Goal: Transaction & Acquisition: Purchase product/service

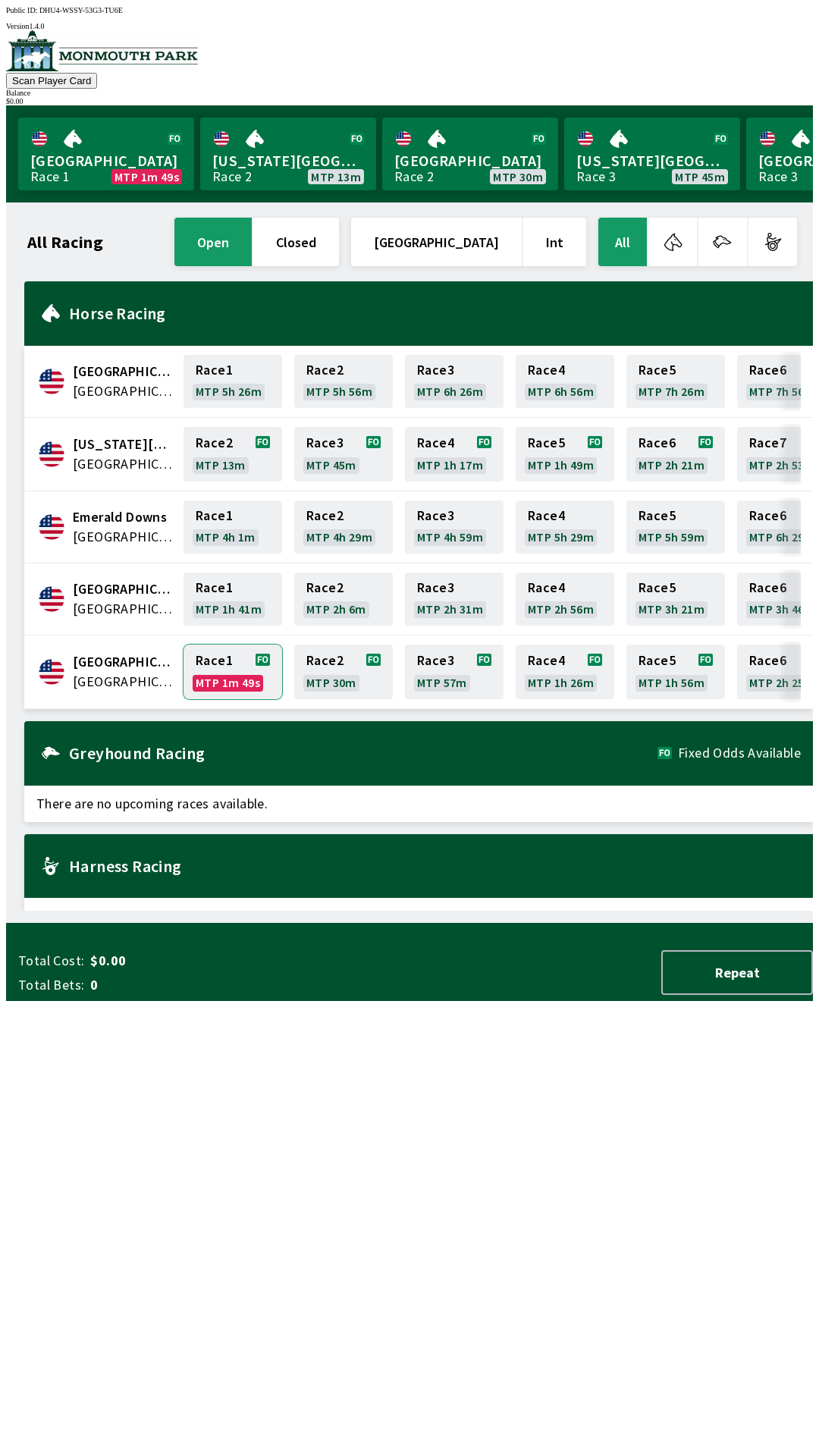
click at [216, 669] on link "Race 1 MTP 1m 49s" at bounding box center [233, 672] width 98 height 55
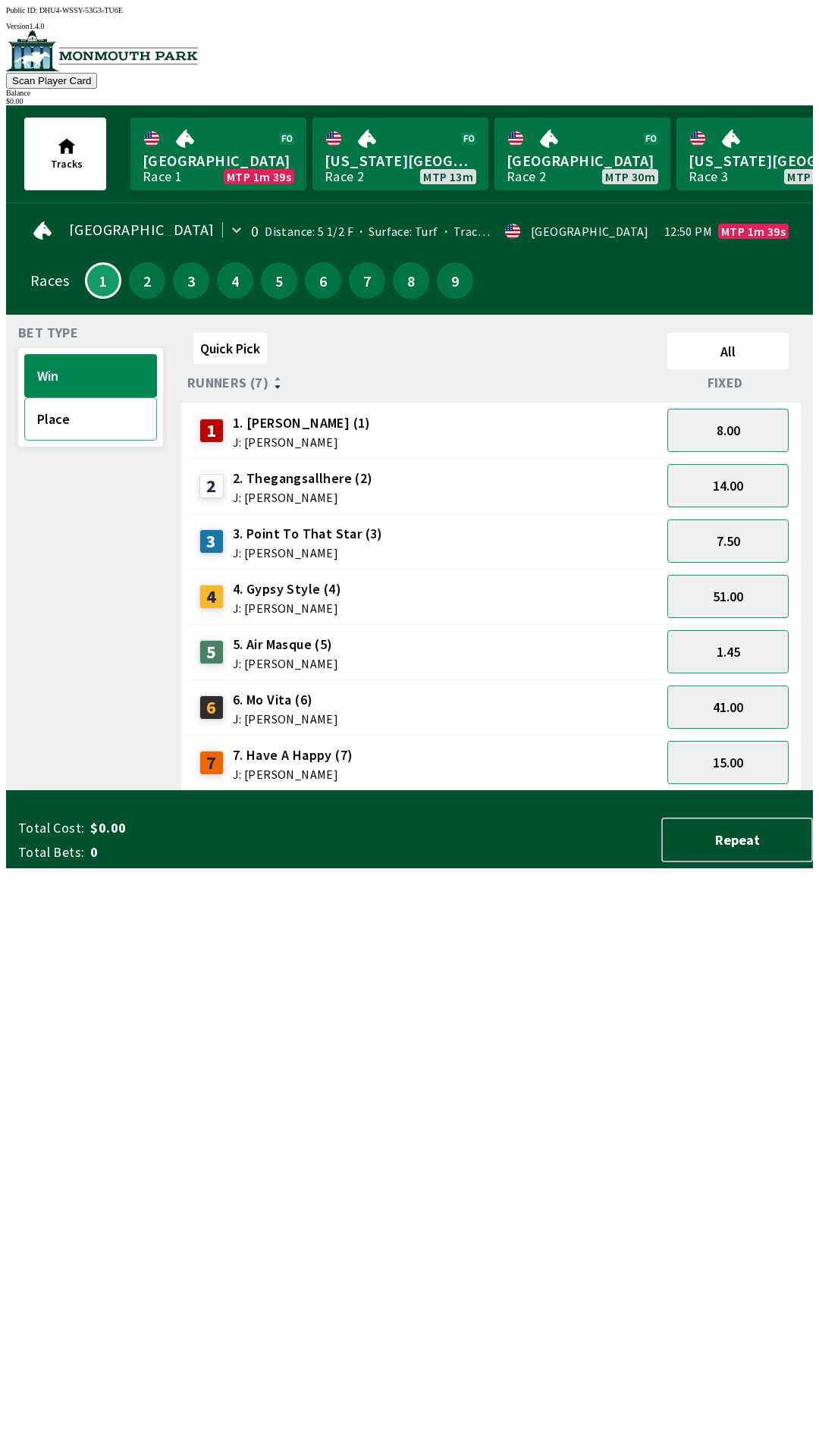
click at [25, 420] on button "Place" at bounding box center [91, 419] width 133 height 44
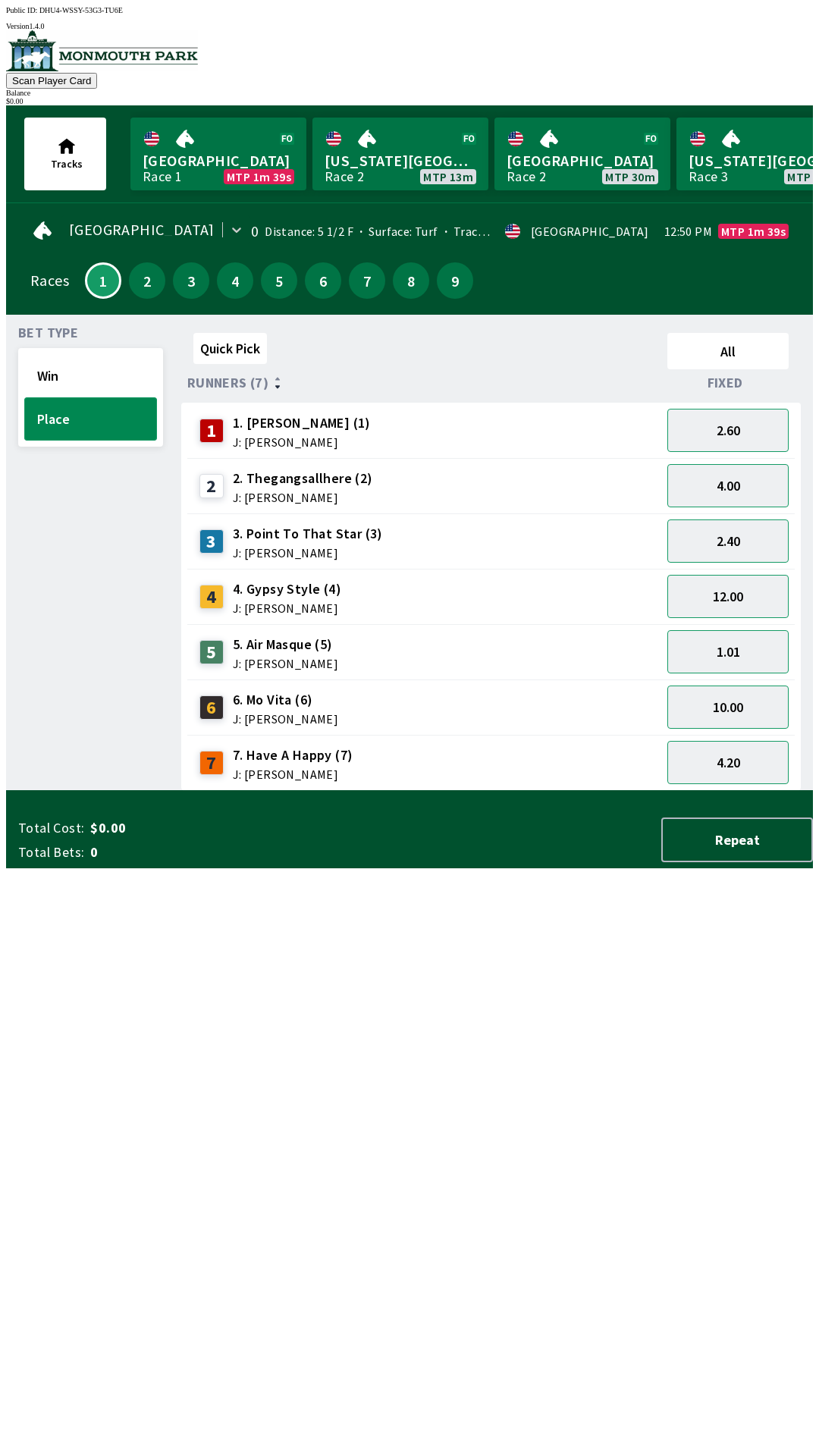
click at [35, 419] on button "Place" at bounding box center [91, 419] width 133 height 44
click at [58, 398] on button "Place" at bounding box center [91, 419] width 133 height 44
click at [18, 567] on div "Bet Type Win Place" at bounding box center [90, 559] width 145 height 464
click at [62, 387] on button "Win" at bounding box center [91, 376] width 133 height 44
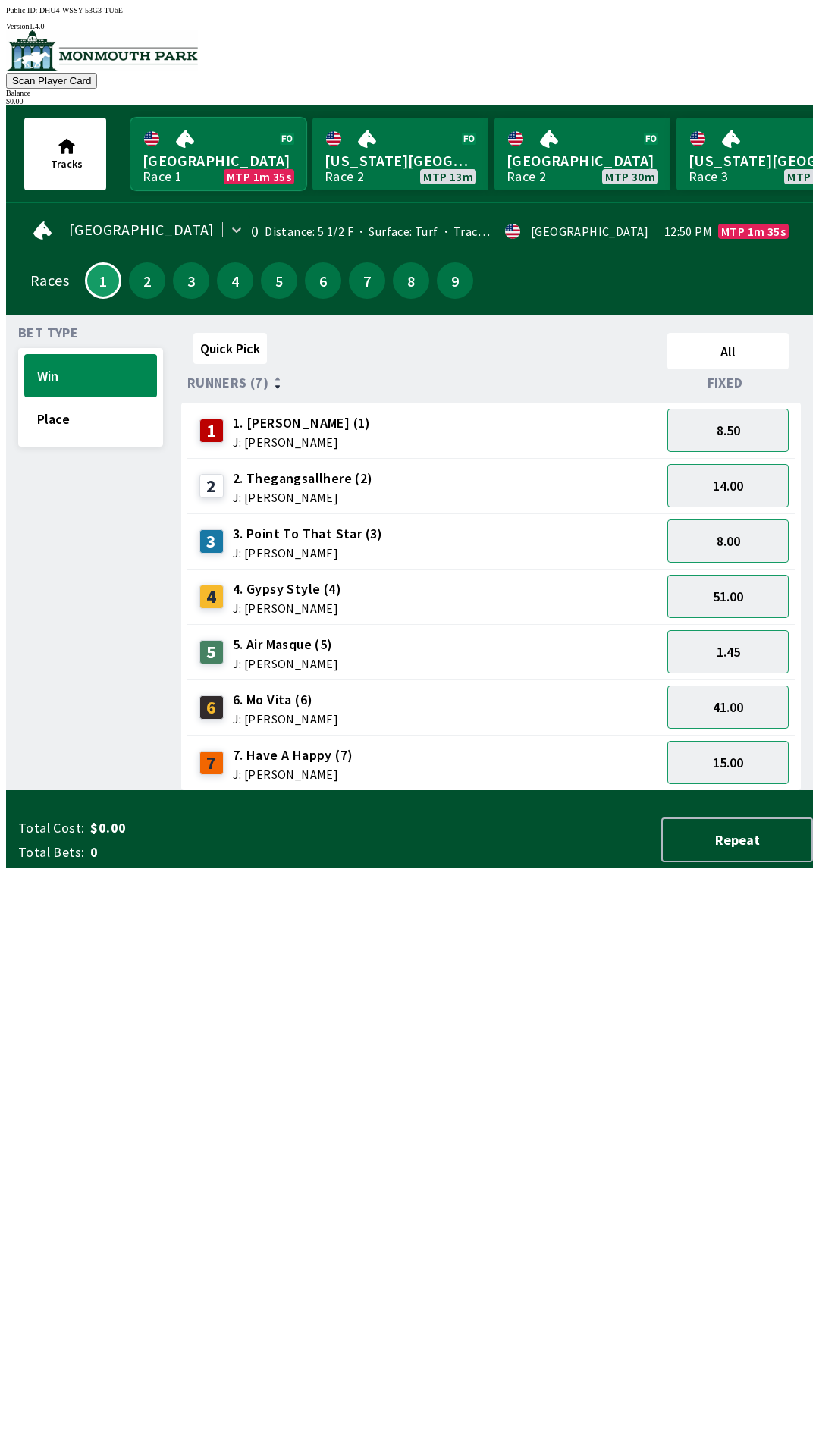
click at [154, 161] on link "Monmouth Park Race 1 MTP 1m 35s" at bounding box center [219, 153] width 176 height 73
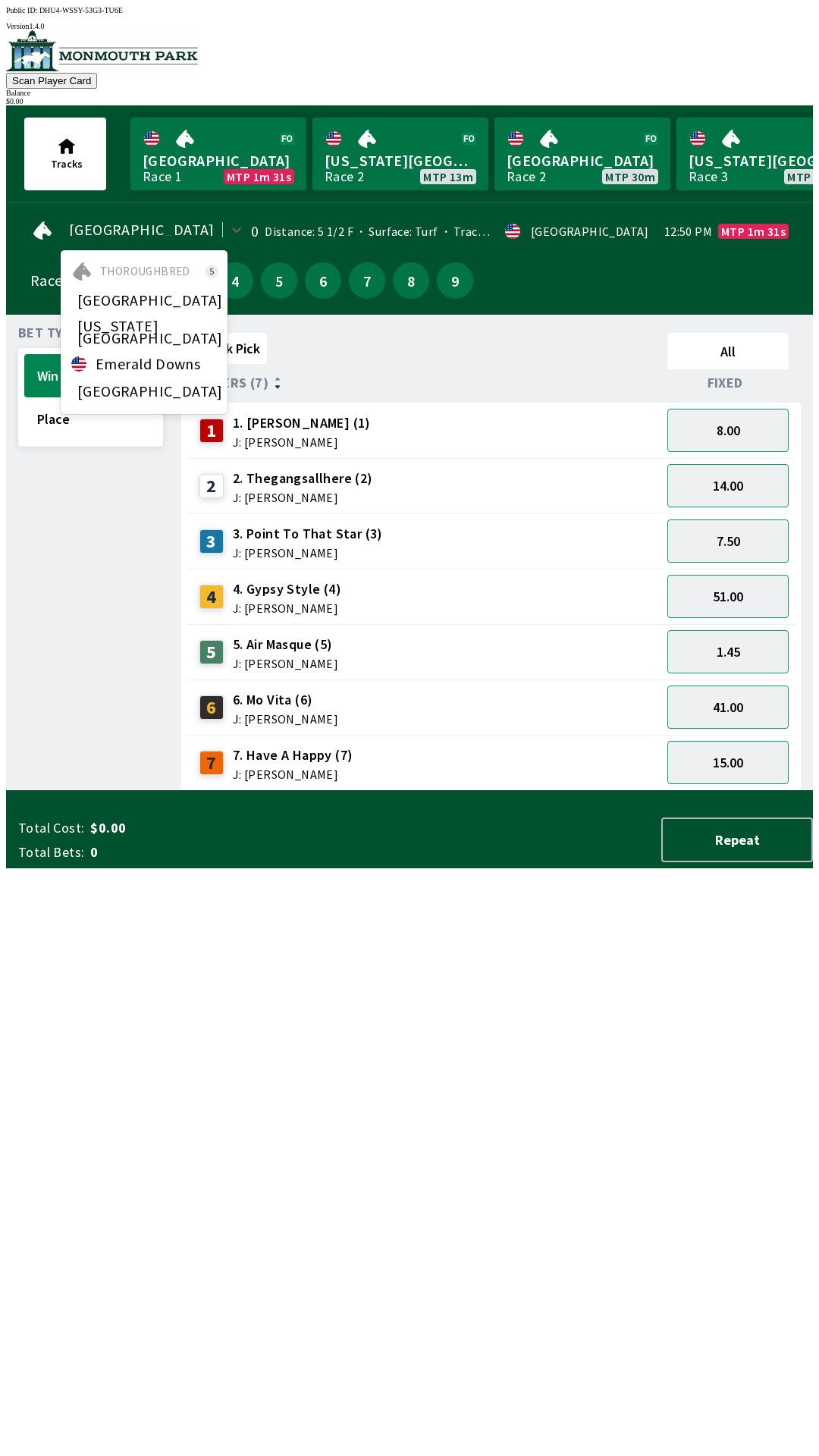
click at [30, 234] on div at bounding box center [43, 231] width 25 height 25
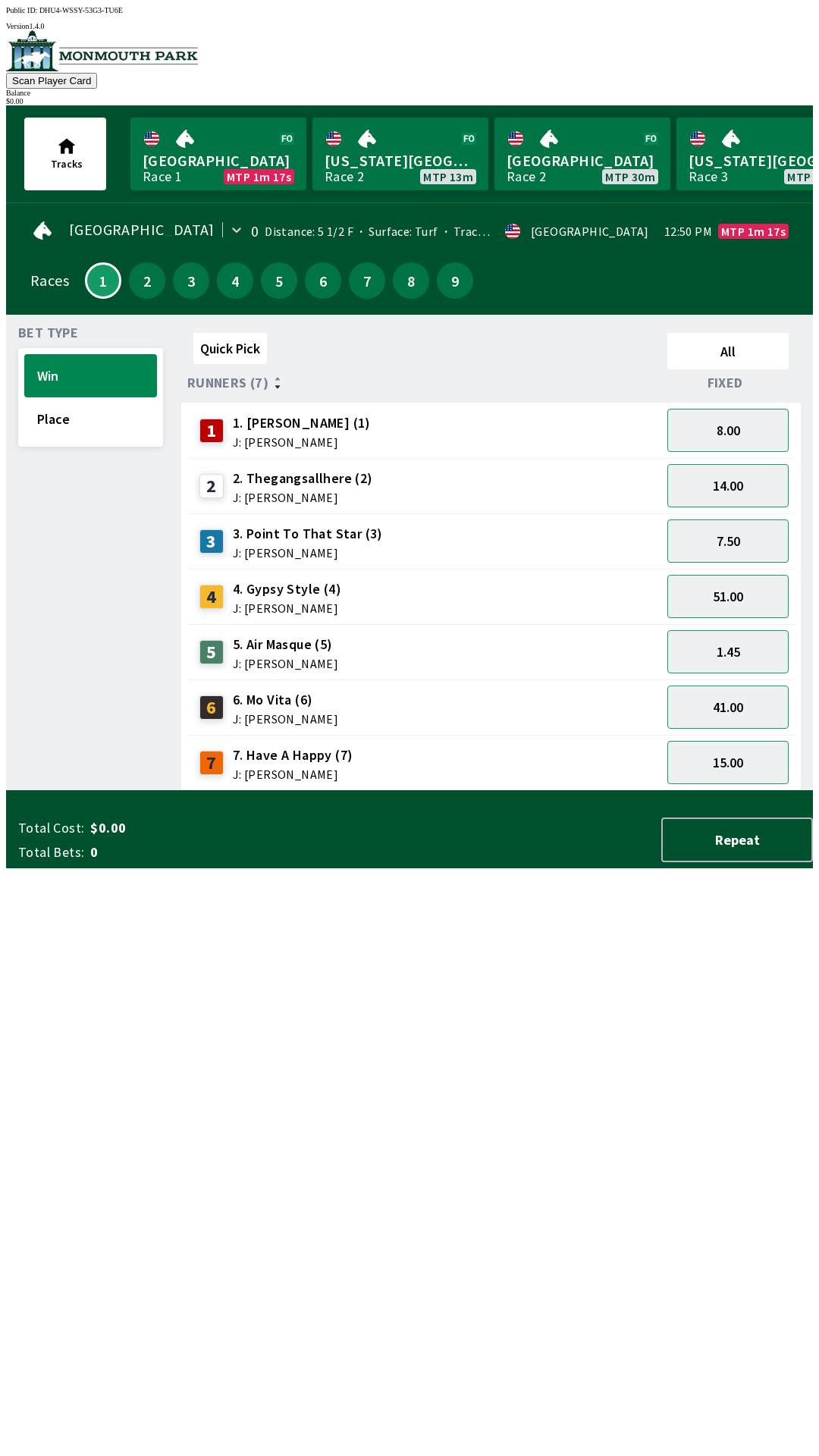
click at [263, 491] on span "J: [PERSON_NAME]" at bounding box center [303, 497] width 140 height 12
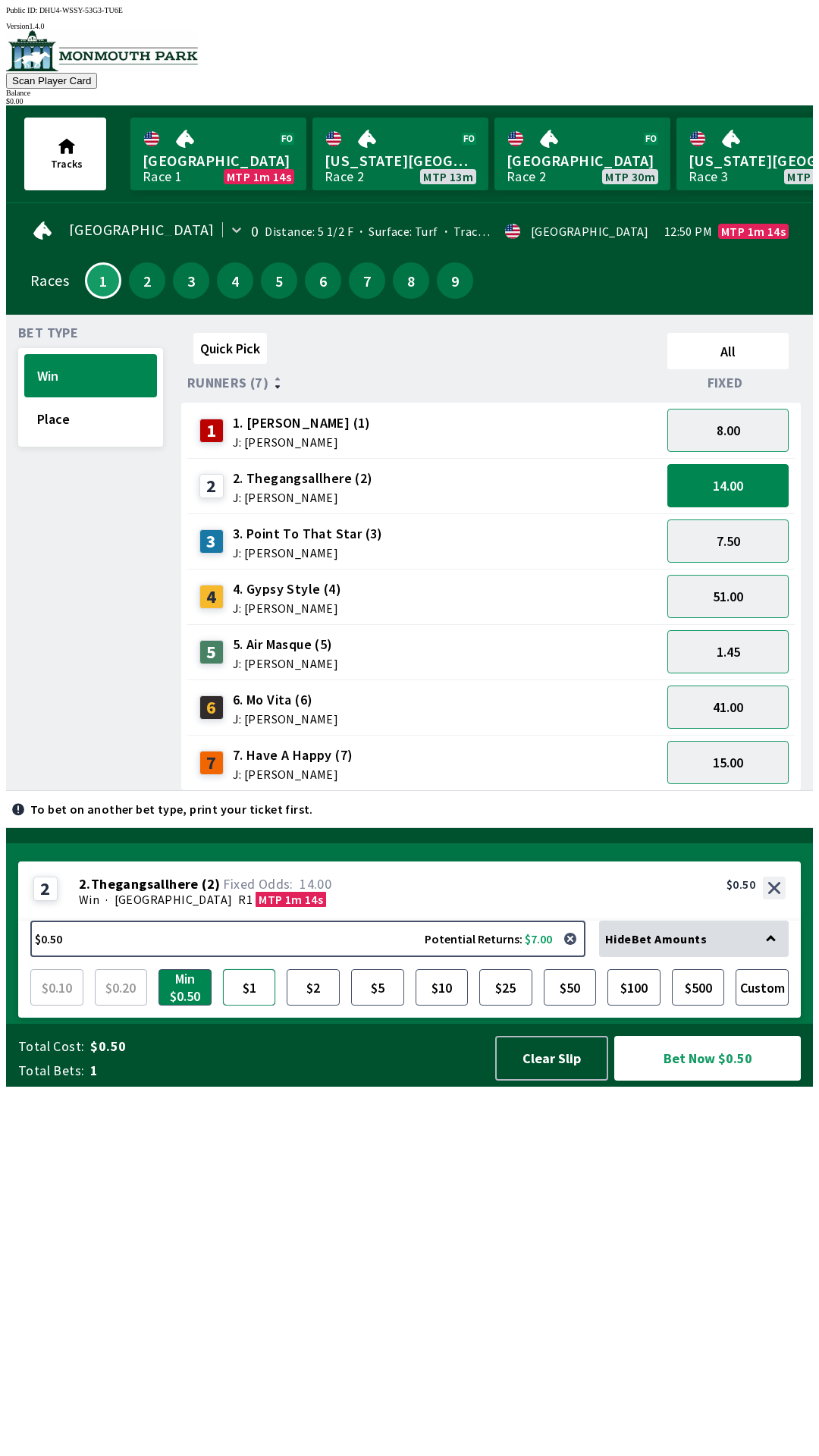
click at [252, 1005] on button "$1" at bounding box center [250, 987] width 53 height 36
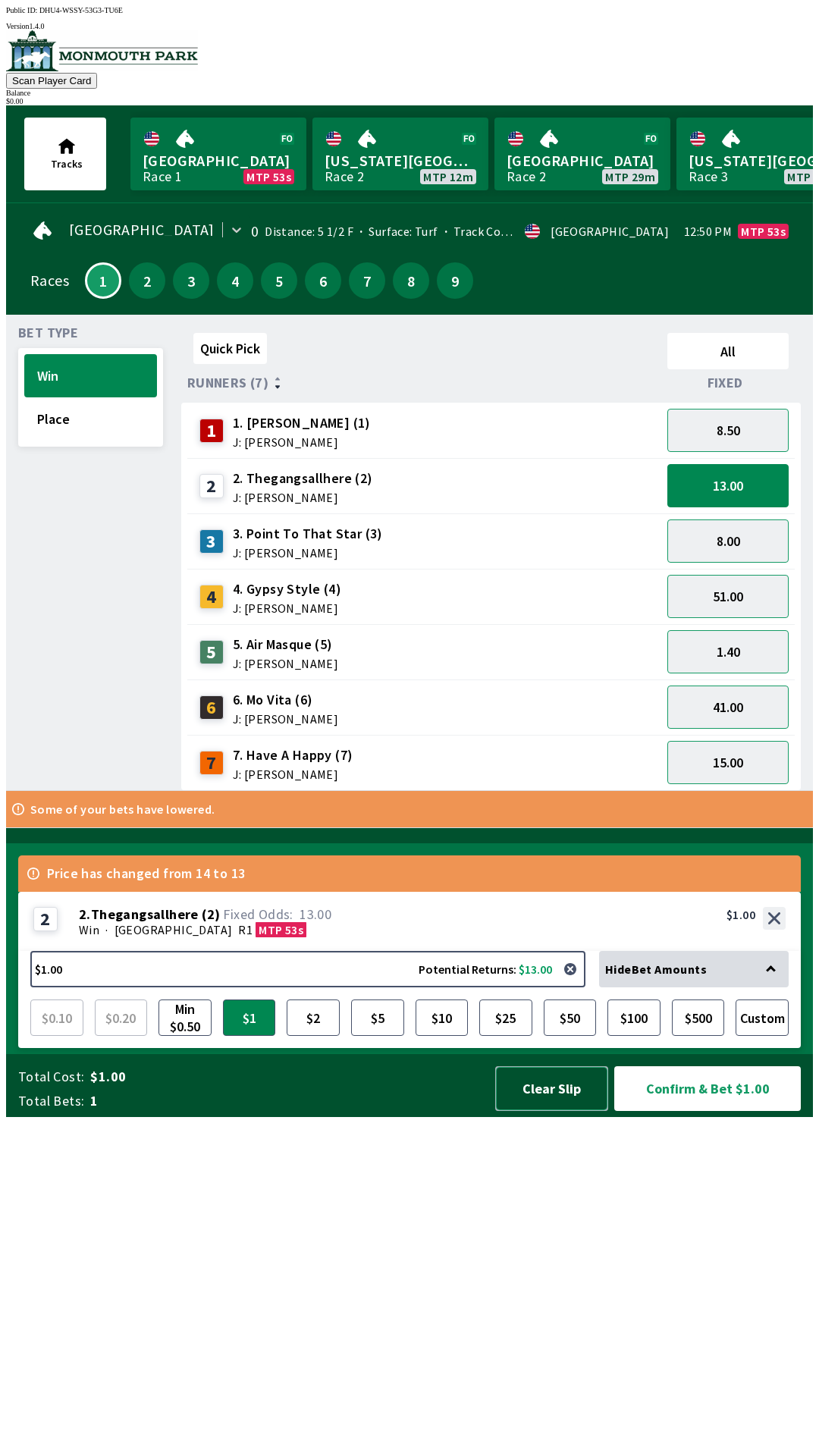
click at [536, 1111] on button "Clear Slip" at bounding box center [551, 1088] width 113 height 44
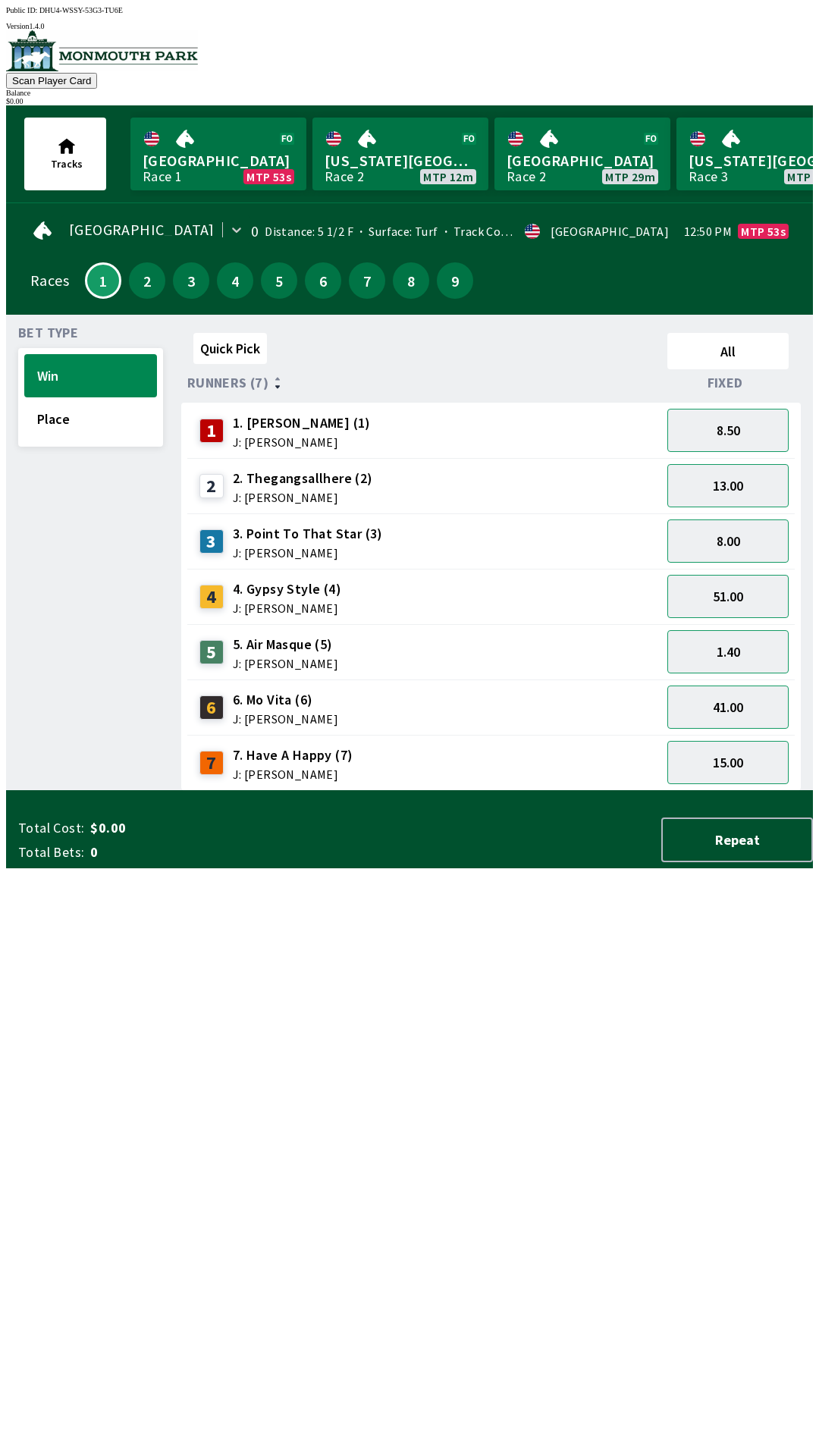
click at [545, 862] on div "Total Cost: $0.00 Total Bets: 0 Repeat" at bounding box center [416, 840] width 795 height 44
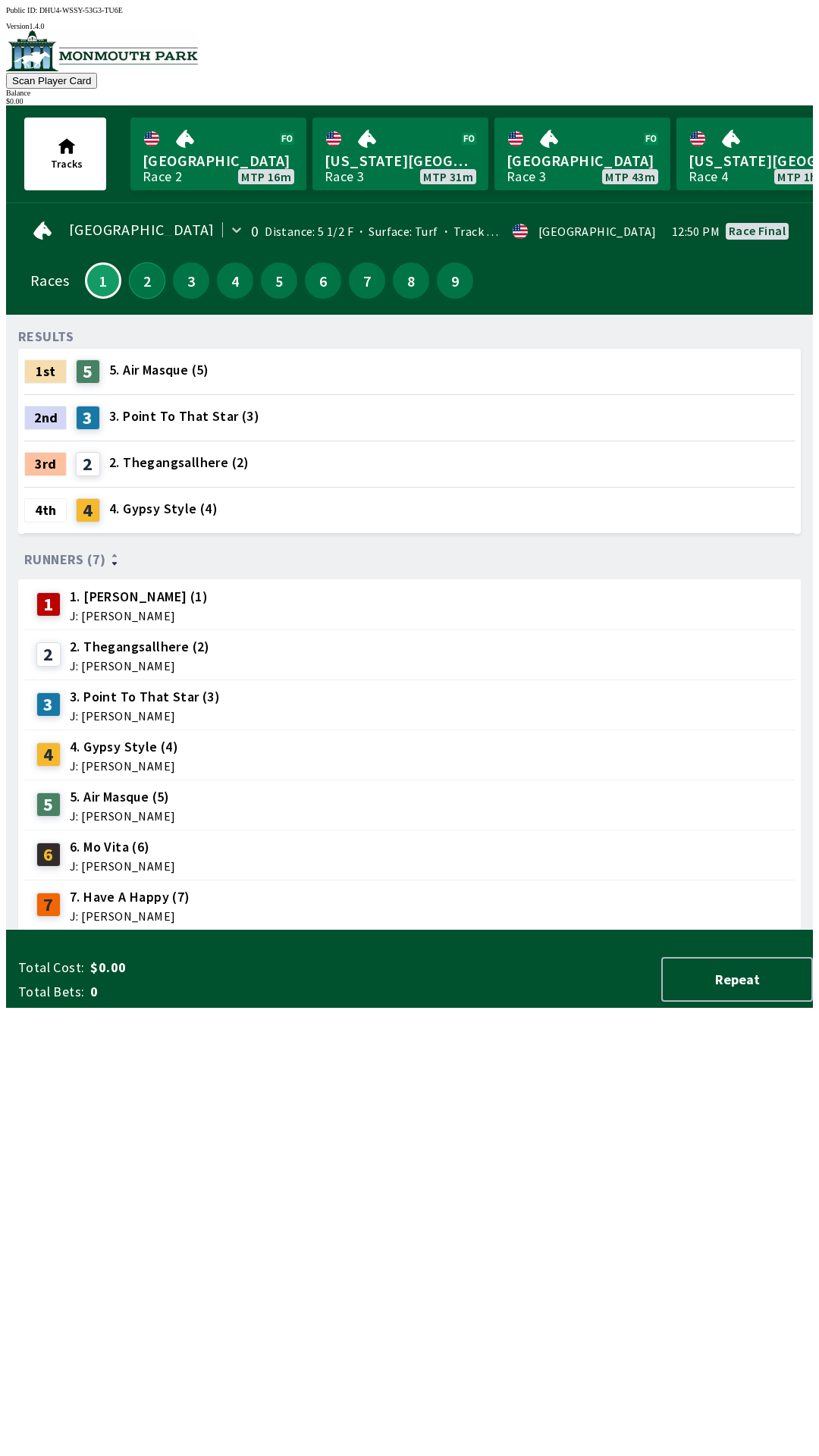
click at [129, 275] on button "2" at bounding box center [147, 280] width 36 height 36
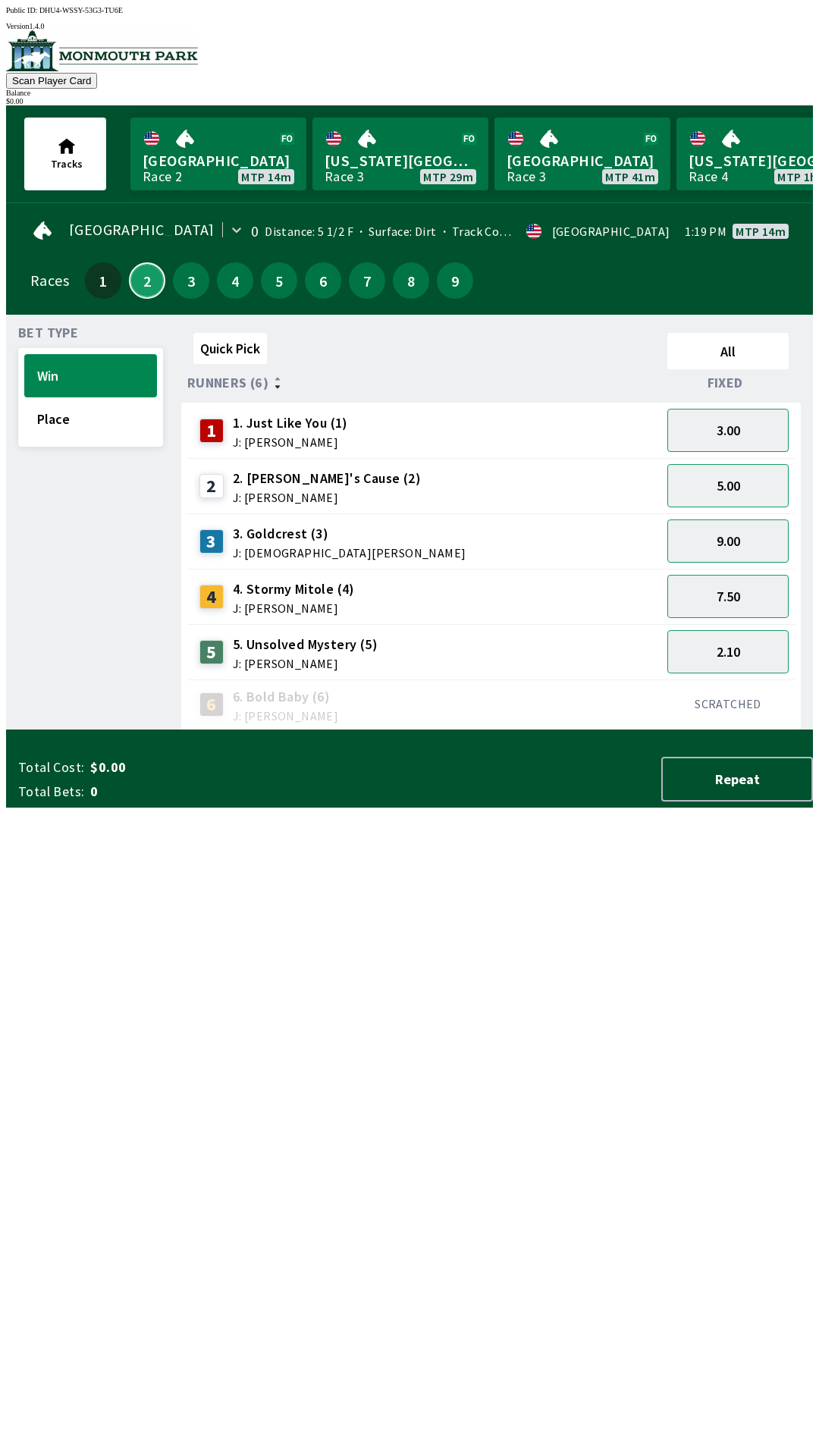
click at [129, 262] on button "2" at bounding box center [147, 280] width 36 height 36
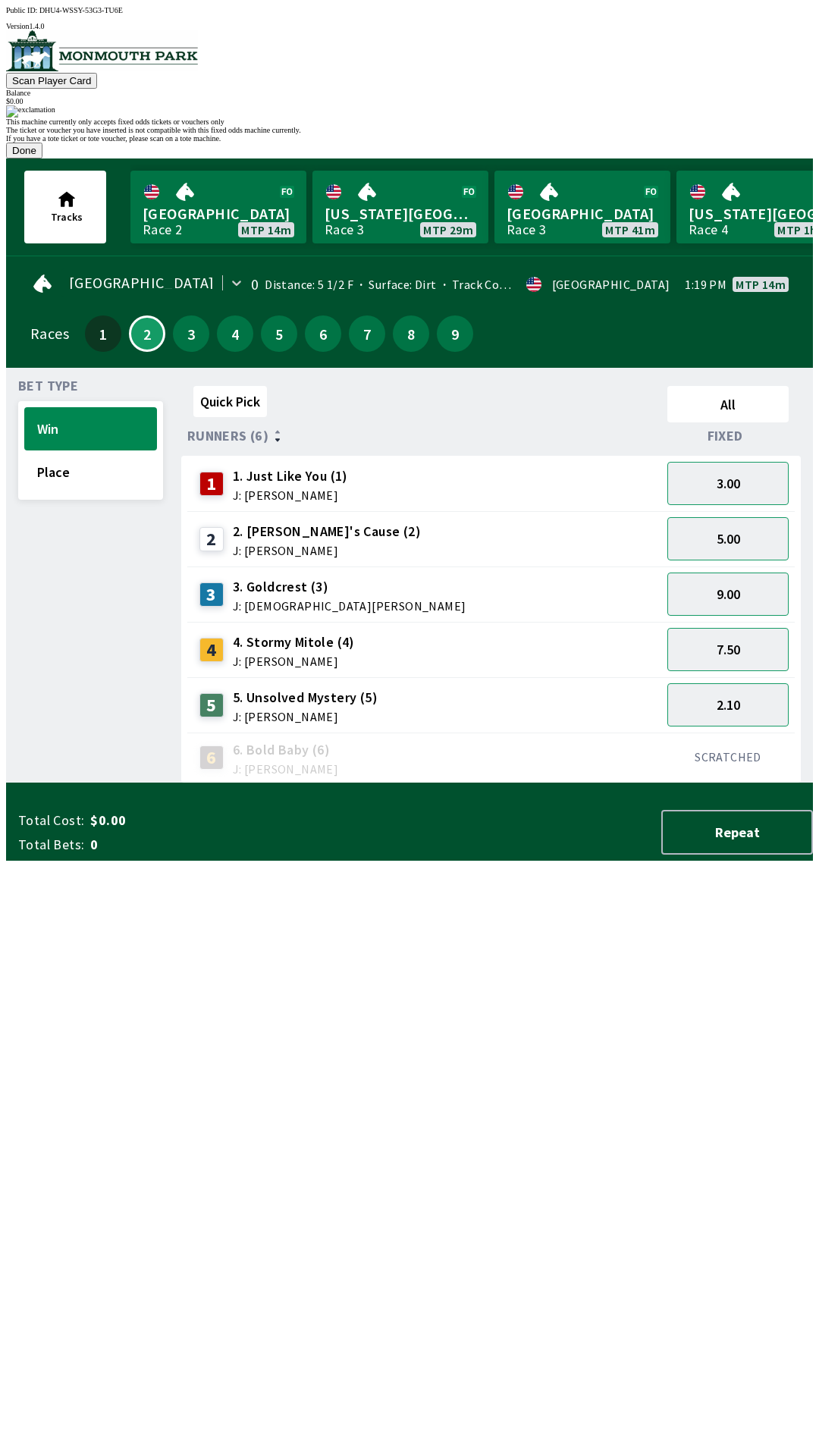
click at [43, 158] on button "Done" at bounding box center [24, 151] width 36 height 16
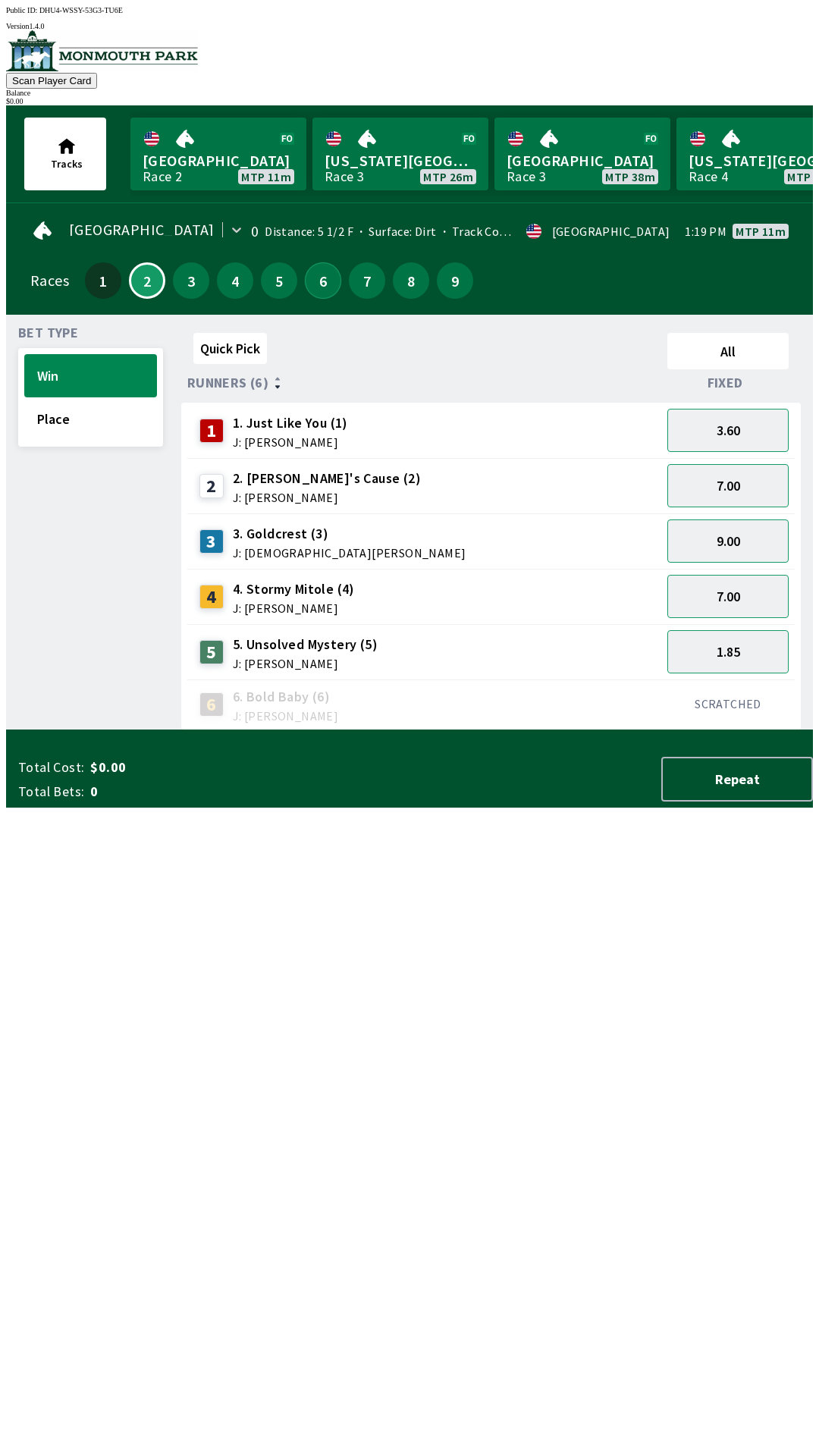
click at [322, 281] on button "6" at bounding box center [323, 280] width 36 height 36
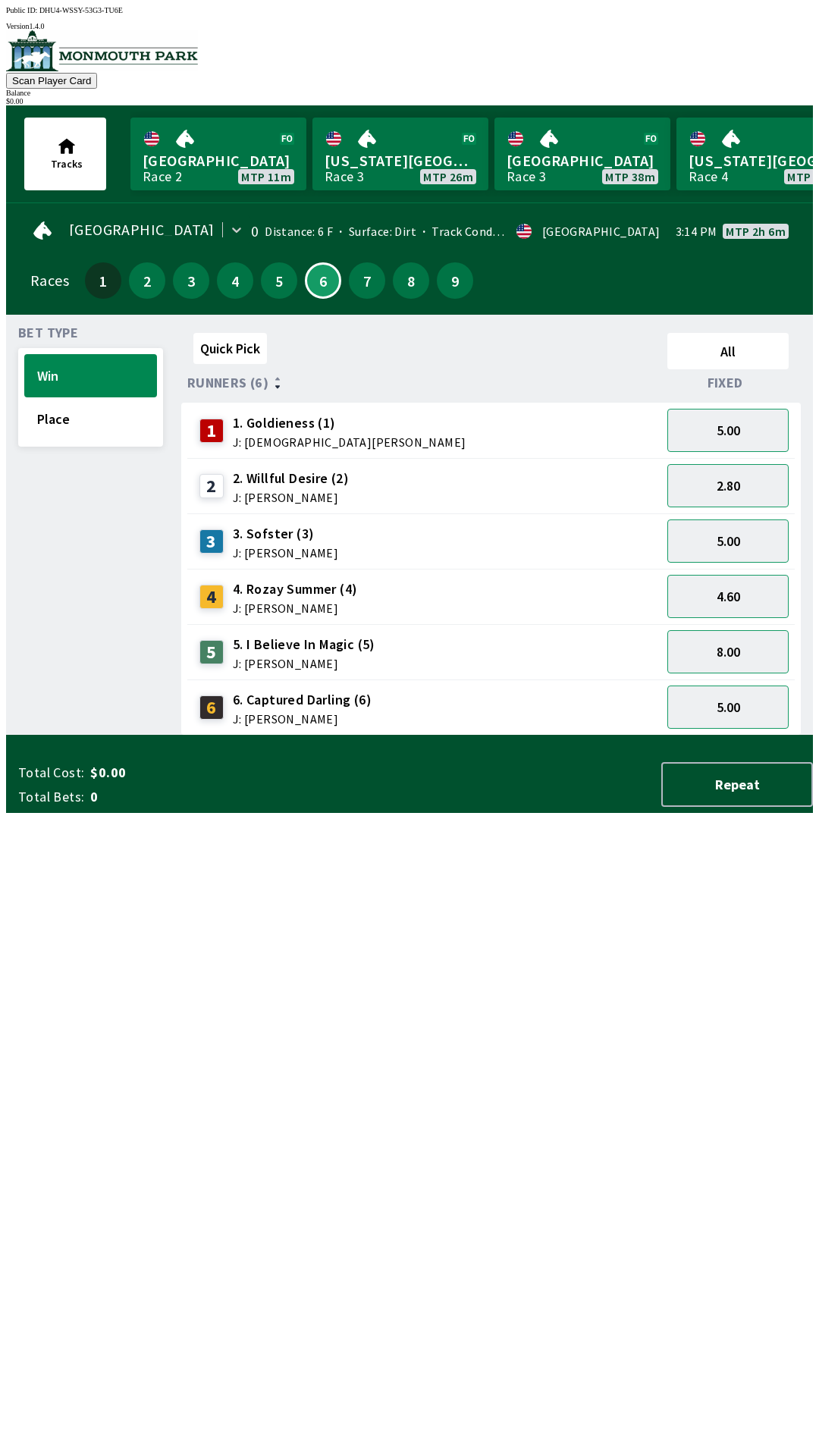
click at [47, 647] on div "Bet Type Win Place" at bounding box center [90, 531] width 145 height 409
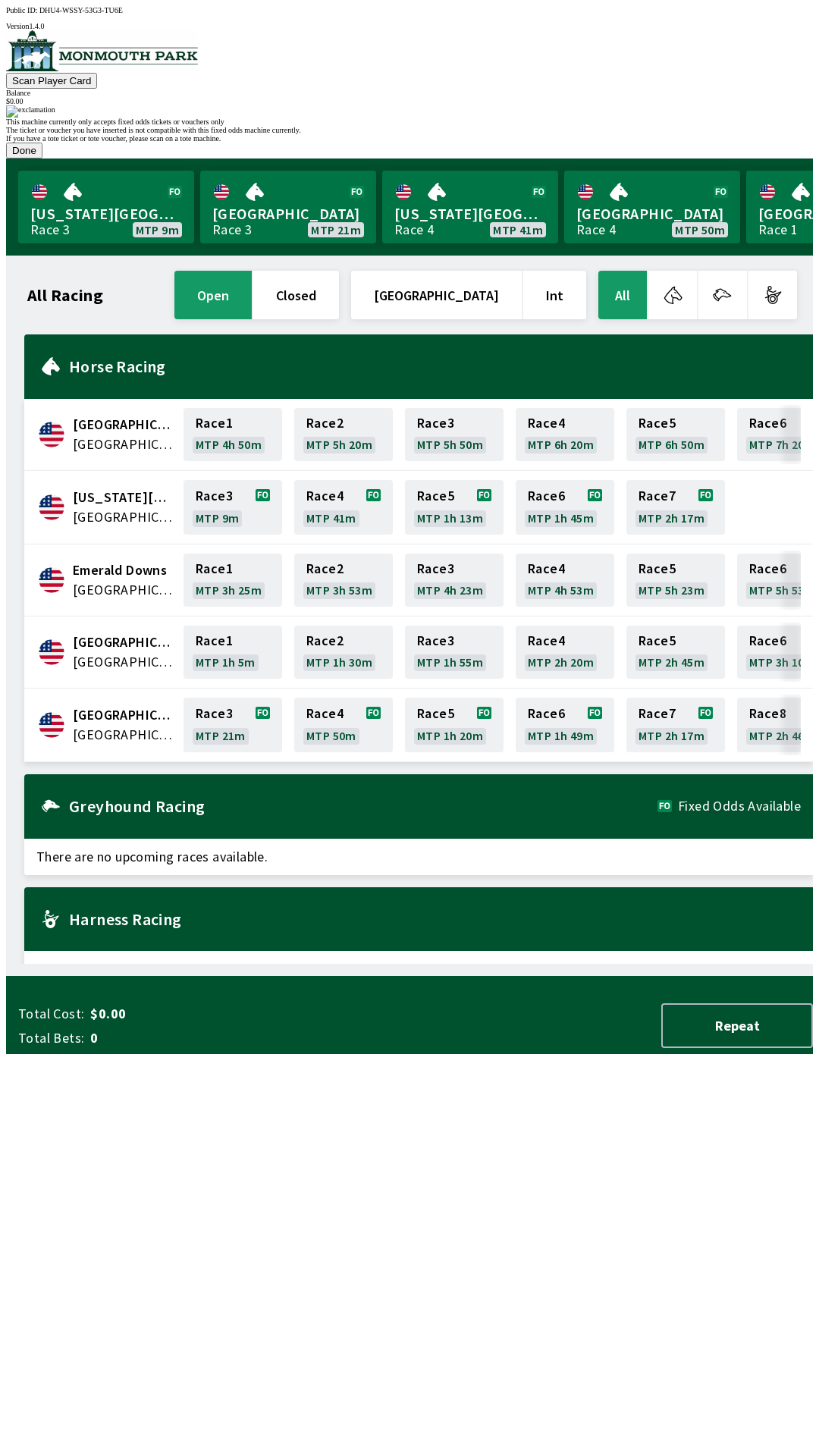
click at [43, 158] on button "Done" at bounding box center [24, 151] width 36 height 16
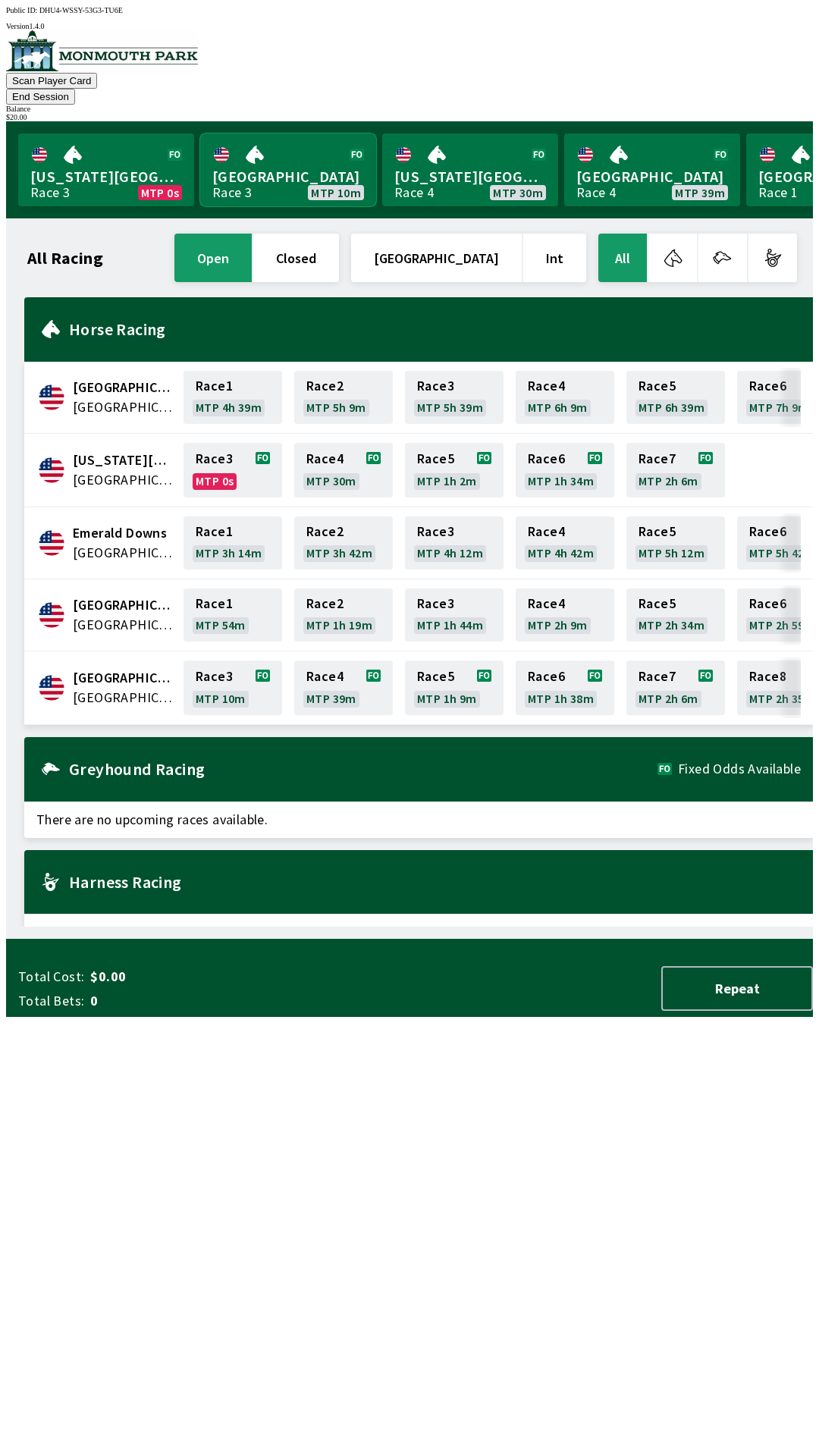
click at [298, 162] on link "[GEOGRAPHIC_DATA] Race 3 MTP 10m" at bounding box center [289, 169] width 176 height 73
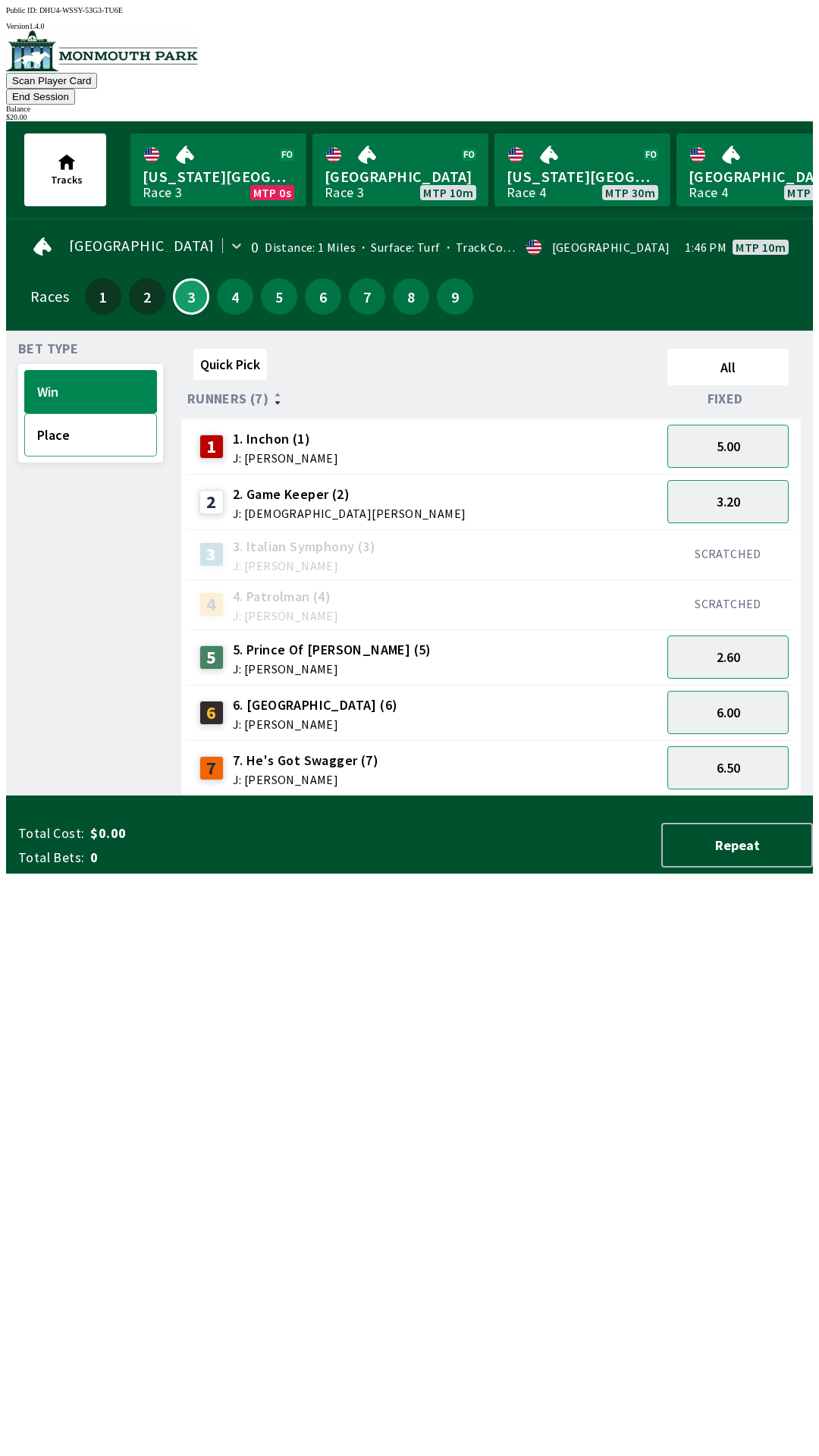
click at [94, 415] on button "Place" at bounding box center [91, 435] width 133 height 44
click at [111, 370] on button "Win" at bounding box center [91, 392] width 133 height 44
click at [758, 486] on button "3.20" at bounding box center [728, 502] width 121 height 44
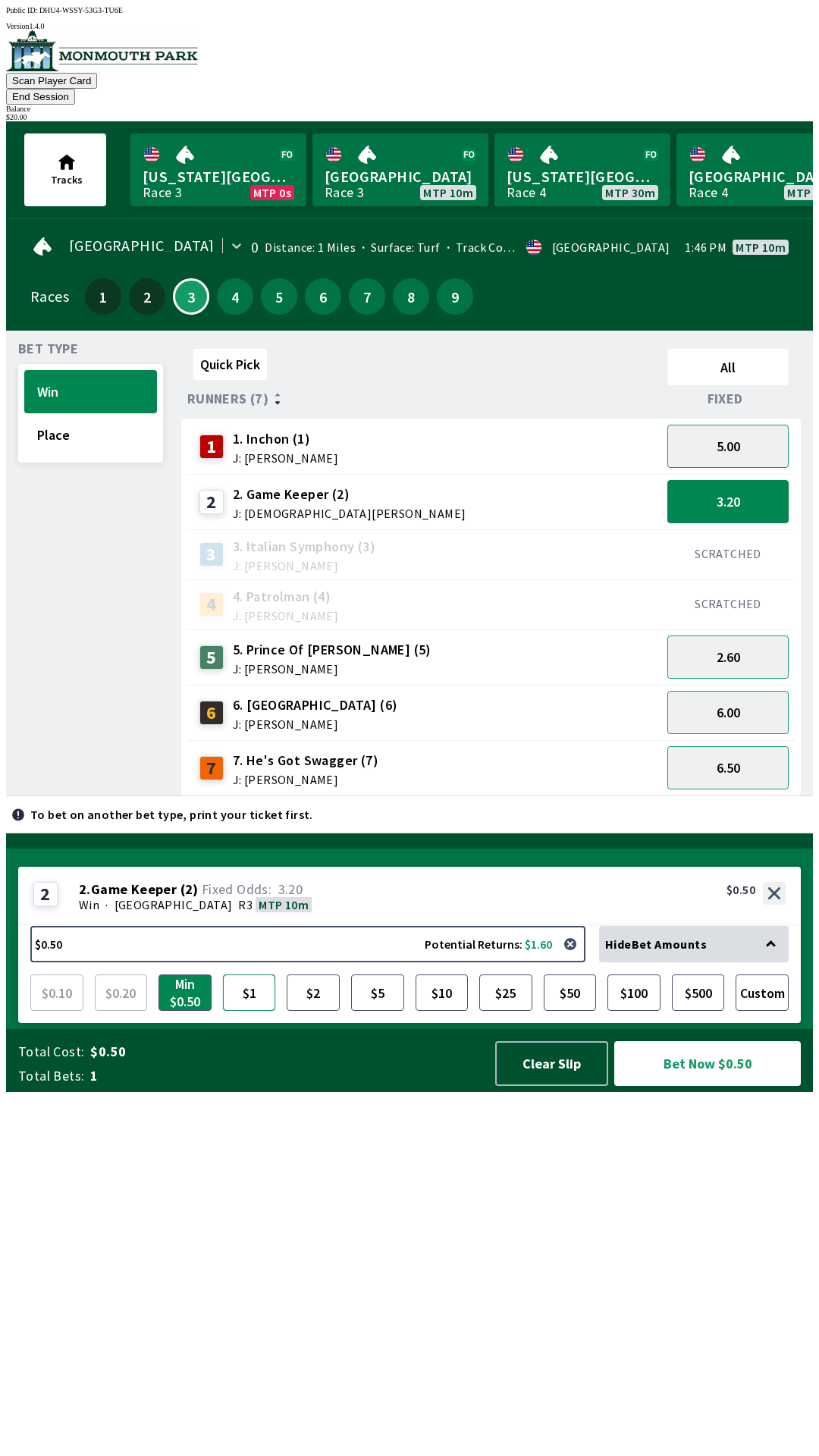
click at [242, 1011] on button "$1" at bounding box center [250, 992] width 53 height 36
click at [698, 1086] on button "Bet Now $1.00" at bounding box center [707, 1063] width 187 height 44
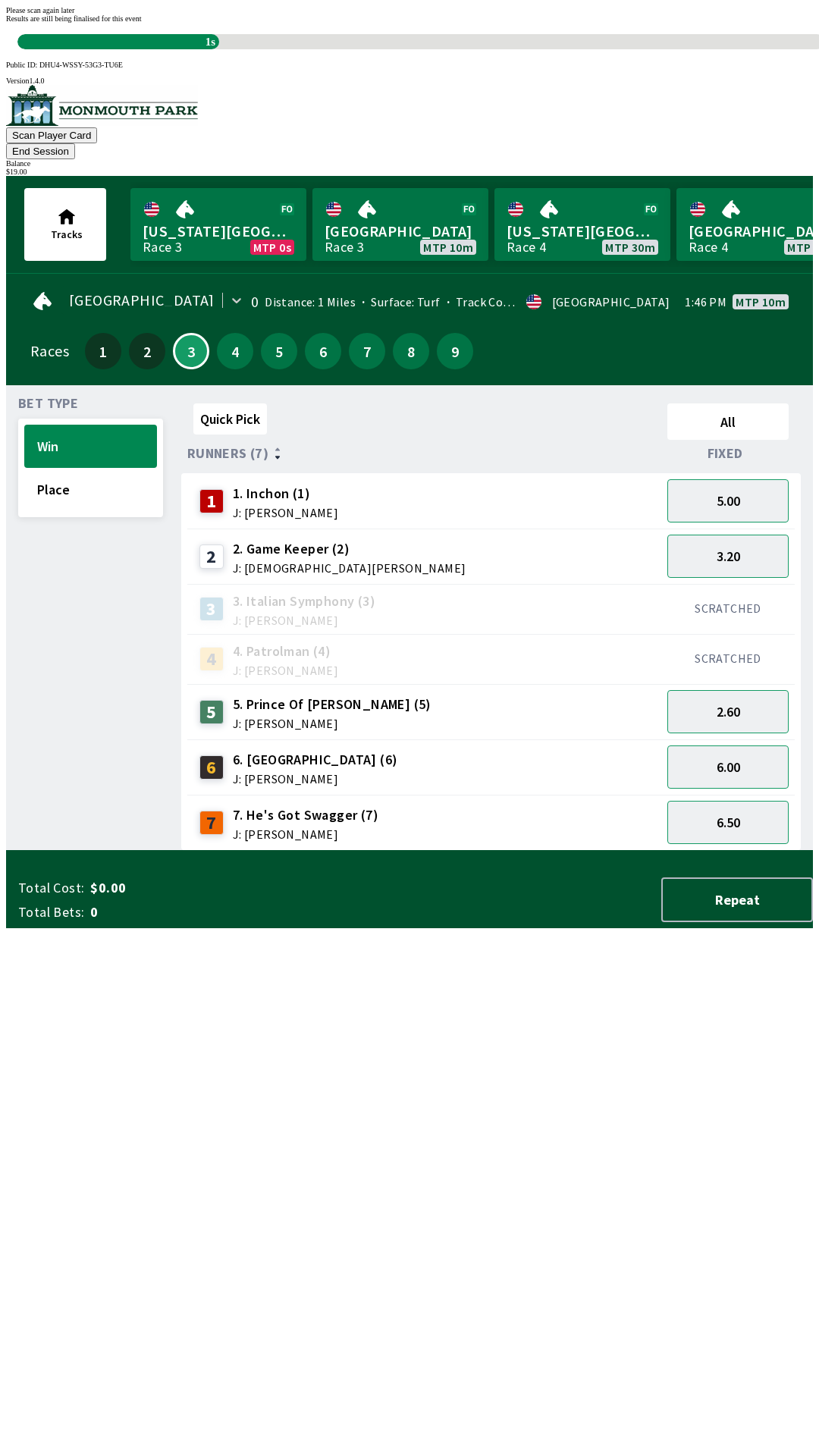
click at [472, 49] on div "Please scan again later Results are still being finalised for this event 1s" at bounding box center [409, 27] width 807 height 44
click at [479, 851] on div "Quick Pick All Runners (7) Fixed 1 1. Inchon (1) J: [PERSON_NAME] 5.00 2 2. Gam…" at bounding box center [496, 624] width 632 height 453
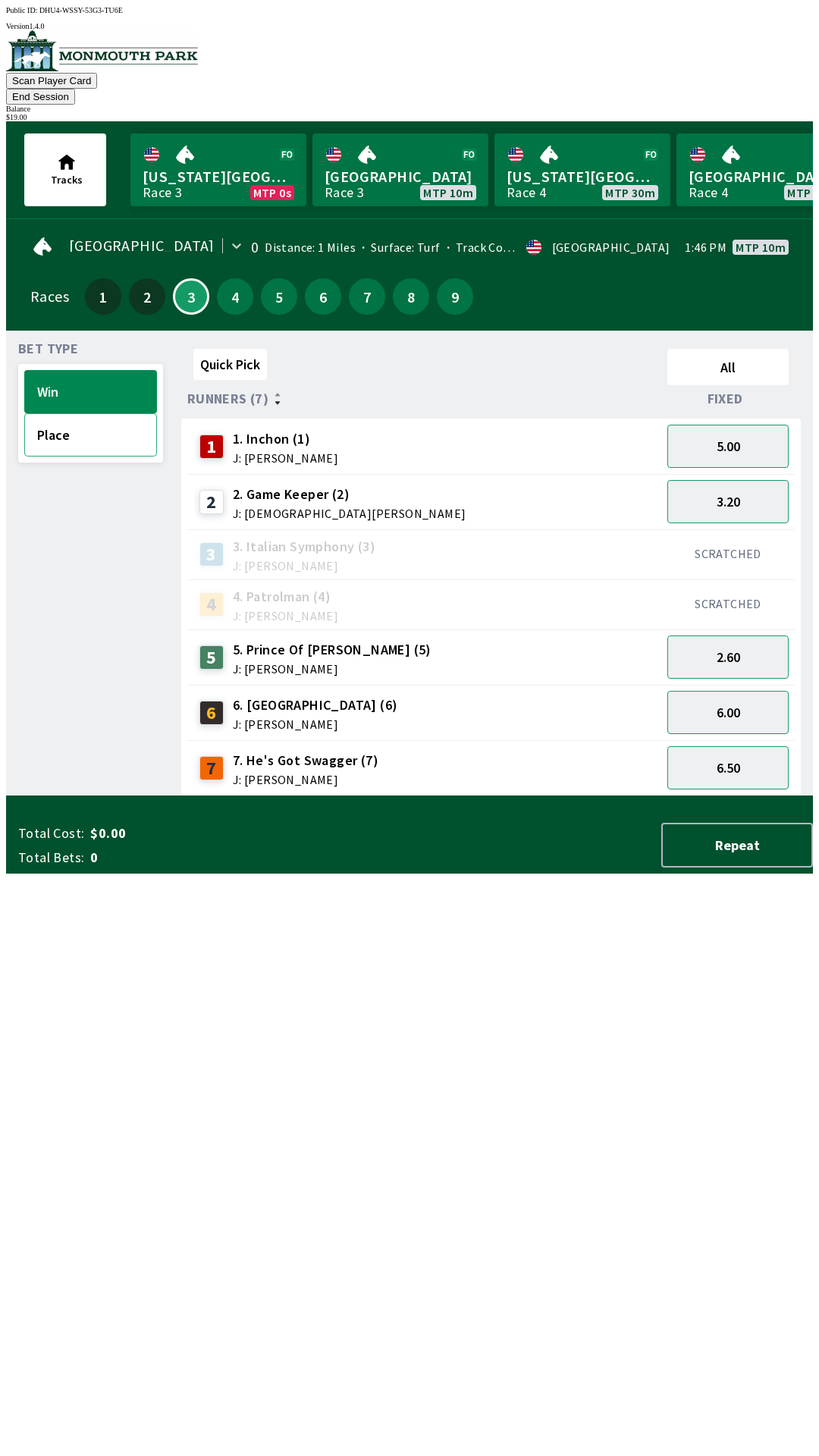
click at [82, 419] on button "Place" at bounding box center [91, 435] width 133 height 44
click at [102, 374] on button "Win" at bounding box center [91, 392] width 133 height 44
click at [75, 89] on button "End Session" at bounding box center [40, 97] width 69 height 16
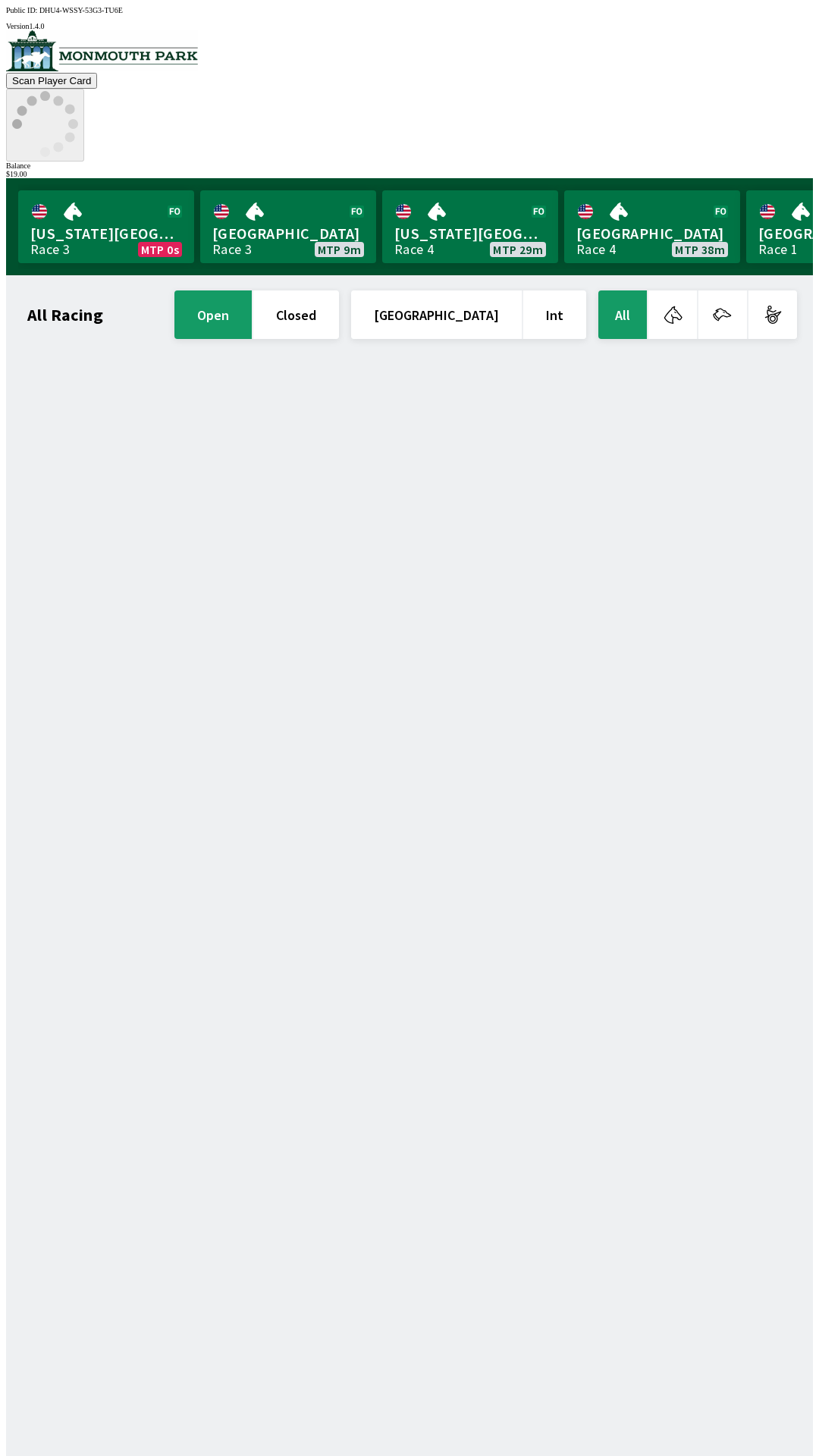
click at [62, 142] on circle at bounding box center [58, 147] width 9 height 9
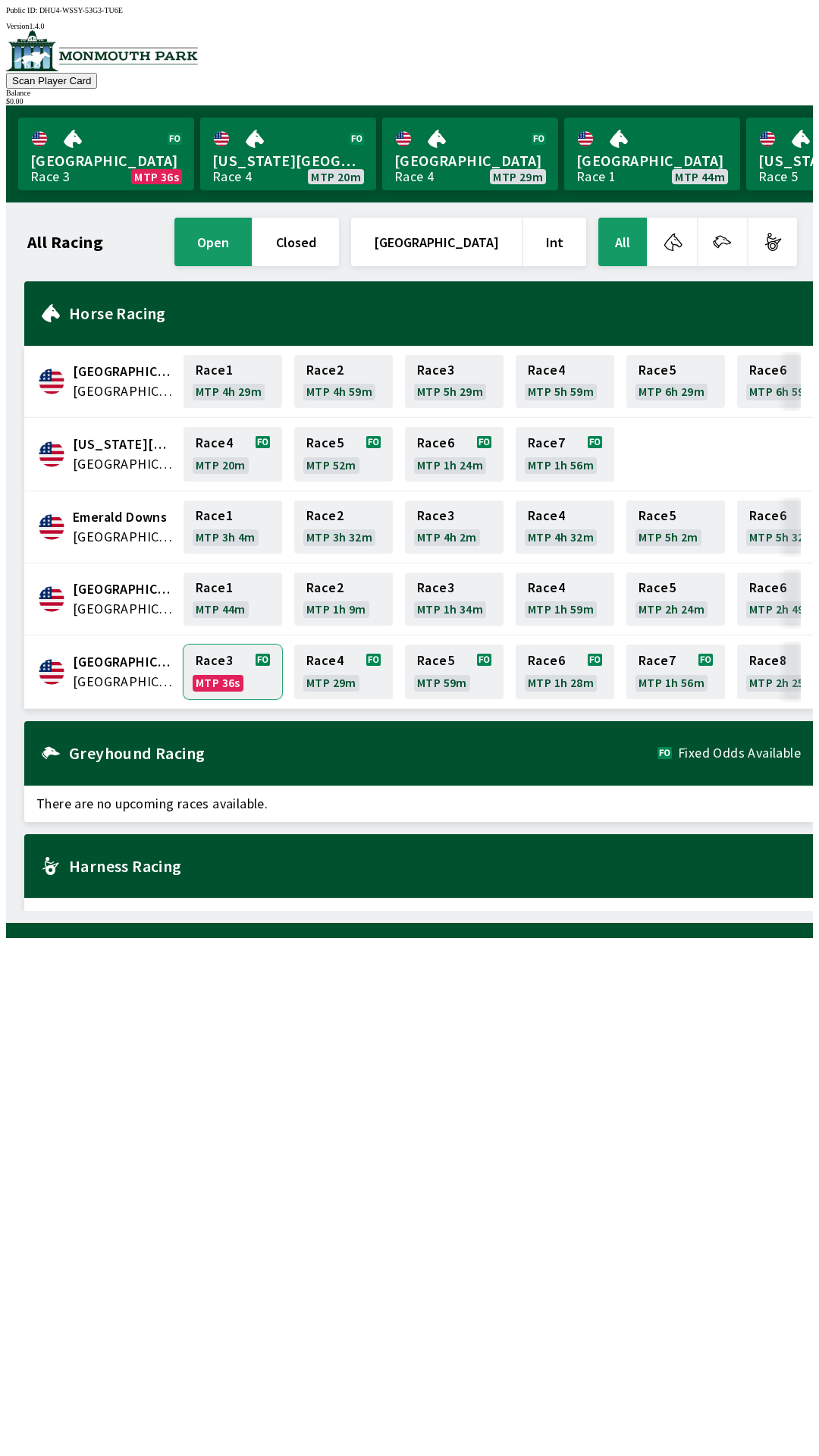
click at [220, 666] on link "Race 3 MTP 36s" at bounding box center [233, 672] width 98 height 55
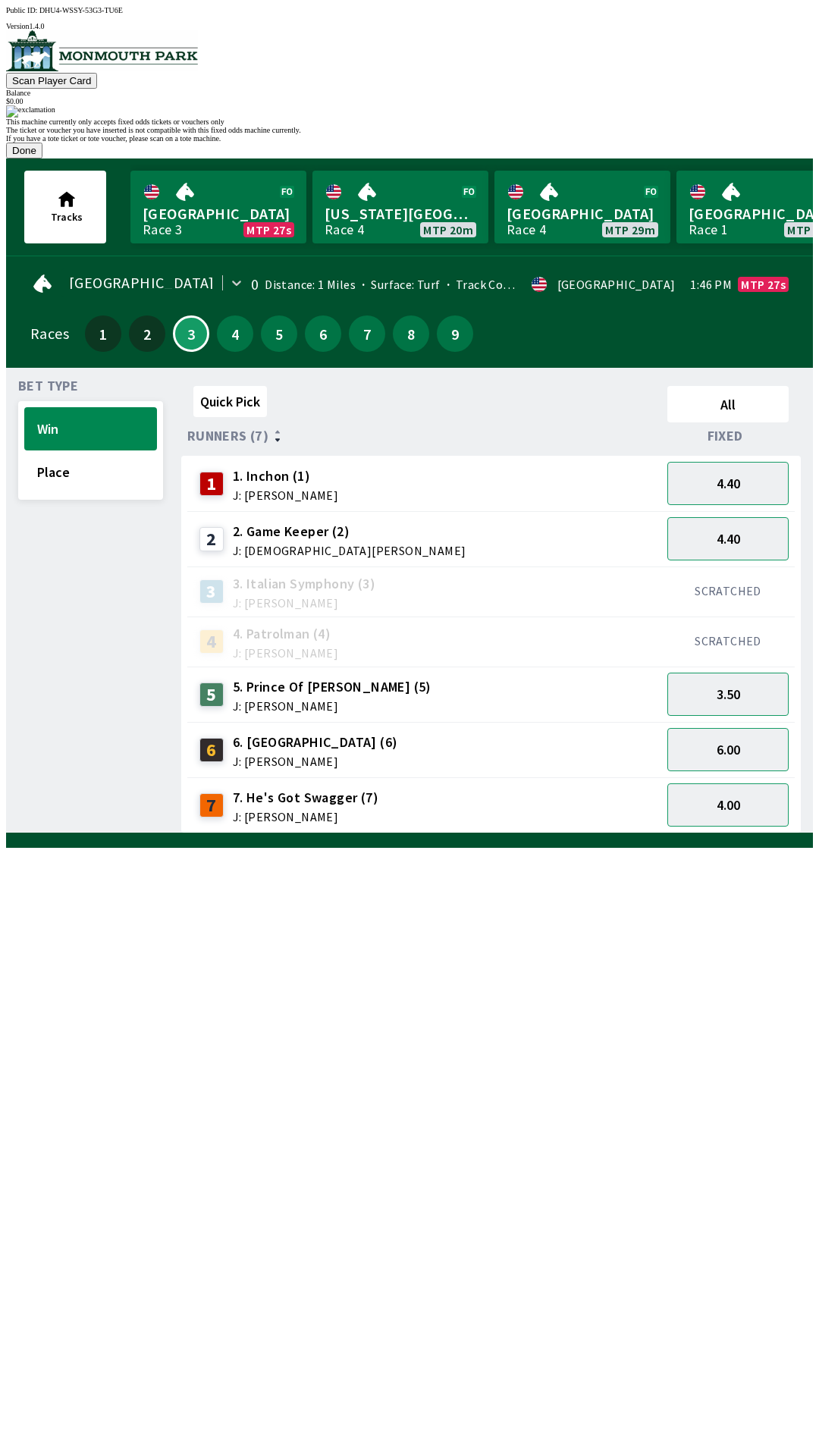
click at [446, 143] on div "If you have a tote ticket or tote voucher, please scan on a tote machine." at bounding box center [409, 138] width 807 height 9
click at [43, 158] on button "Done" at bounding box center [24, 151] width 36 height 16
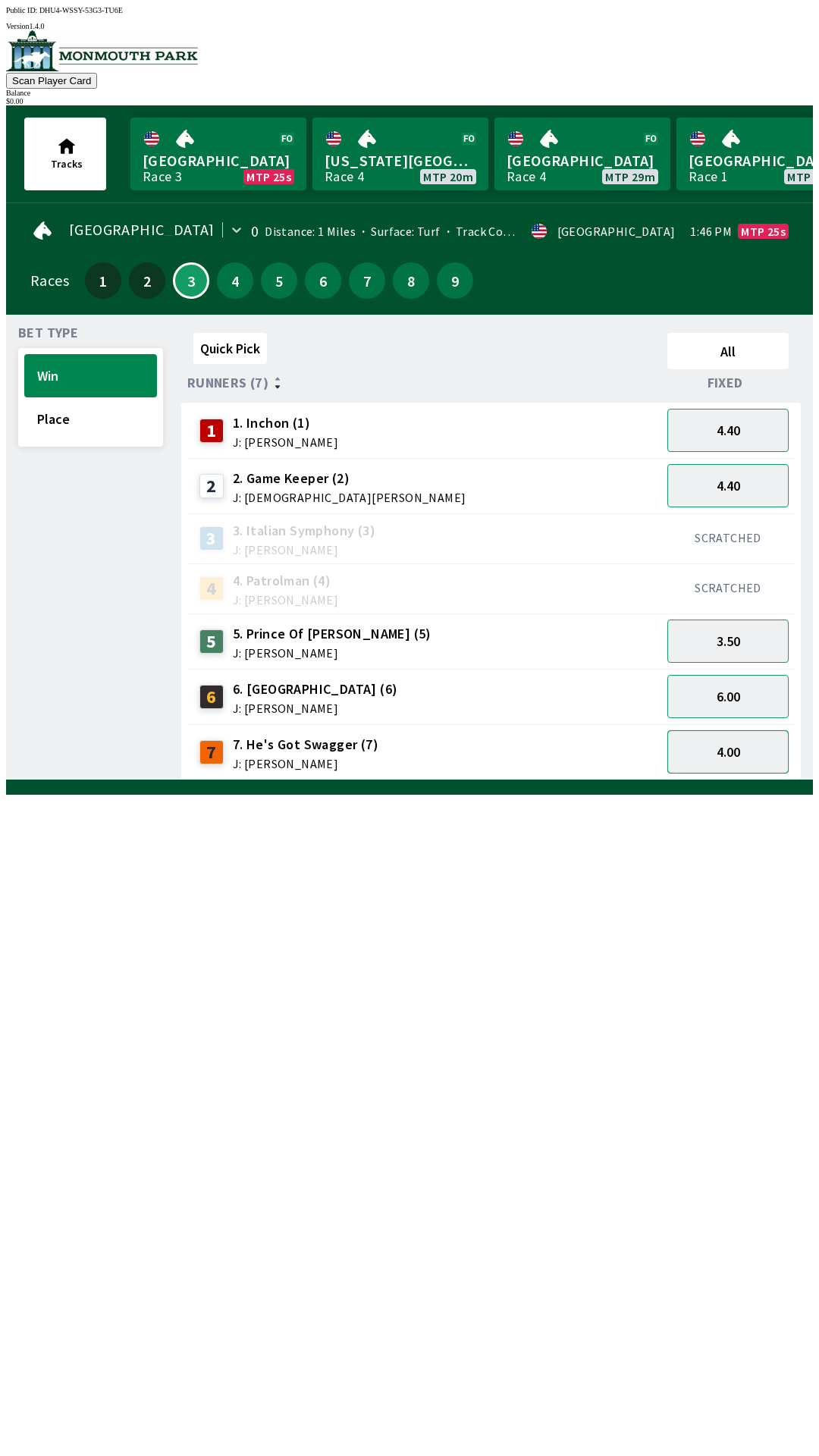
click at [738, 747] on button "4.00" at bounding box center [728, 753] width 121 height 44
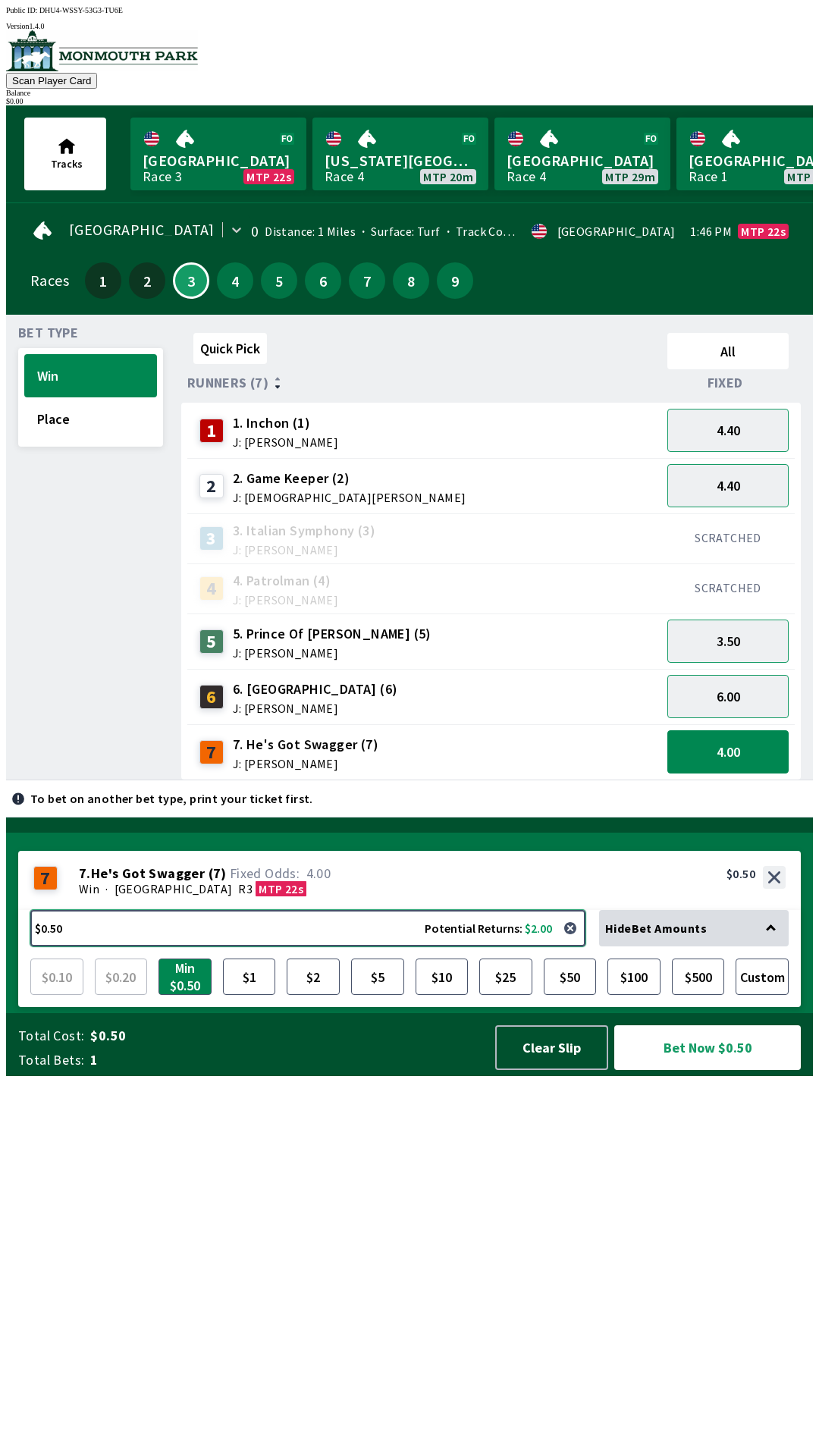
click at [277, 947] on button "$0.50 Potential Returns: $2.00" at bounding box center [308, 928] width 555 height 36
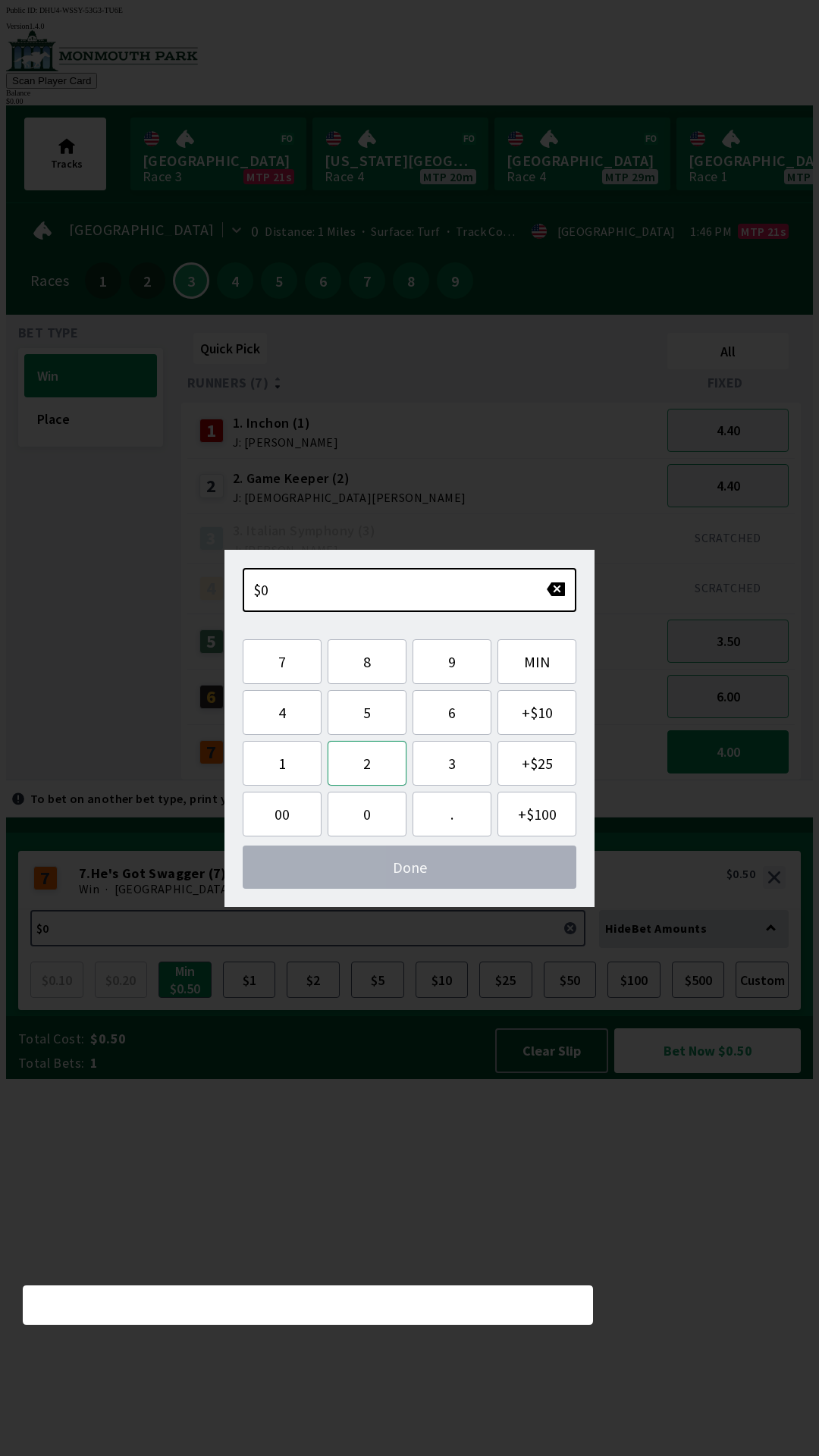
click at [381, 769] on button "2" at bounding box center [366, 763] width 79 height 44
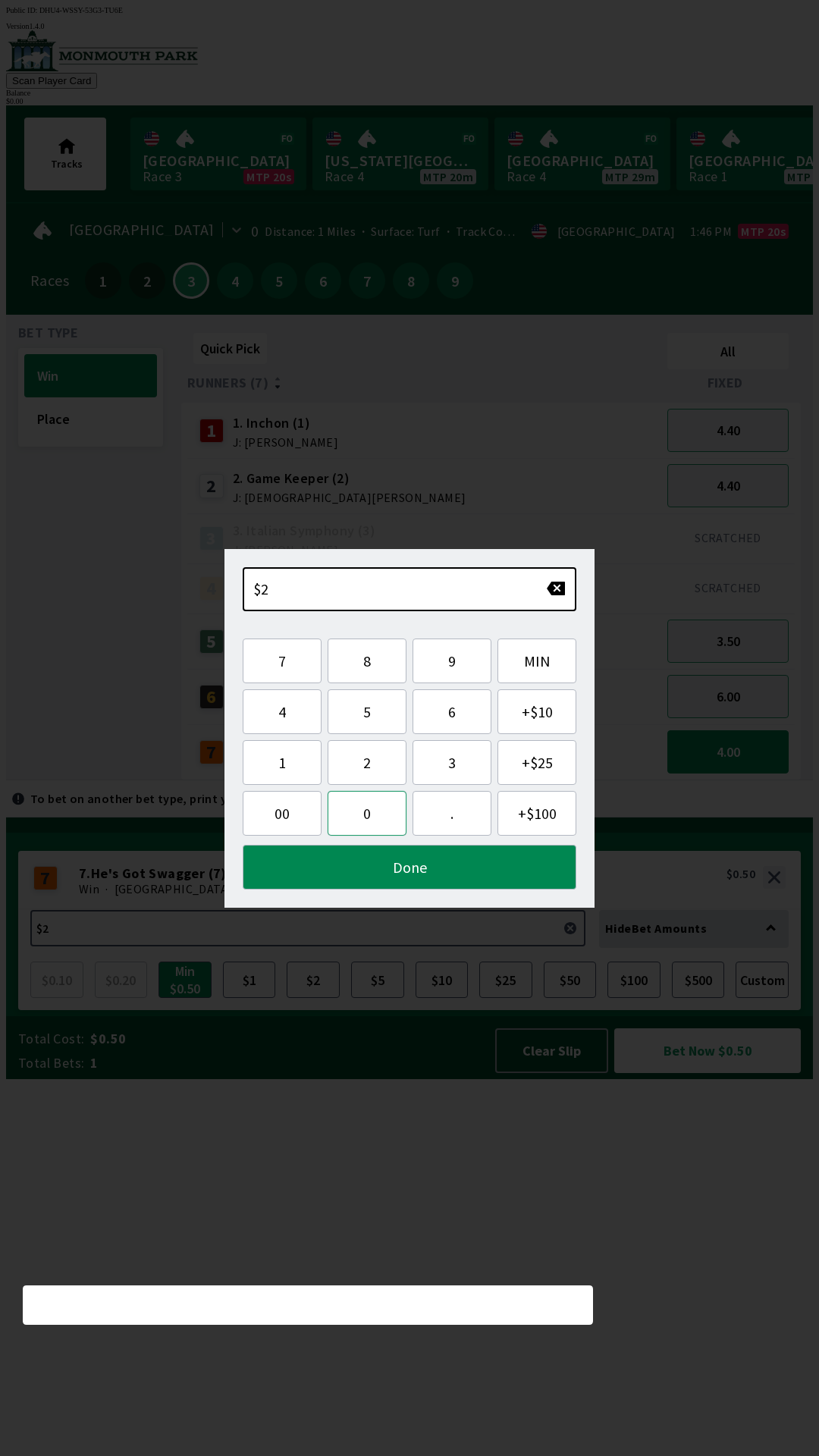
click at [375, 812] on button "0" at bounding box center [366, 813] width 79 height 44
click at [442, 871] on button "Done" at bounding box center [409, 866] width 334 height 44
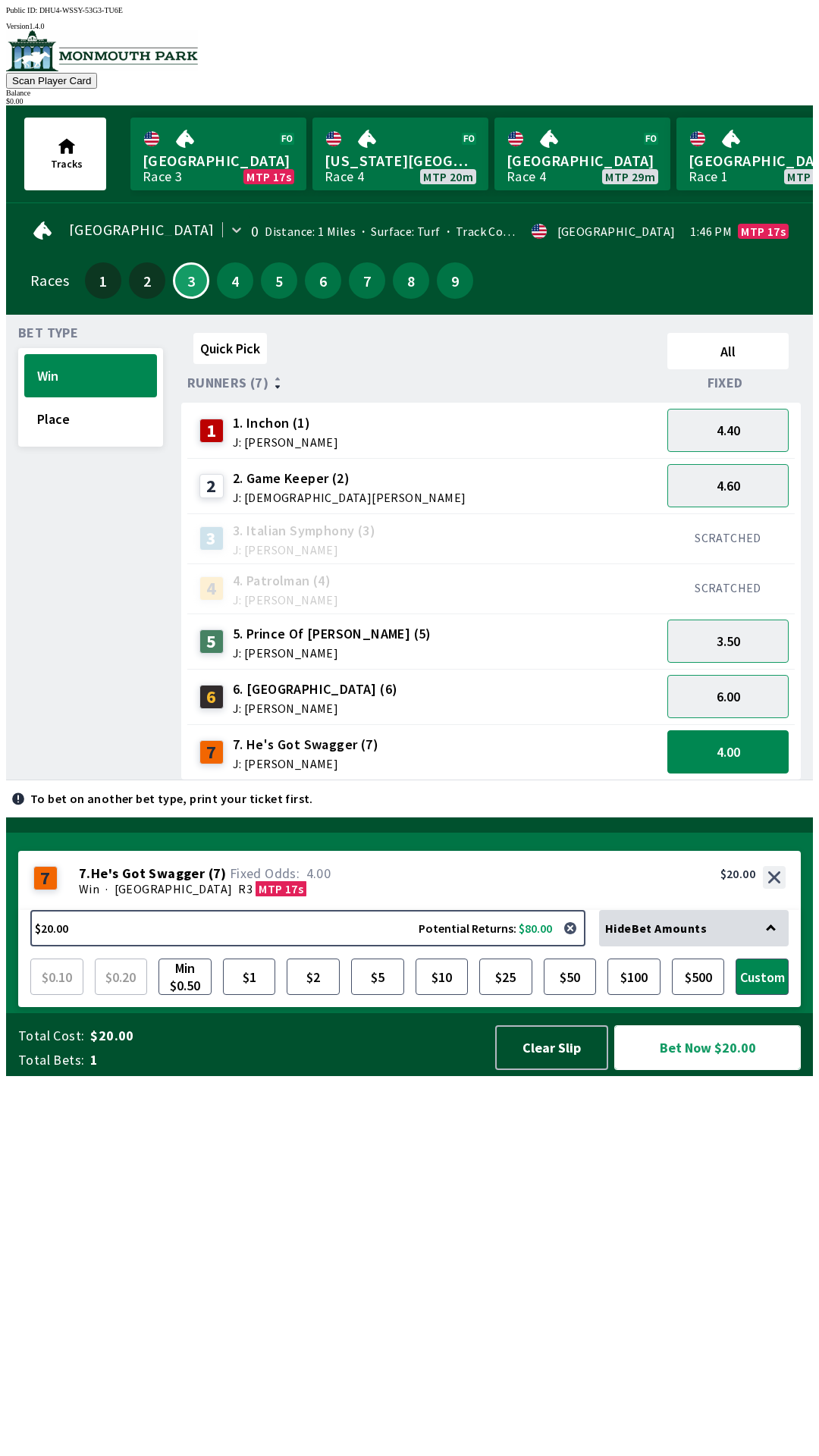
click at [711, 1070] on button "Bet Now $20.00" at bounding box center [707, 1047] width 187 height 44
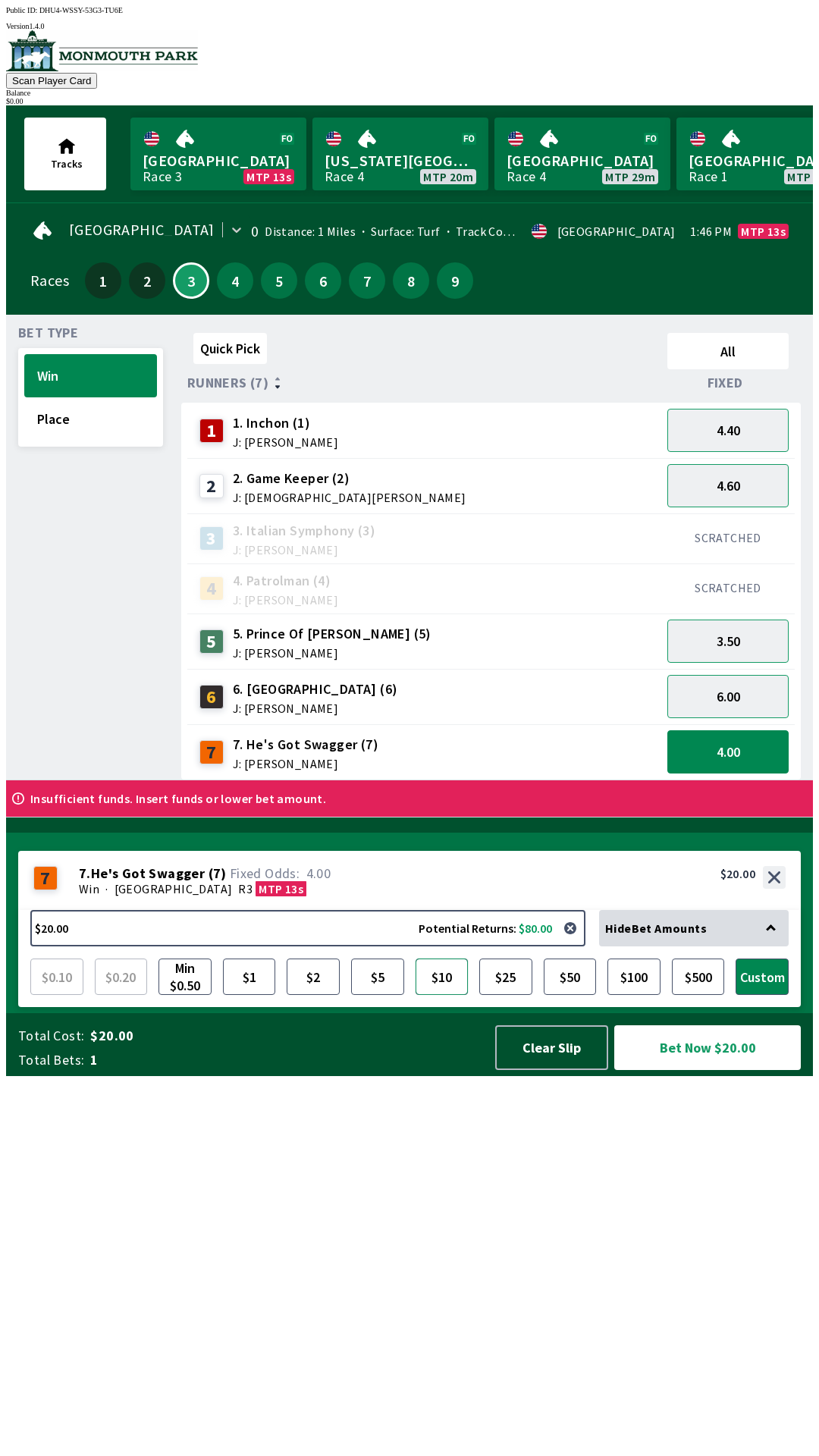
click at [452, 995] on button "$10" at bounding box center [442, 977] width 53 height 36
click at [719, 1070] on button "Bet Now $10.00" at bounding box center [707, 1047] width 187 height 44
click at [547, 1070] on button "Clear Slip" at bounding box center [551, 1047] width 113 height 44
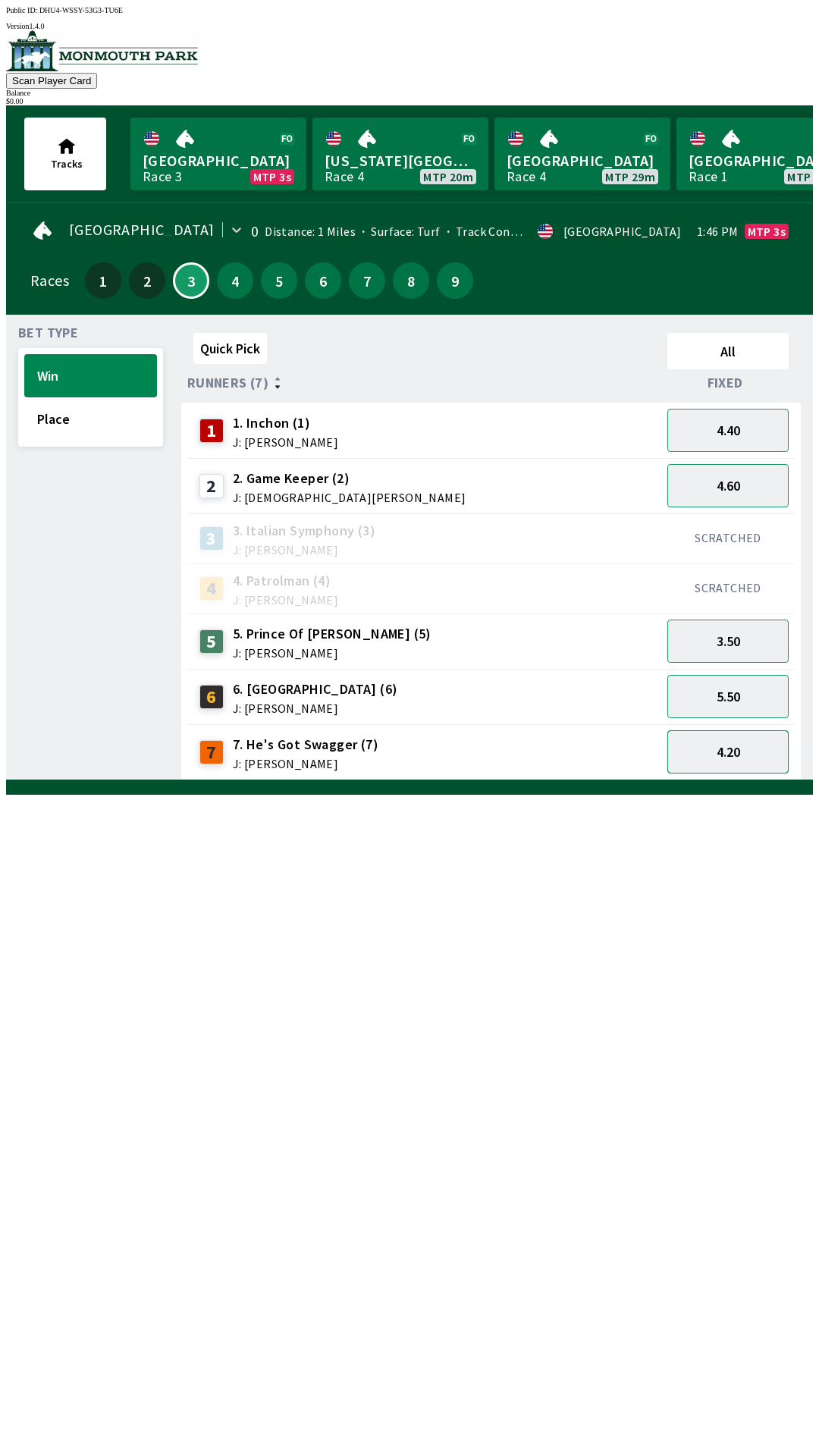
click at [740, 755] on button "4.20" at bounding box center [728, 753] width 121 height 44
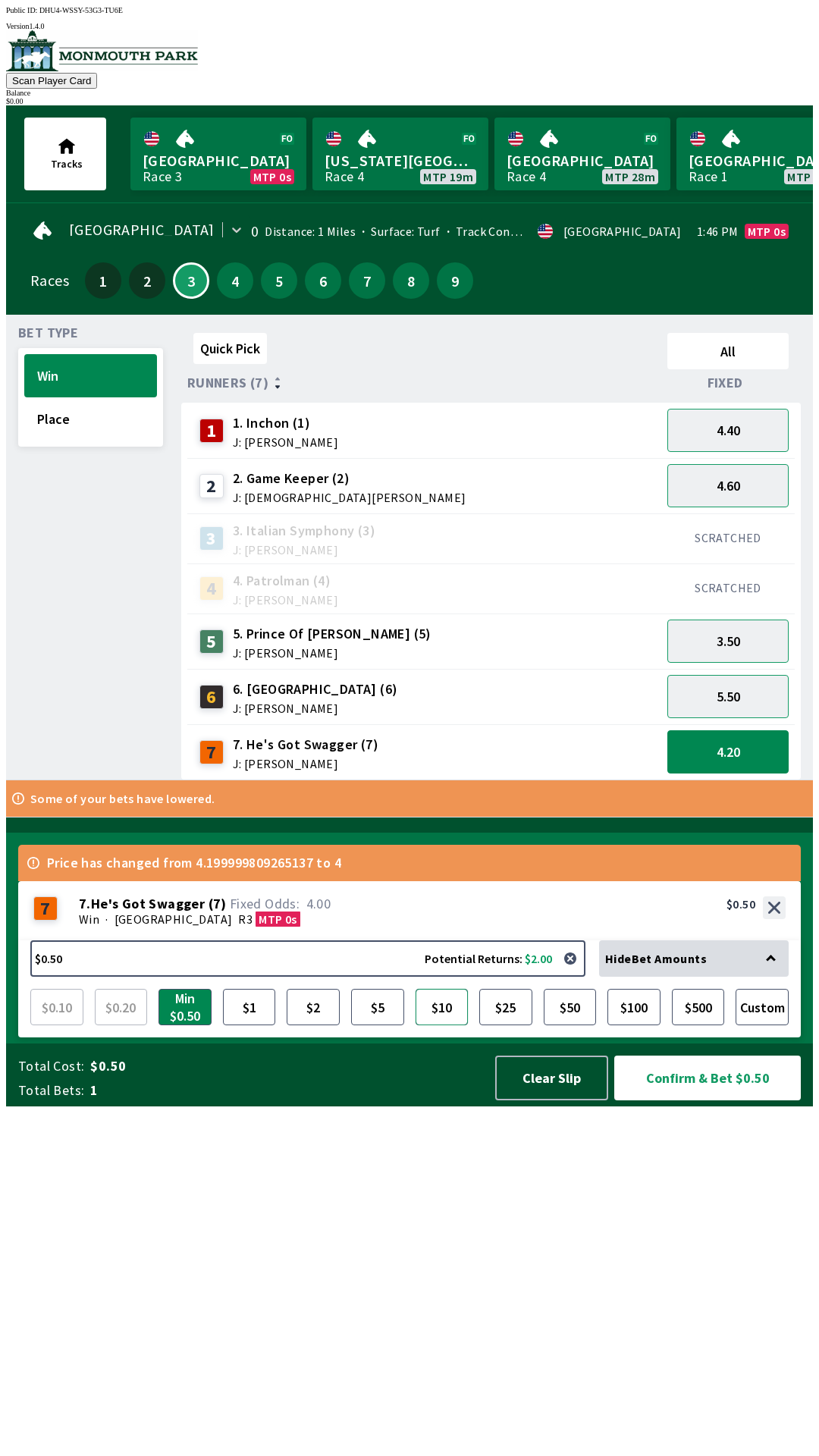
click at [449, 1025] on button "$10" at bounding box center [442, 1007] width 53 height 36
click at [717, 1100] on button "Confirm & Bet $10.00" at bounding box center [707, 1077] width 187 height 44
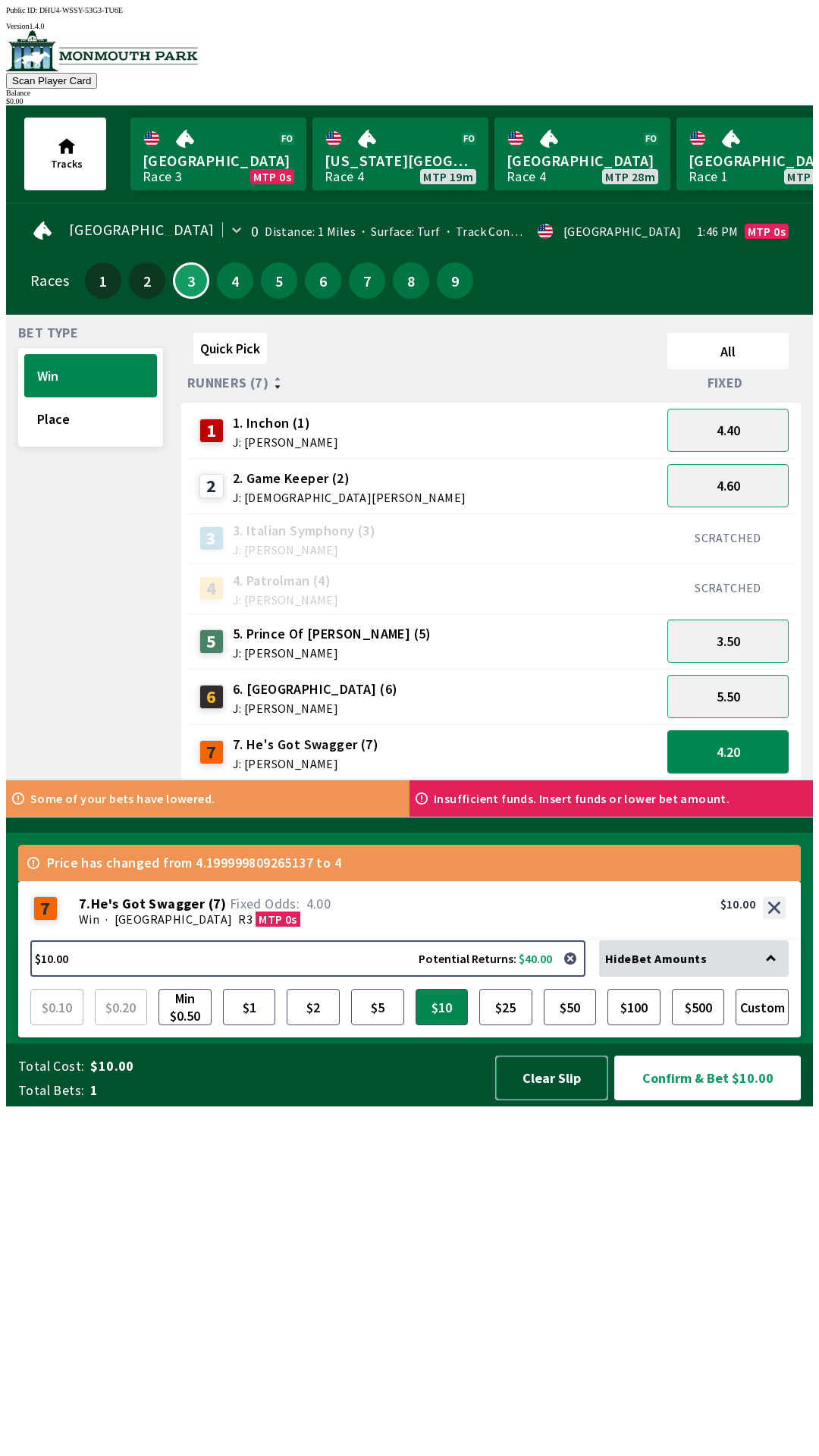
click at [532, 1100] on button "Clear Slip" at bounding box center [551, 1077] width 113 height 44
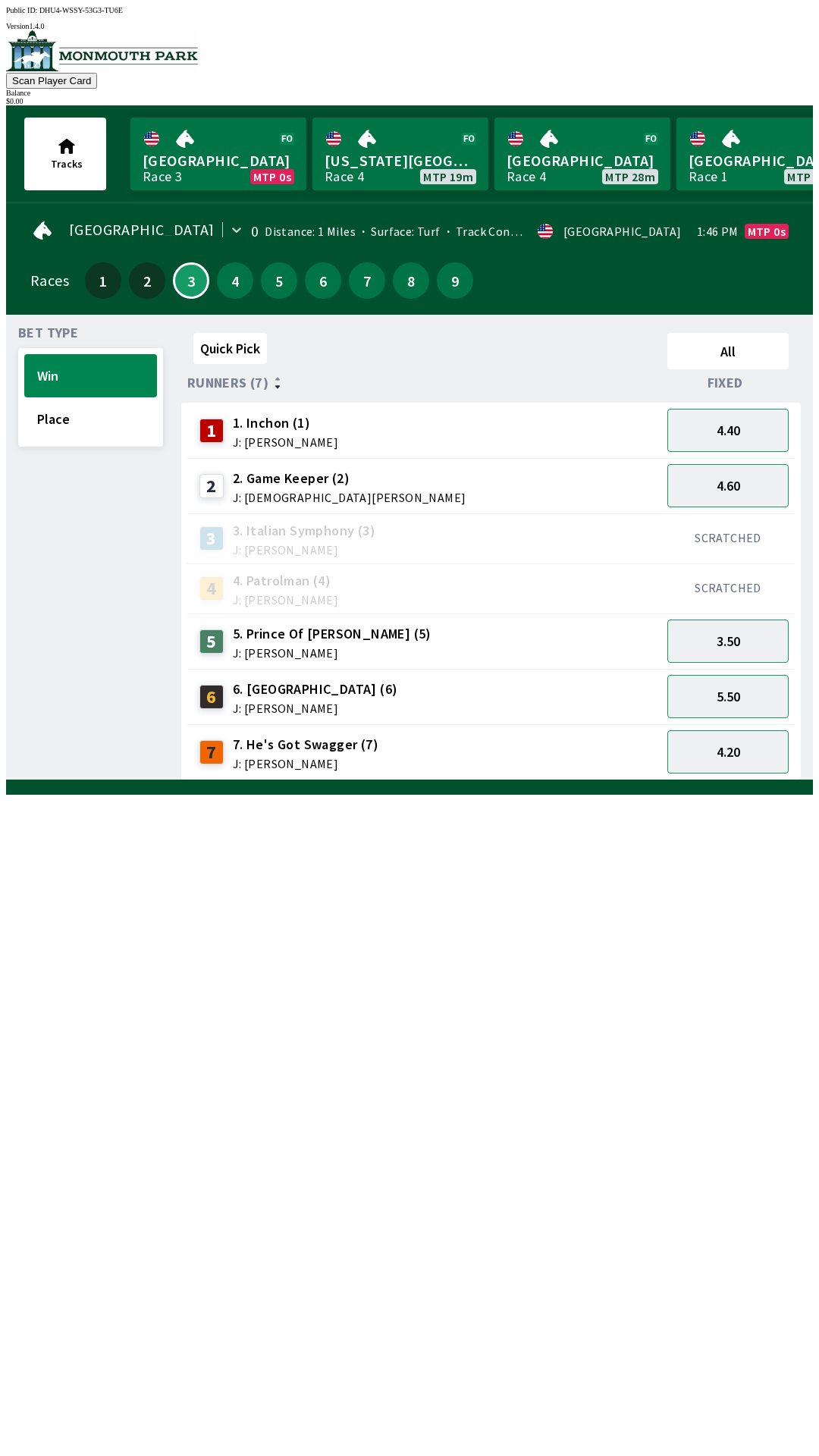
click at [761, 98] on div "$ 0.00" at bounding box center [409, 101] width 807 height 9
click at [98, 85] on button "Scan Player Card" at bounding box center [51, 80] width 91 height 16
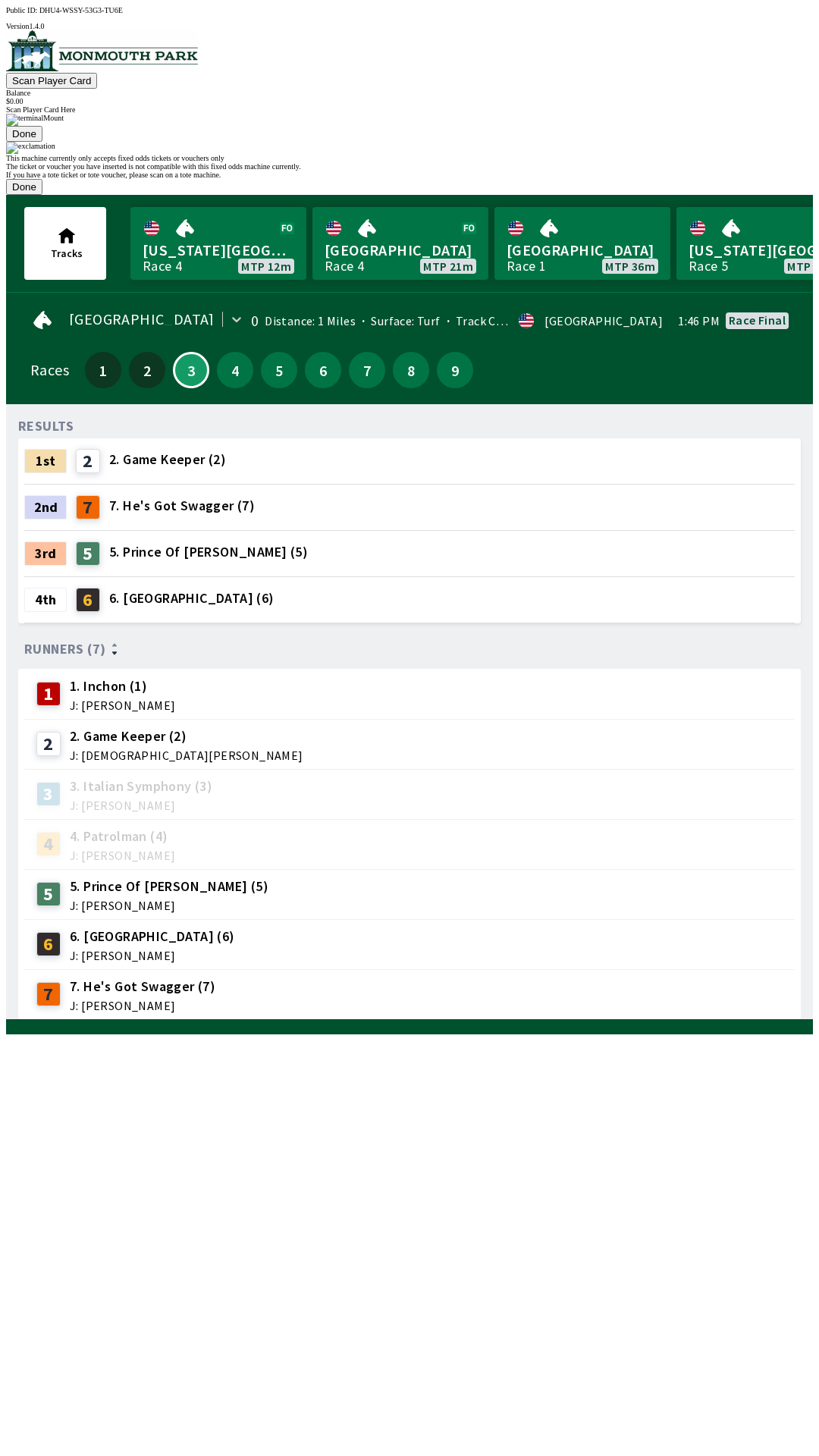
click at [43, 195] on button "Done" at bounding box center [24, 186] width 36 height 16
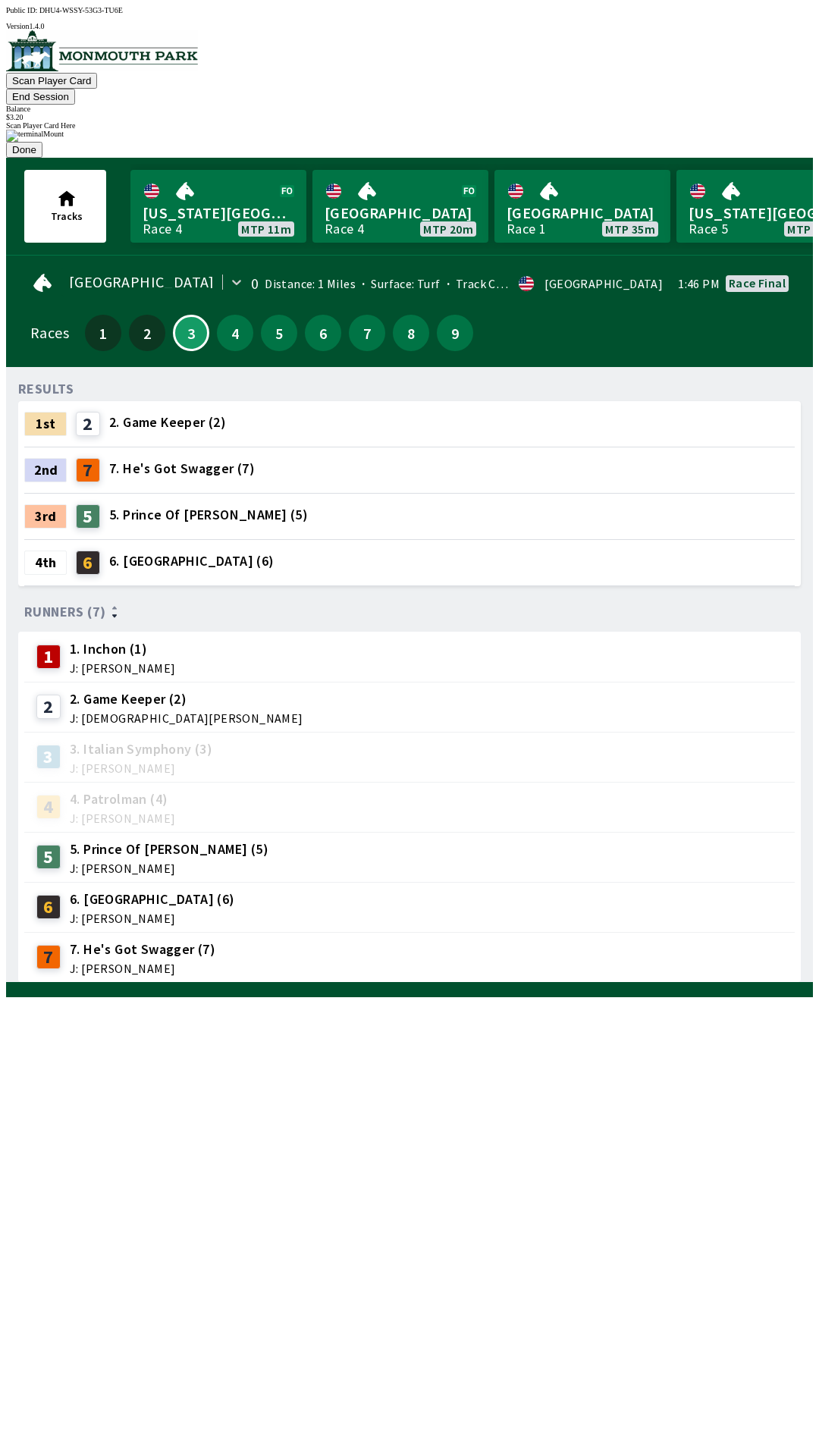
click at [488, 158] on div "Scan Player Card Here Done" at bounding box center [409, 139] width 807 height 36
click at [43, 158] on button "Done" at bounding box center [24, 150] width 36 height 16
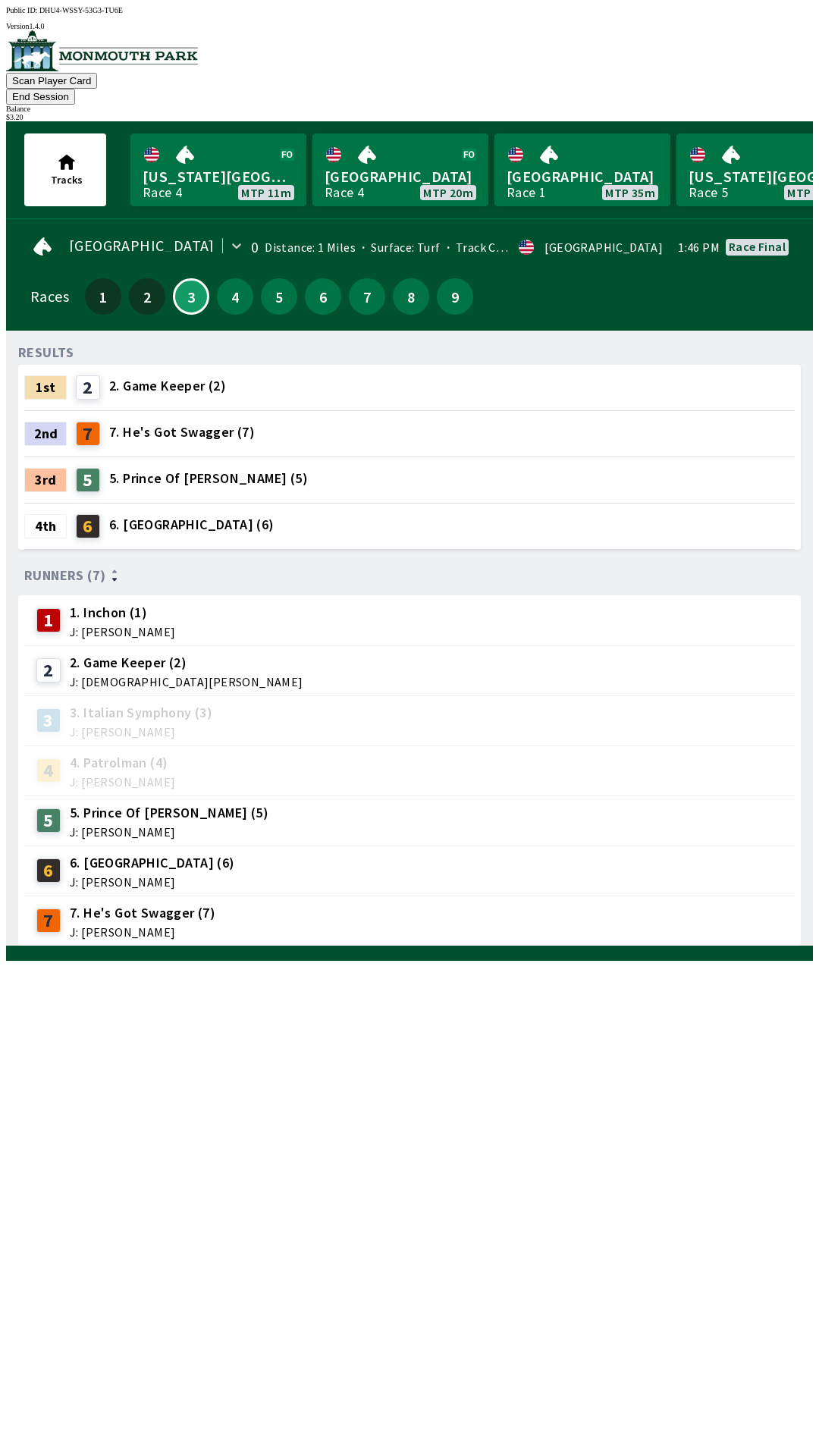
click at [144, 376] on div "2 2. Game Keeper (2)" at bounding box center [149, 387] width 158 height 36
click at [188, 280] on button "3" at bounding box center [191, 296] width 36 height 36
click at [406, 154] on link "[GEOGRAPHIC_DATA] Race 4 MTP 20m" at bounding box center [401, 169] width 176 height 73
click at [230, 278] on button "4" at bounding box center [235, 296] width 36 height 36
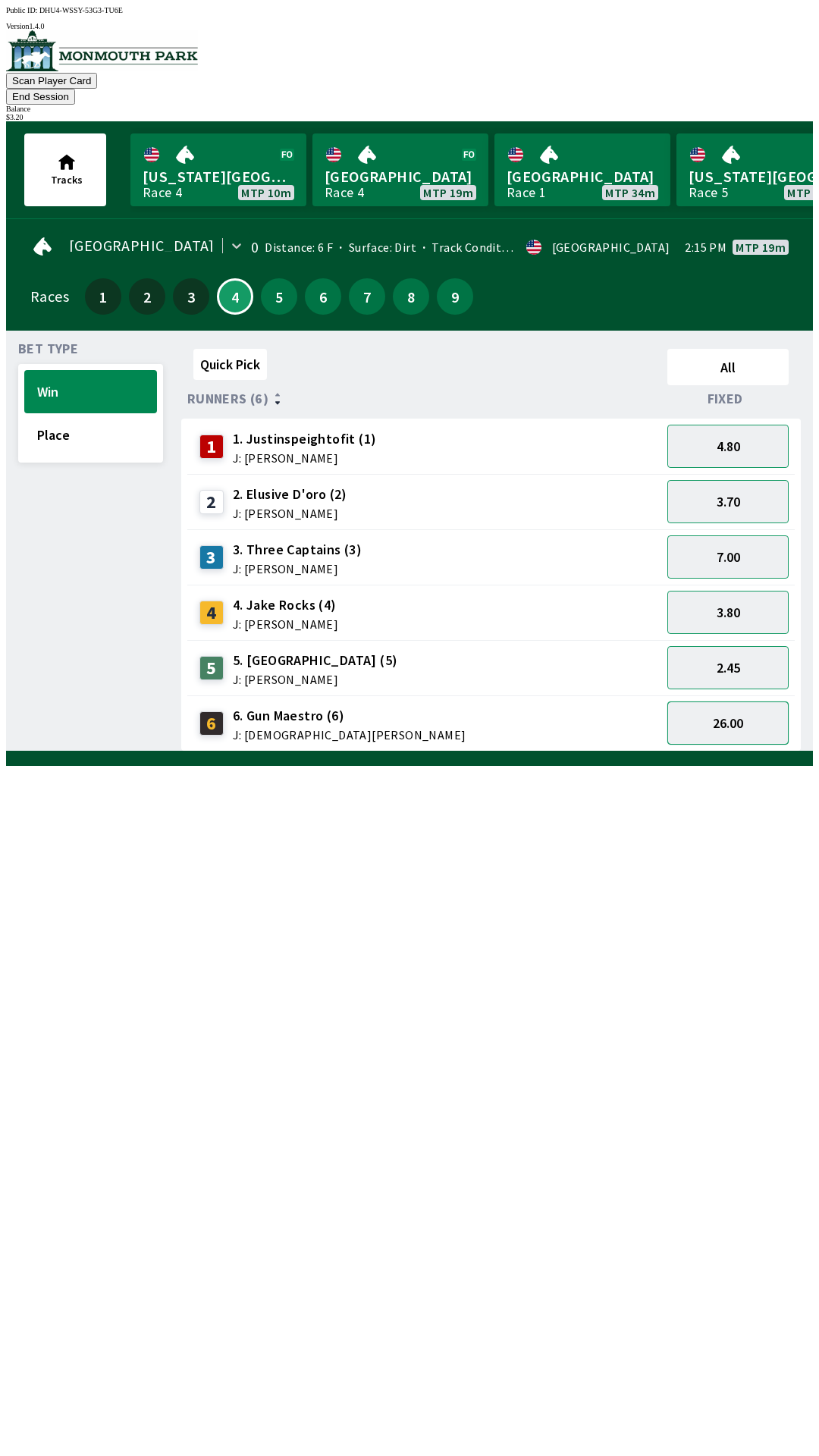
click at [723, 711] on button "26.00" at bounding box center [728, 723] width 121 height 44
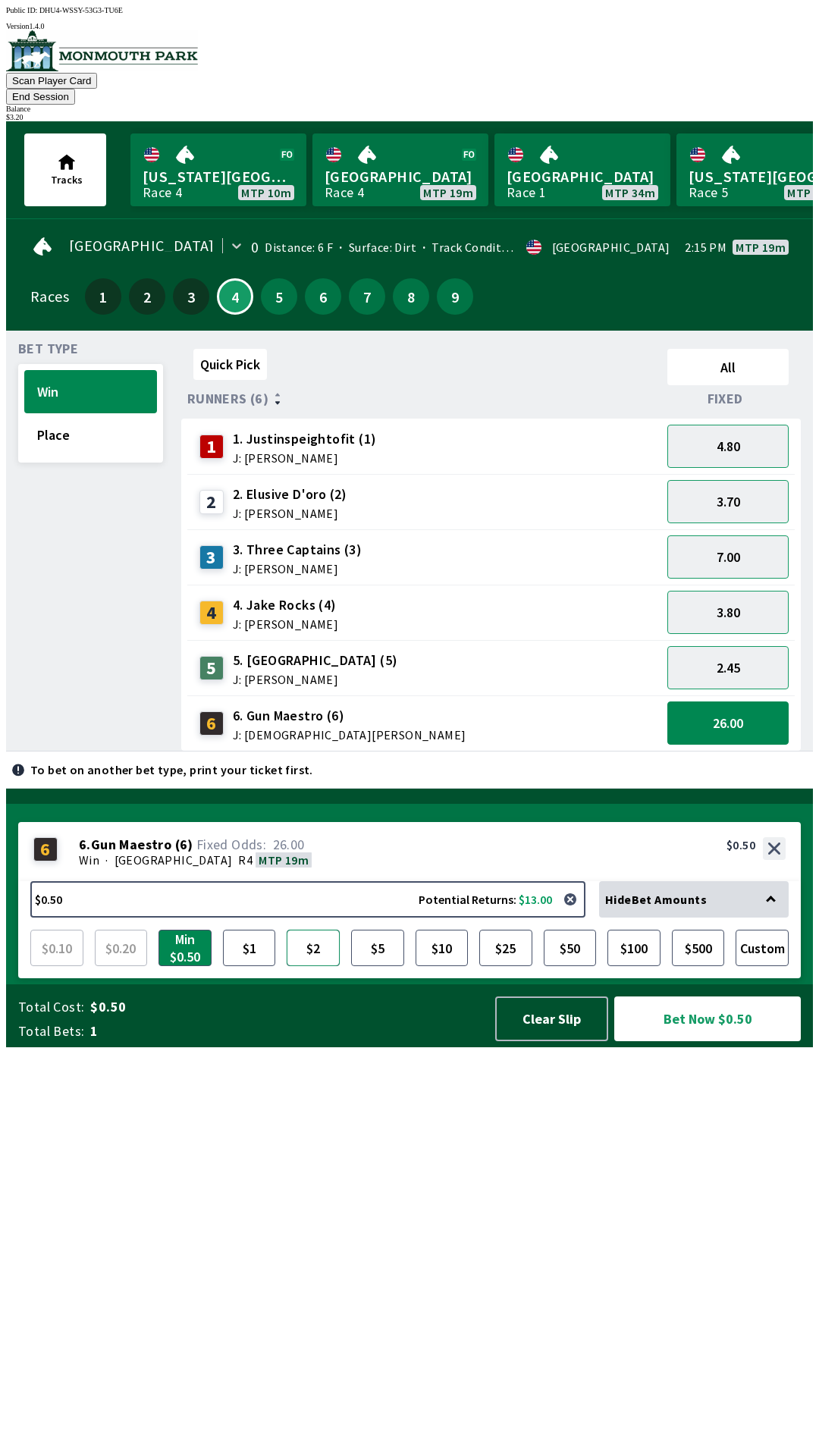
click at [314, 967] on button "$2" at bounding box center [313, 948] width 53 height 36
click at [668, 1041] on button "Bet Now $2.00" at bounding box center [707, 1019] width 187 height 44
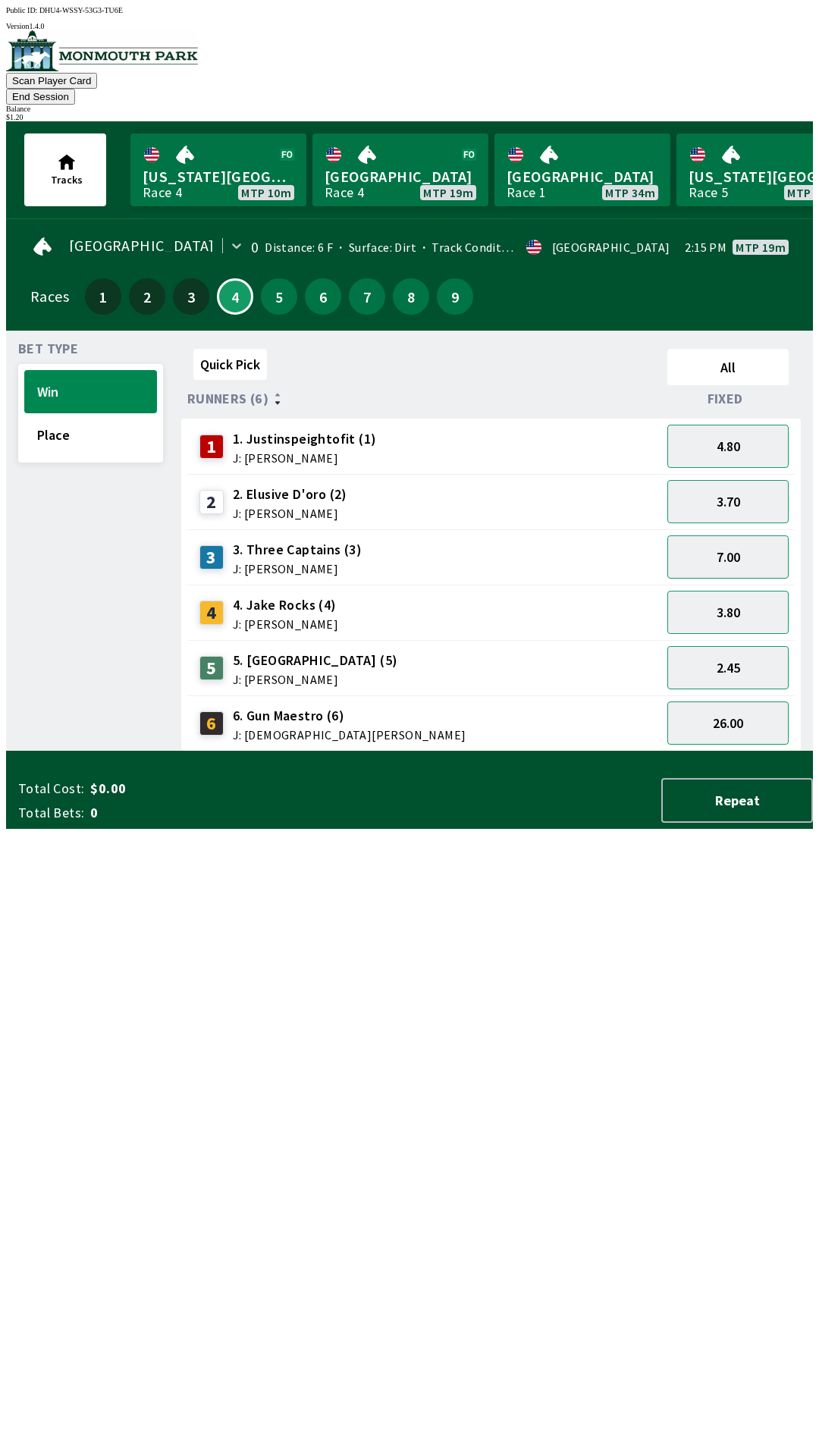
click at [534, 752] on div "Quick Pick All Runners (6) Fixed 1 1. Justinspeightofit (1) J: [PERSON_NAME] 4.…" at bounding box center [496, 547] width 632 height 409
click at [86, 425] on button "Place" at bounding box center [91, 435] width 133 height 44
click at [749, 536] on button "3.20" at bounding box center [728, 558] width 121 height 44
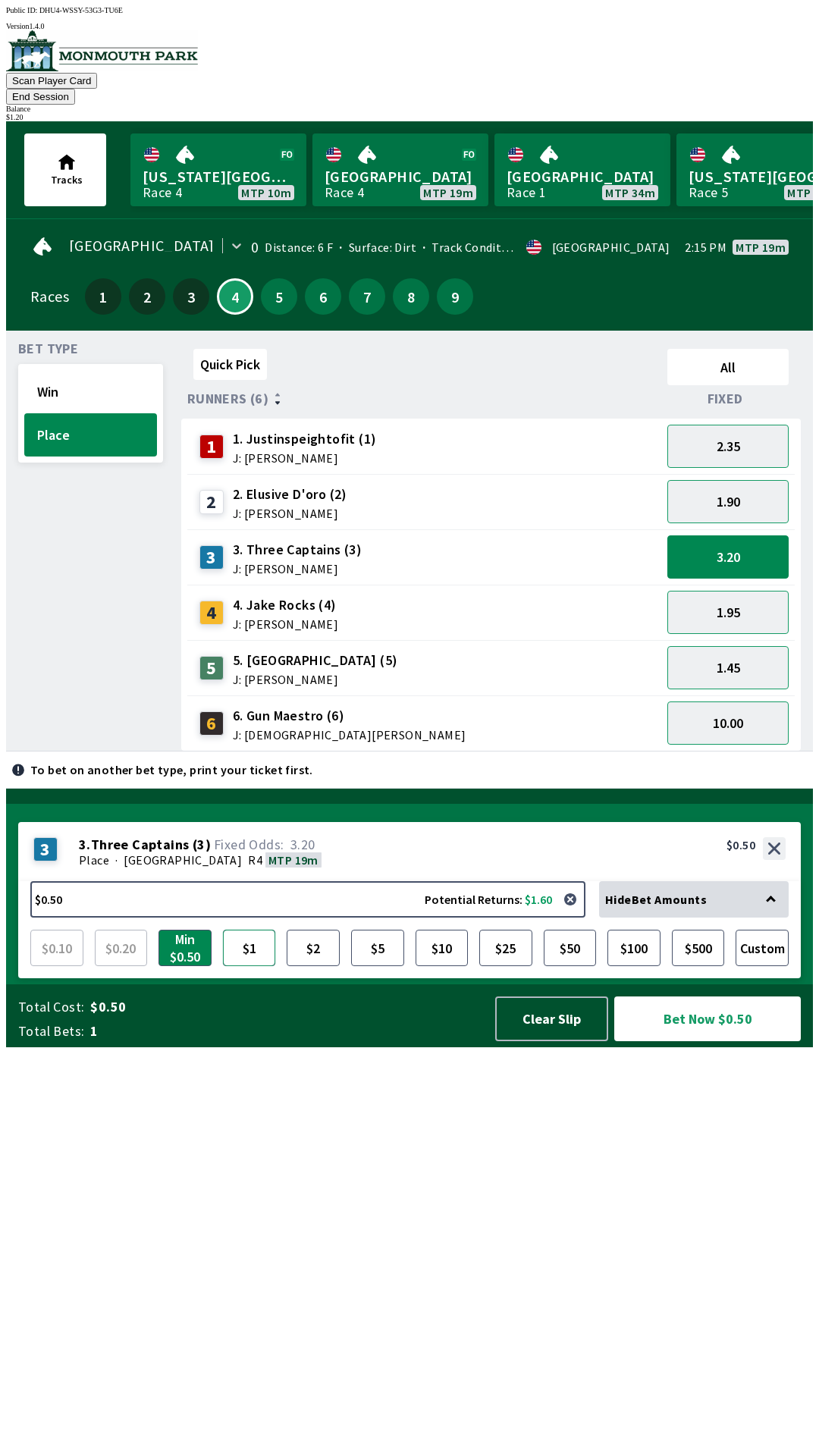
click at [243, 967] on button "$1" at bounding box center [250, 948] width 53 height 36
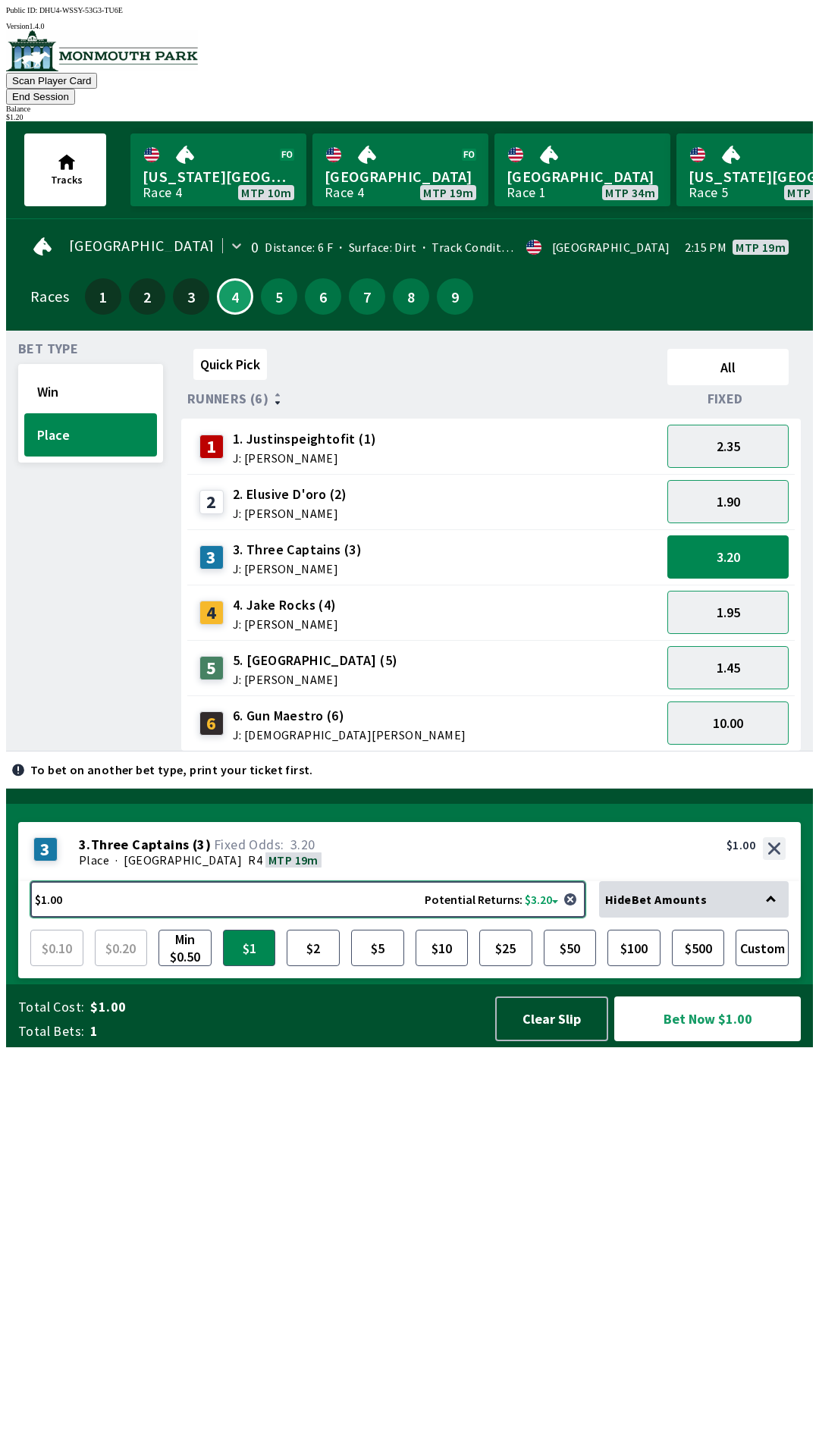
click at [198, 917] on button "$1.00 Potential Returns: $3.20" at bounding box center [308, 899] width 555 height 36
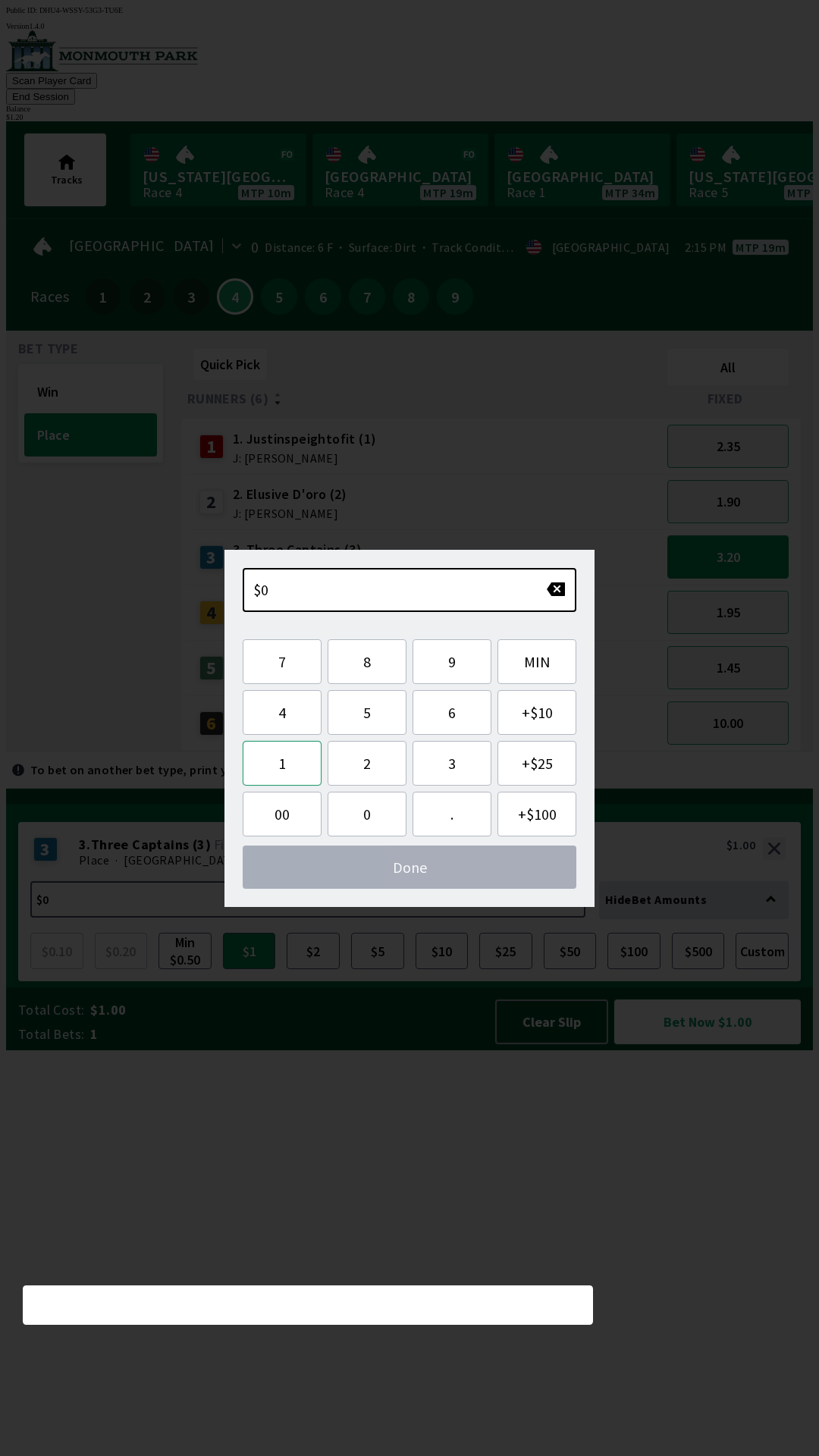
click at [288, 754] on button "1" at bounding box center [281, 763] width 79 height 44
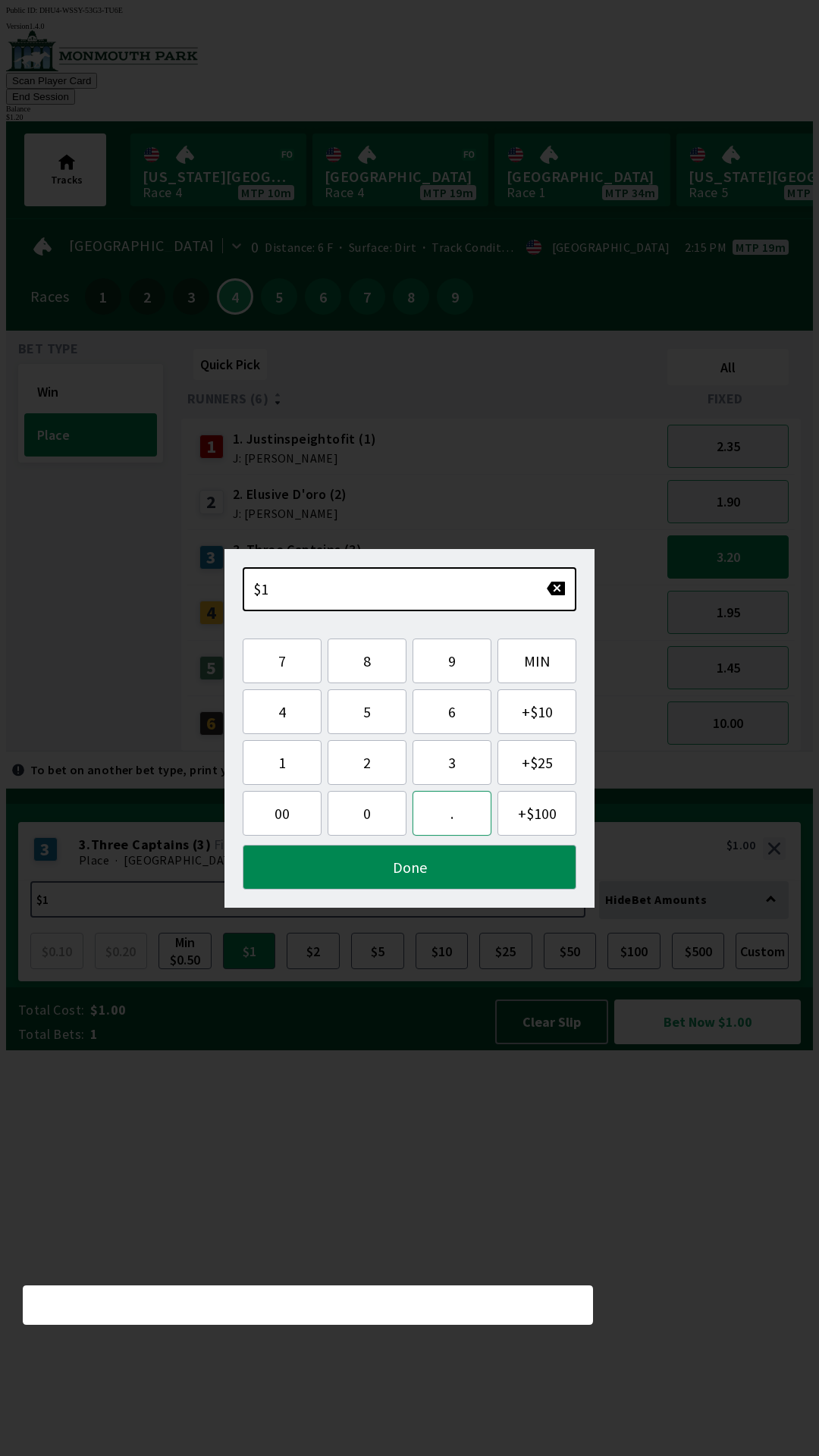
click at [461, 817] on button "." at bounding box center [452, 813] width 79 height 44
click at [372, 702] on button "5" at bounding box center [366, 711] width 79 height 44
click at [363, 818] on button "0" at bounding box center [366, 813] width 79 height 44
click at [431, 871] on button "Done" at bounding box center [409, 866] width 334 height 44
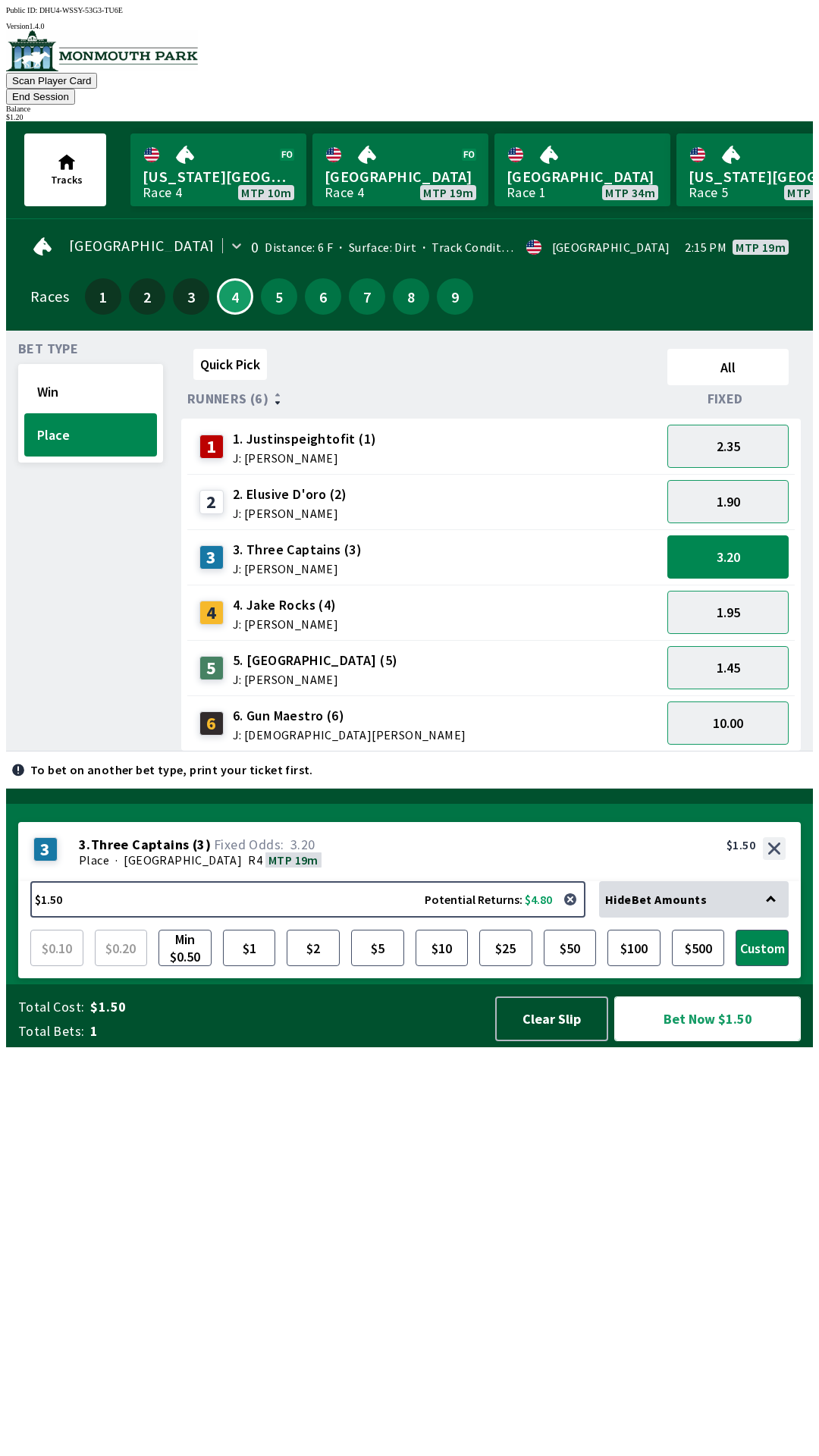
click at [685, 1041] on button "Bet Now $1.50" at bounding box center [707, 1019] width 187 height 44
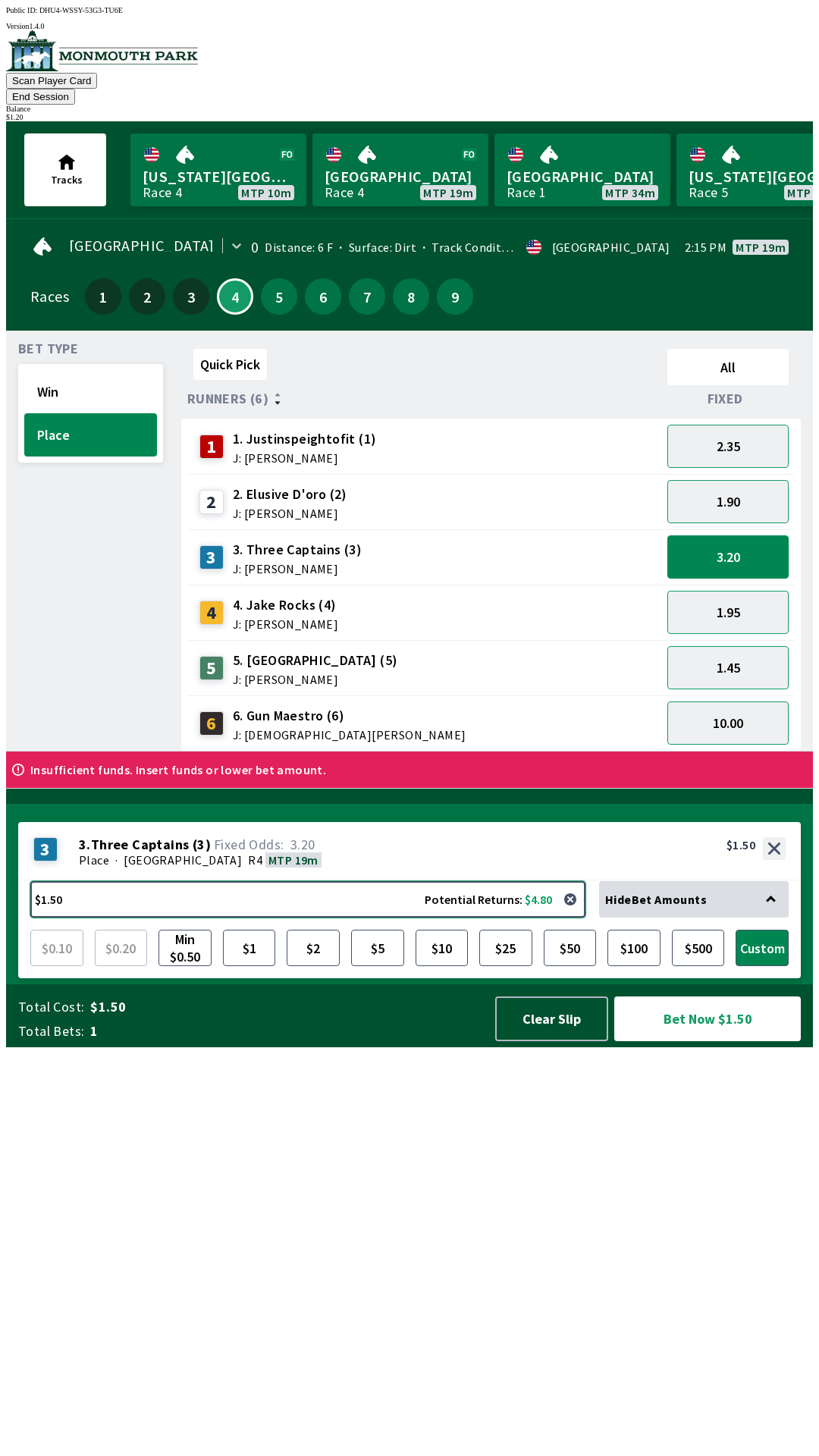
click at [168, 917] on button "$1.50 Potential Returns: $4.80" at bounding box center [308, 899] width 555 height 36
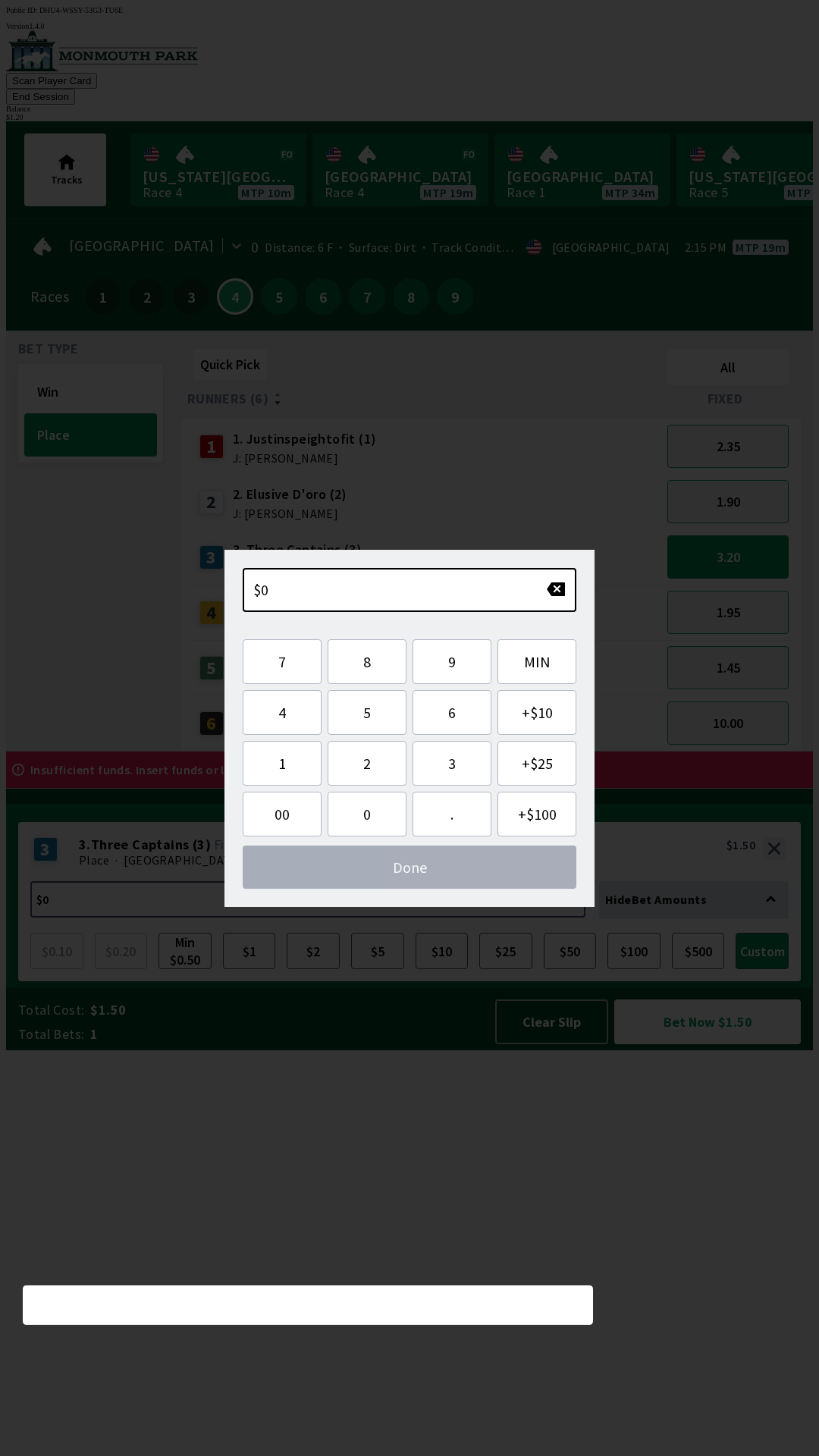
click at [478, 752] on div "Quick Pick All Runners (6) Fixed 1 1. Justinspeightofit (1) J: [PERSON_NAME] 2.…" at bounding box center [496, 547] width 632 height 409
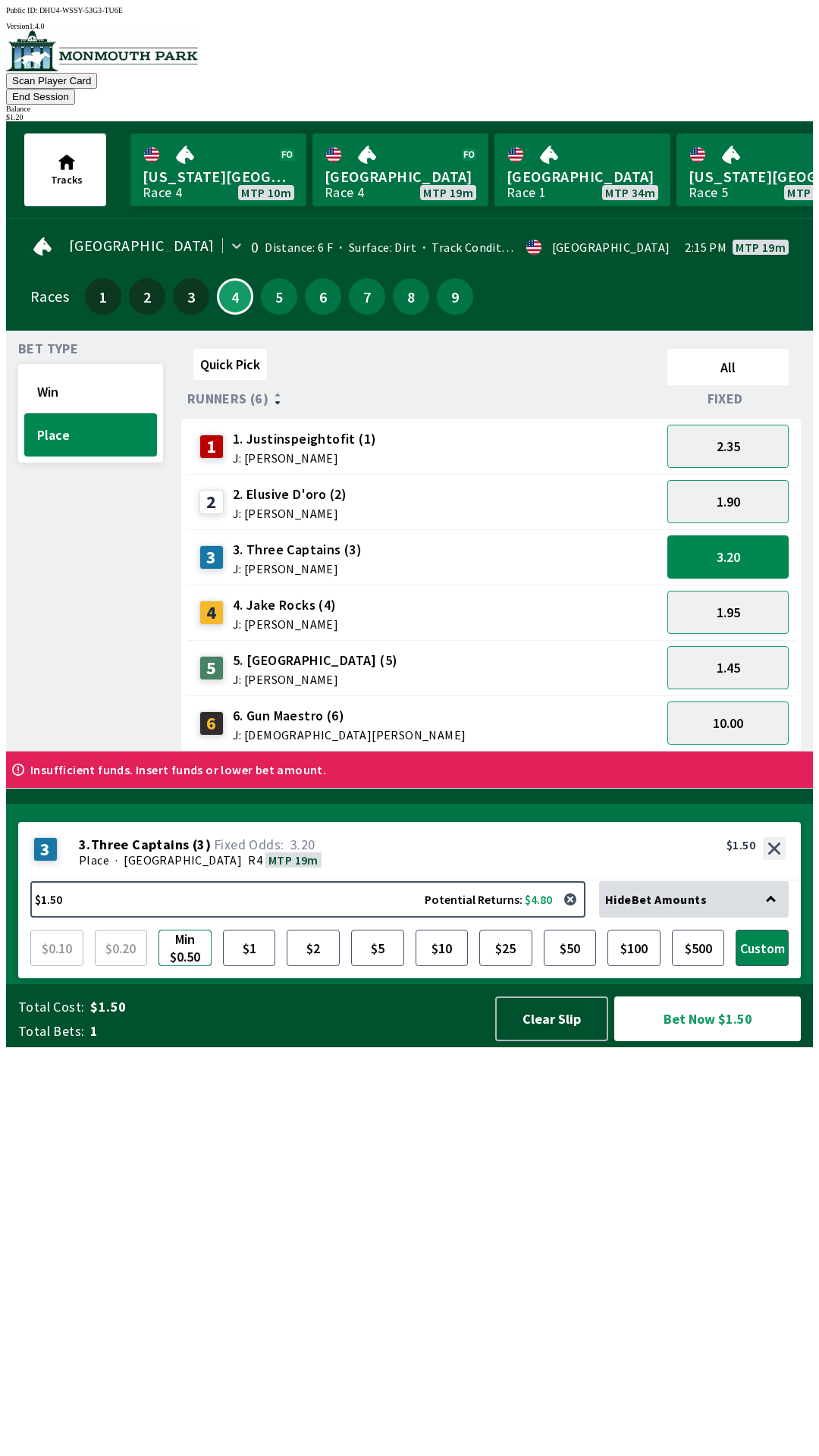
click at [192, 967] on button "Min $0.50" at bounding box center [185, 948] width 53 height 36
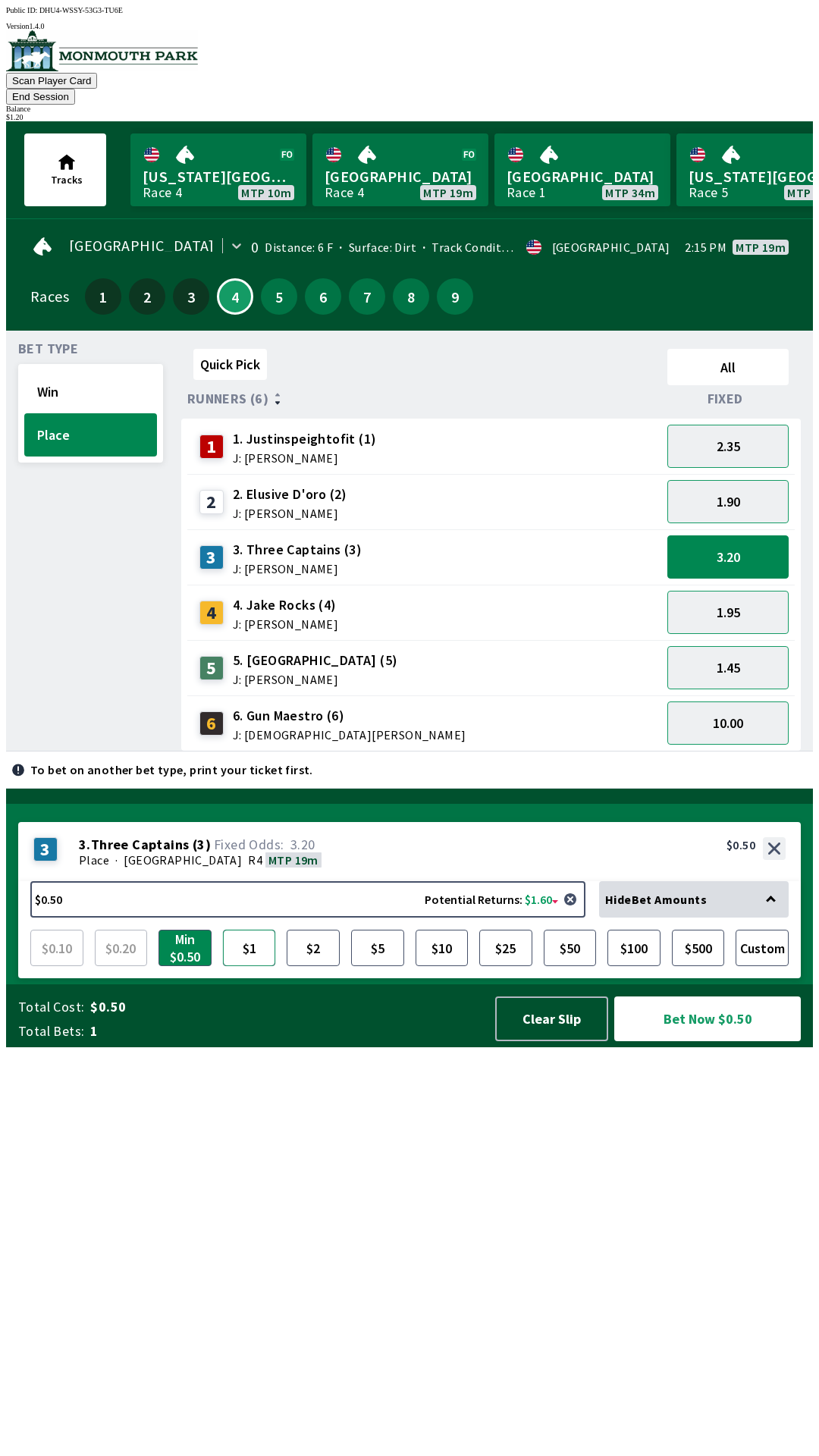
click at [250, 967] on button "$1" at bounding box center [250, 948] width 53 height 36
click at [703, 1041] on button "Bet Now $1.00" at bounding box center [707, 1019] width 187 height 44
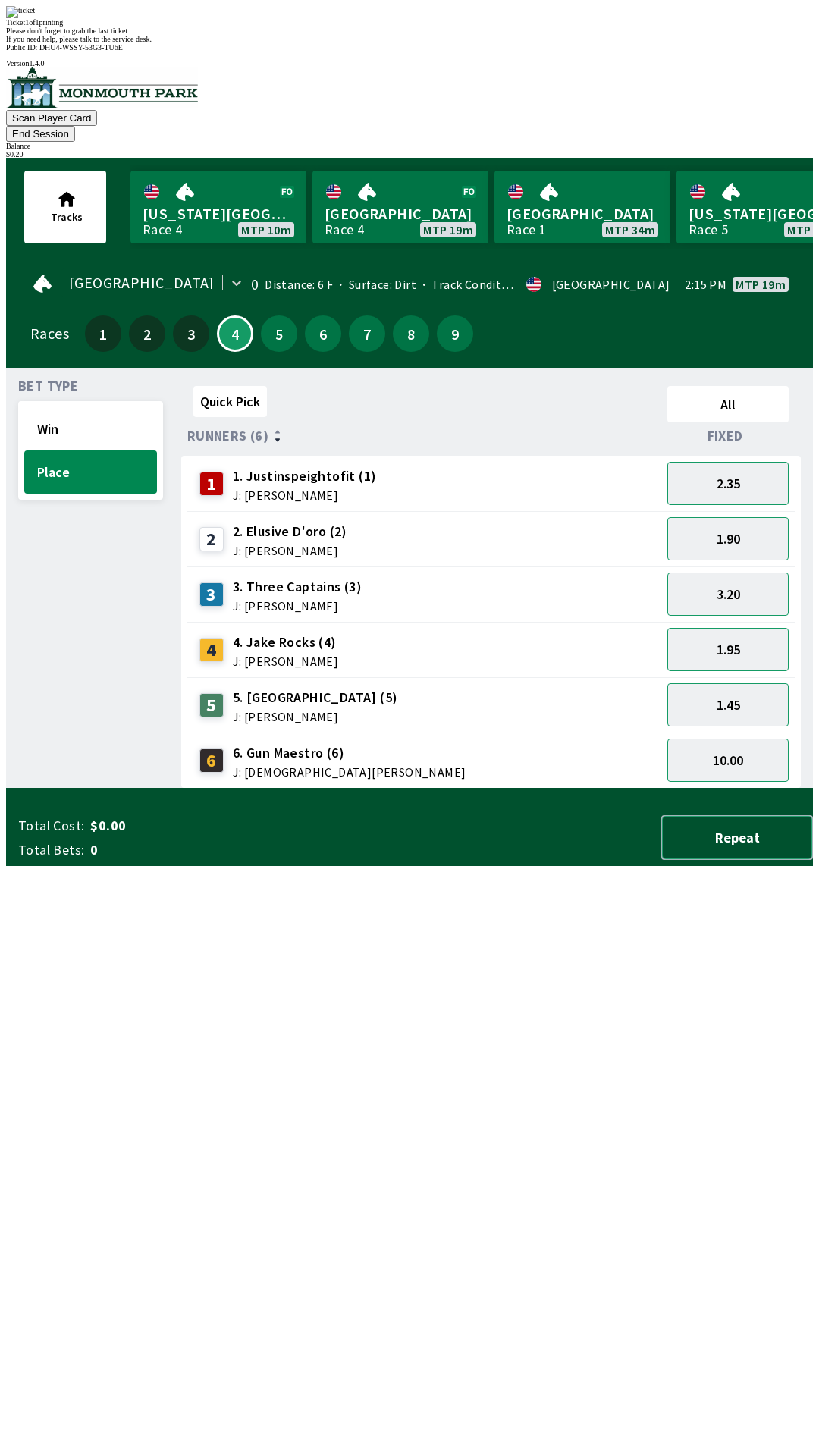
click at [760, 861] on button "Repeat" at bounding box center [738, 837] width 151 height 44
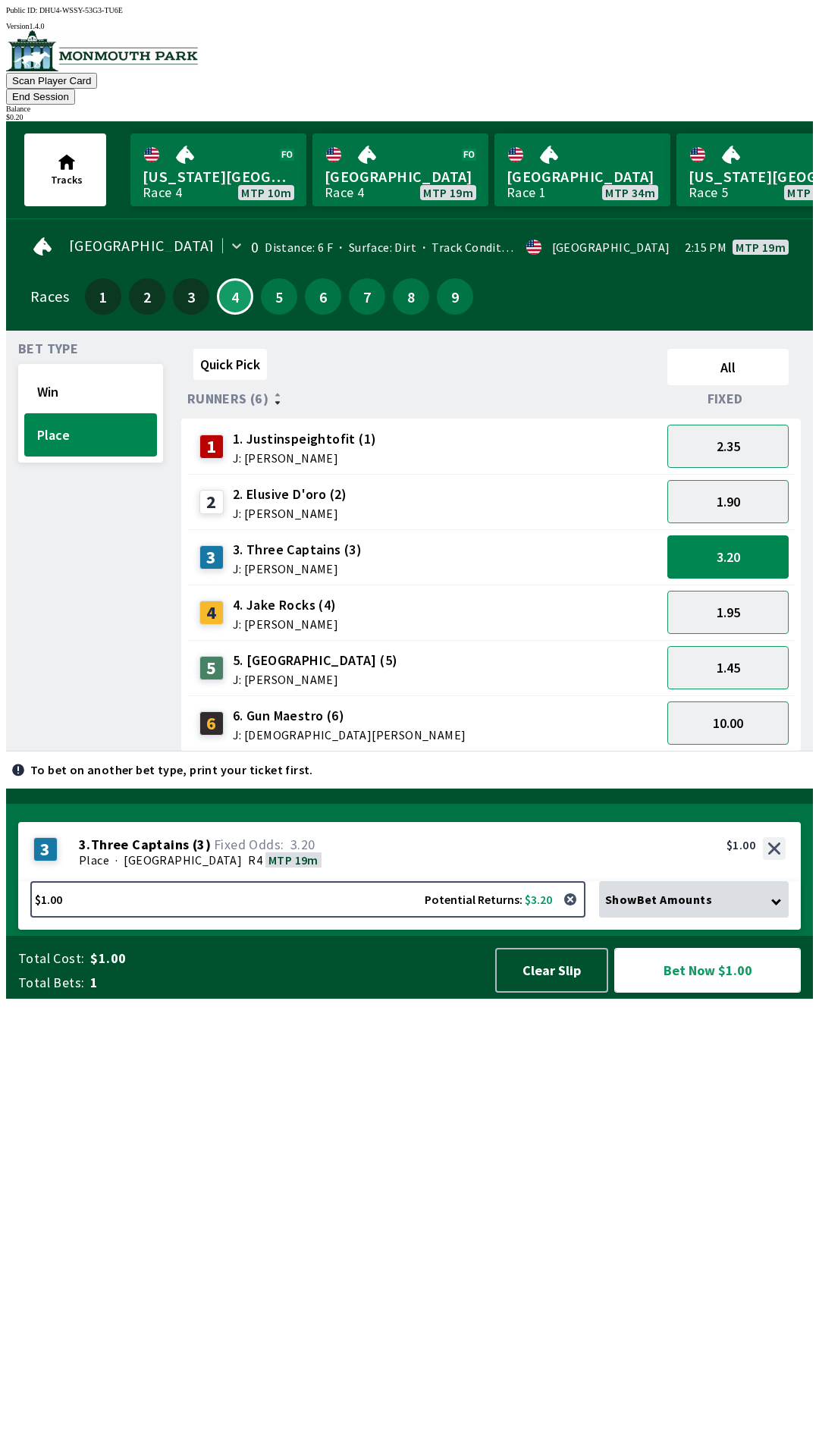
click at [746, 993] on button "Bet Now $1.00" at bounding box center [707, 969] width 187 height 44
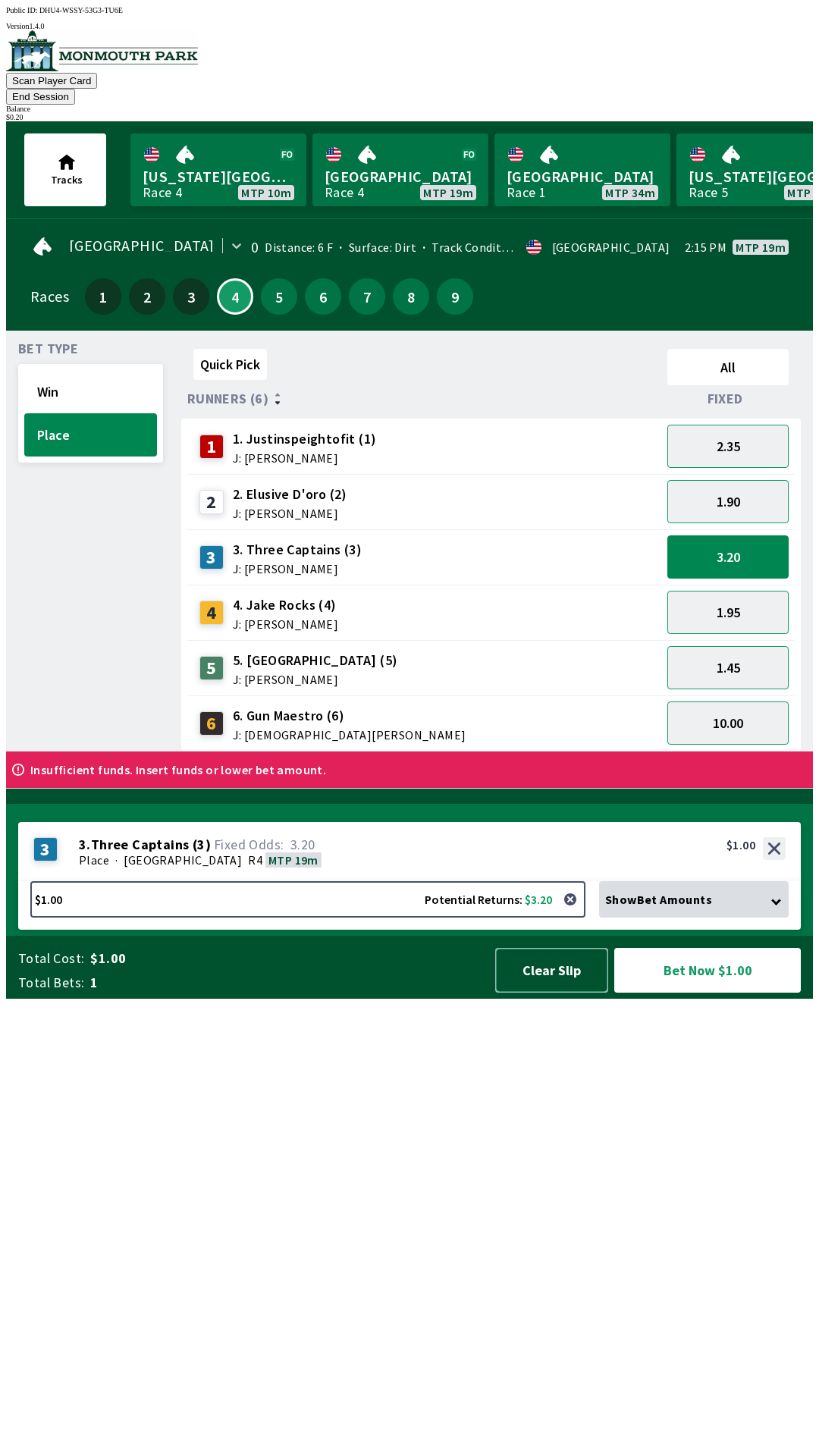
click at [556, 993] on button "Clear Slip" at bounding box center [551, 969] width 113 height 44
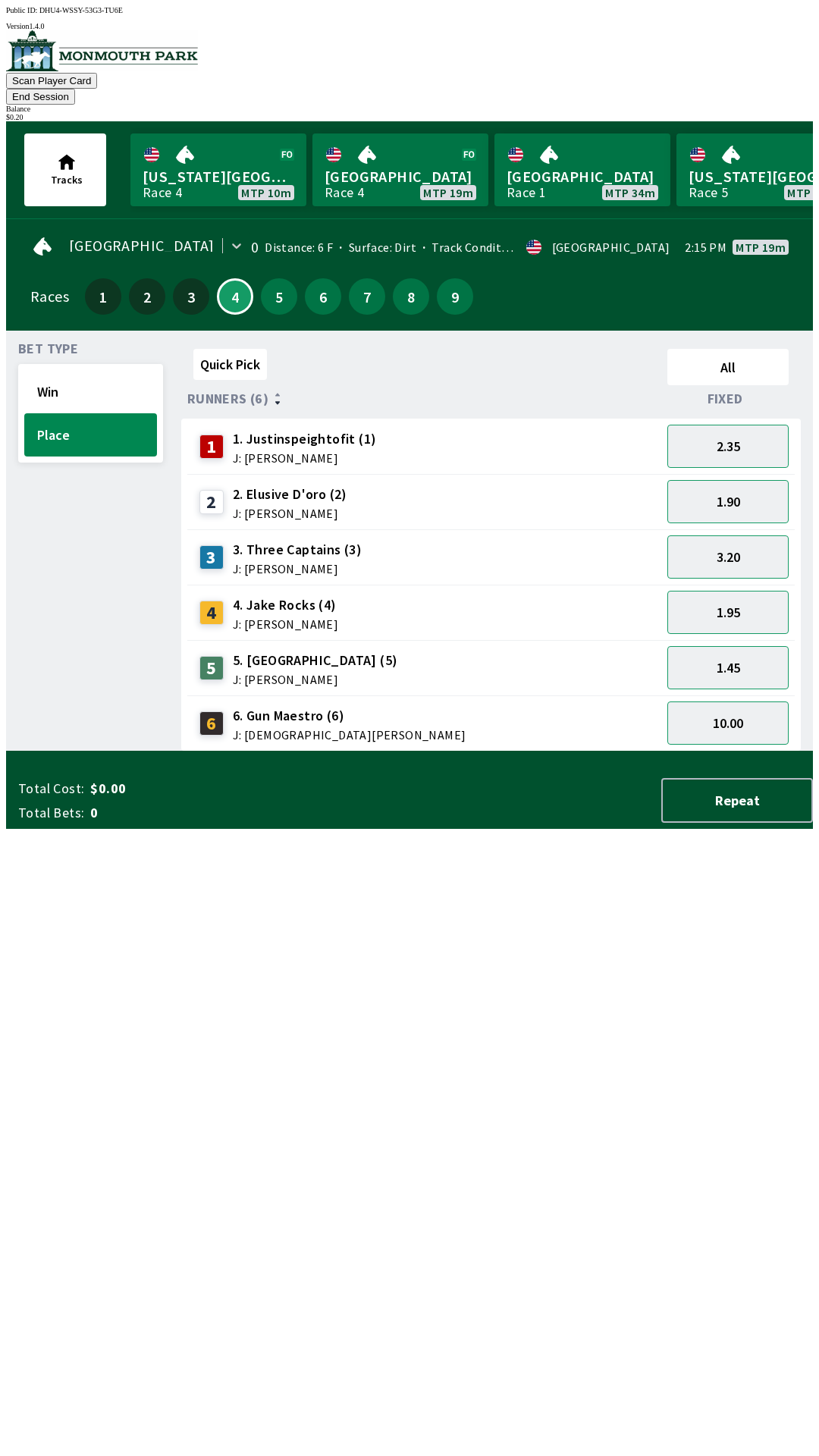
click at [75, 89] on button "End Session" at bounding box center [40, 97] width 69 height 16
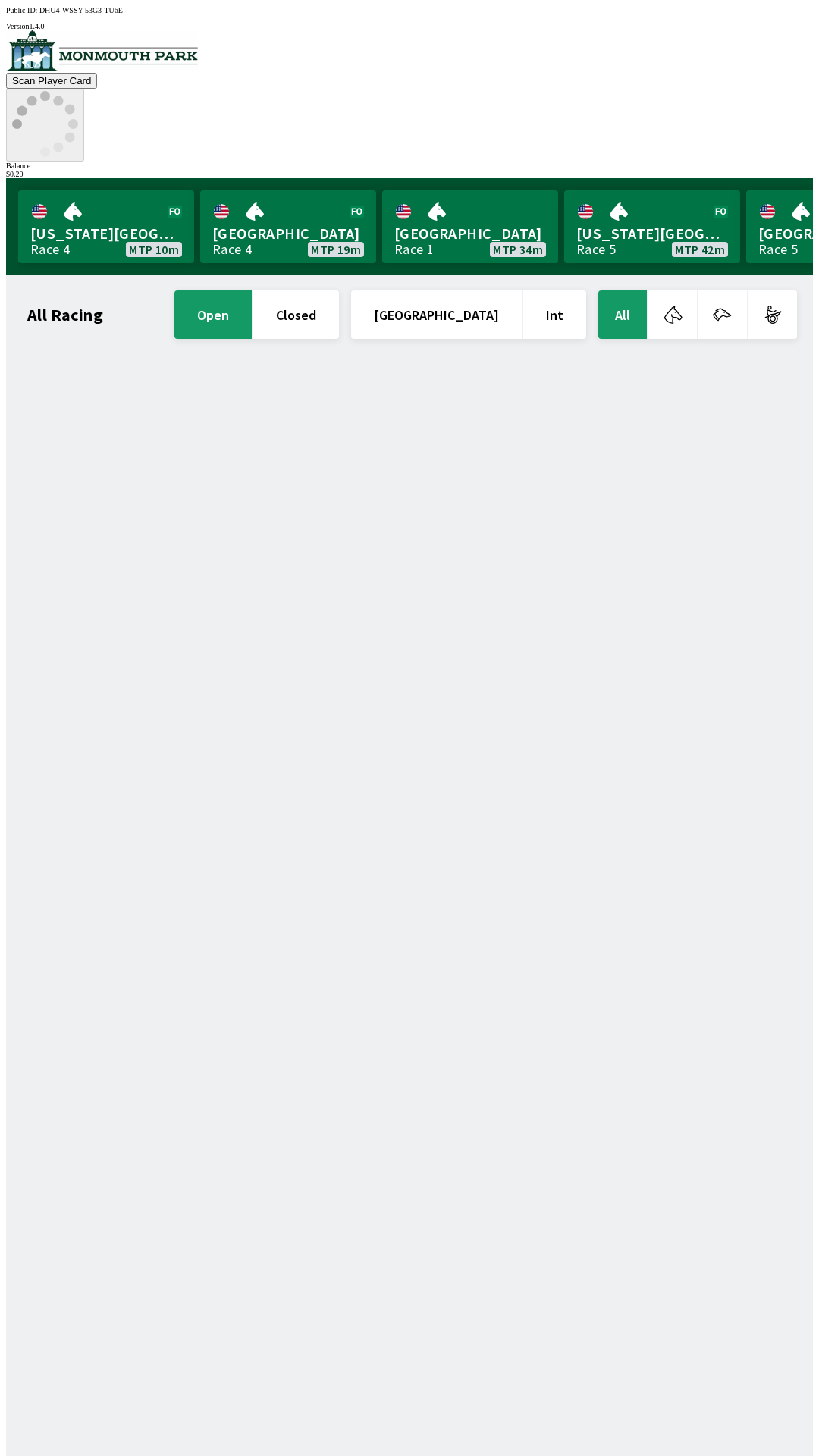
click at [62, 142] on circle at bounding box center [58, 147] width 9 height 9
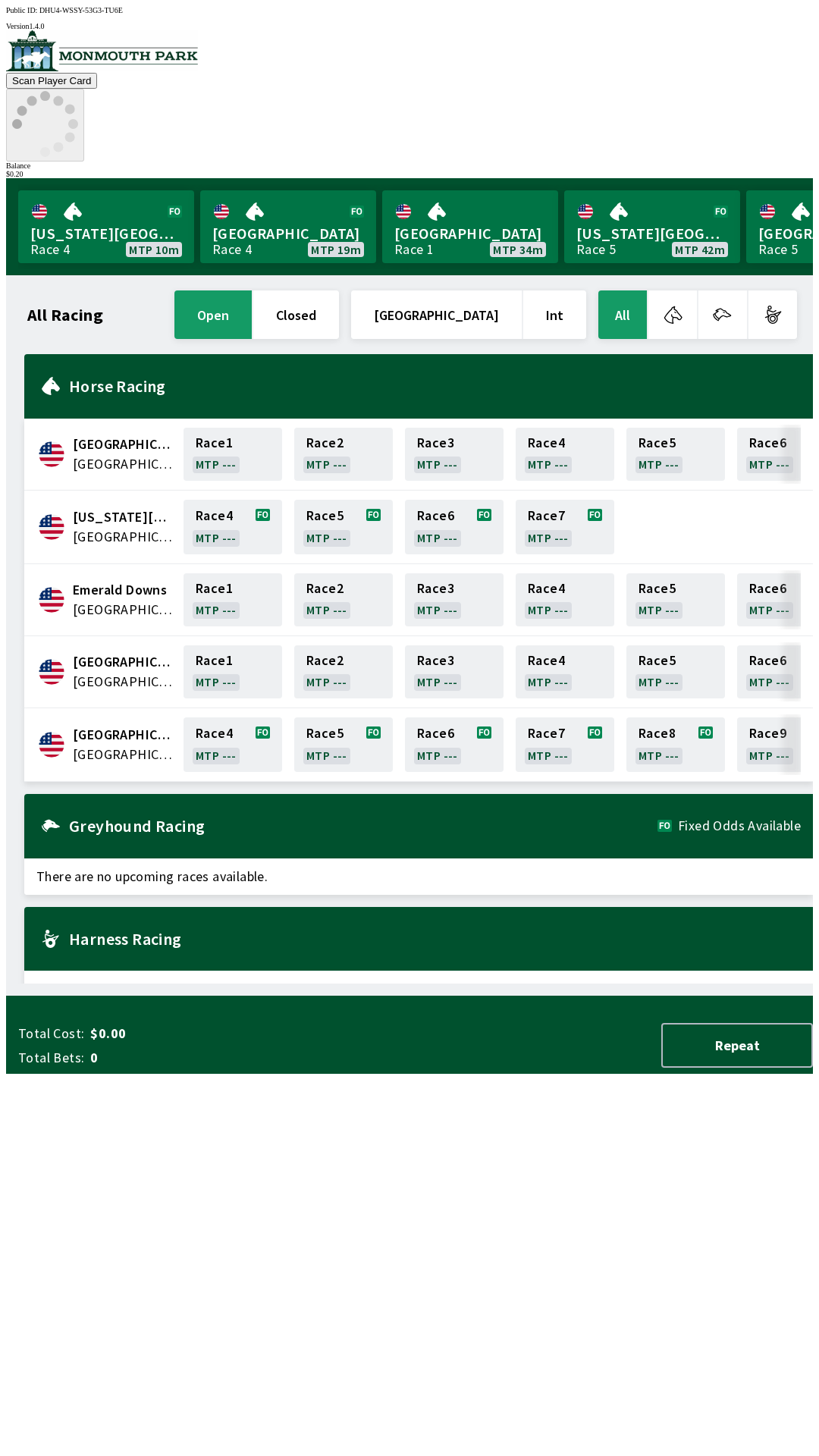
click at [79, 91] on icon at bounding box center [45, 124] width 66 height 66
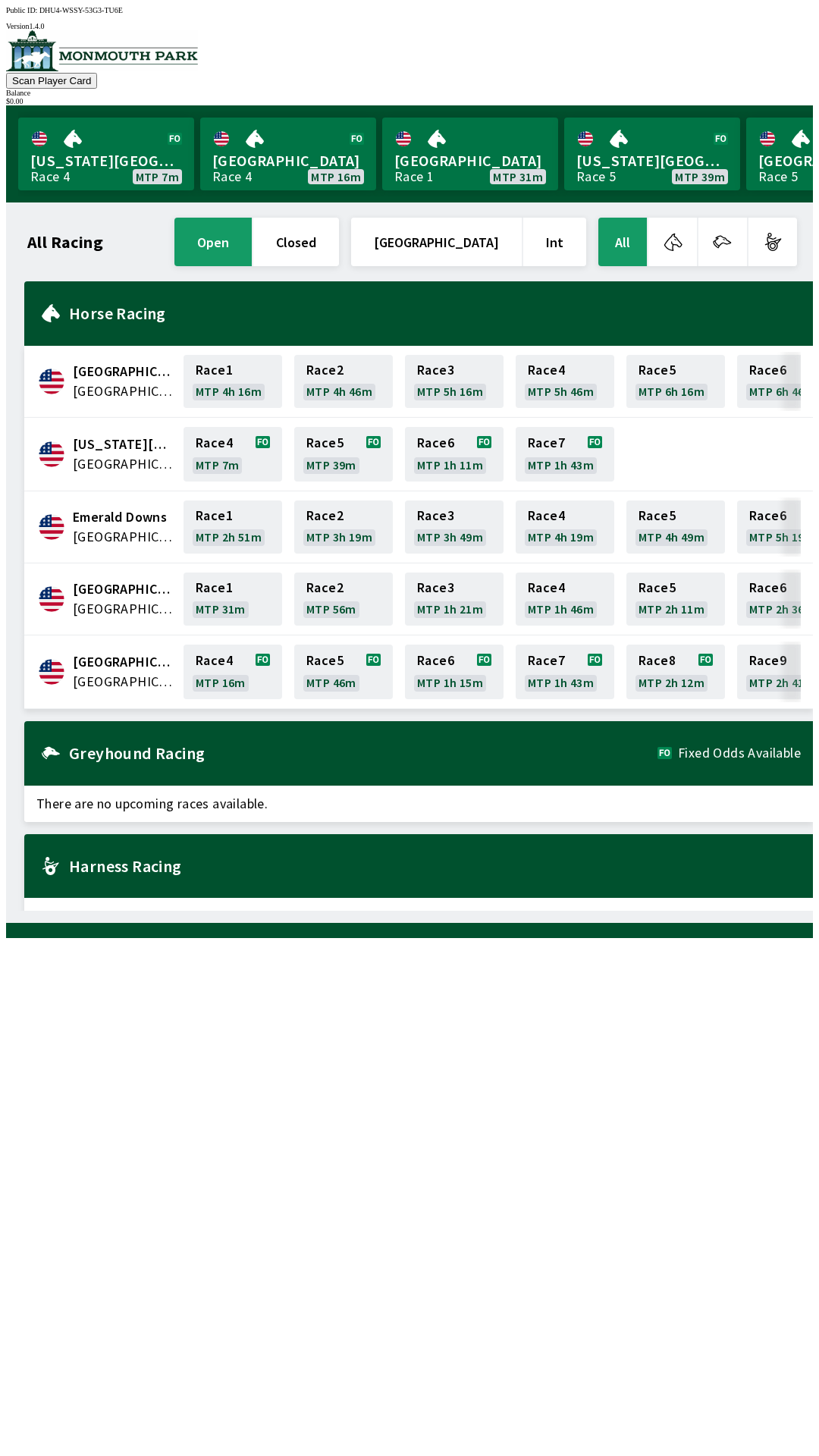
click at [105, 672] on span "[GEOGRAPHIC_DATA]" at bounding box center [123, 682] width 101 height 20
click at [116, 686] on div "[GEOGRAPHIC_DATA] [GEOGRAPHIC_DATA] Race 4 MTP 16m Race 5 MTP 46m Race 6 MTP 1h…" at bounding box center [418, 672] width 789 height 74
click at [120, 679] on span "[GEOGRAPHIC_DATA]" at bounding box center [123, 682] width 101 height 20
click at [121, 672] on span "[GEOGRAPHIC_DATA]" at bounding box center [123, 682] width 101 height 20
click at [99, 683] on div "[GEOGRAPHIC_DATA] [GEOGRAPHIC_DATA] Race 4 MTP 16m Race 5 MTP 46m Race 6 MTP 1h…" at bounding box center [418, 672] width 789 height 74
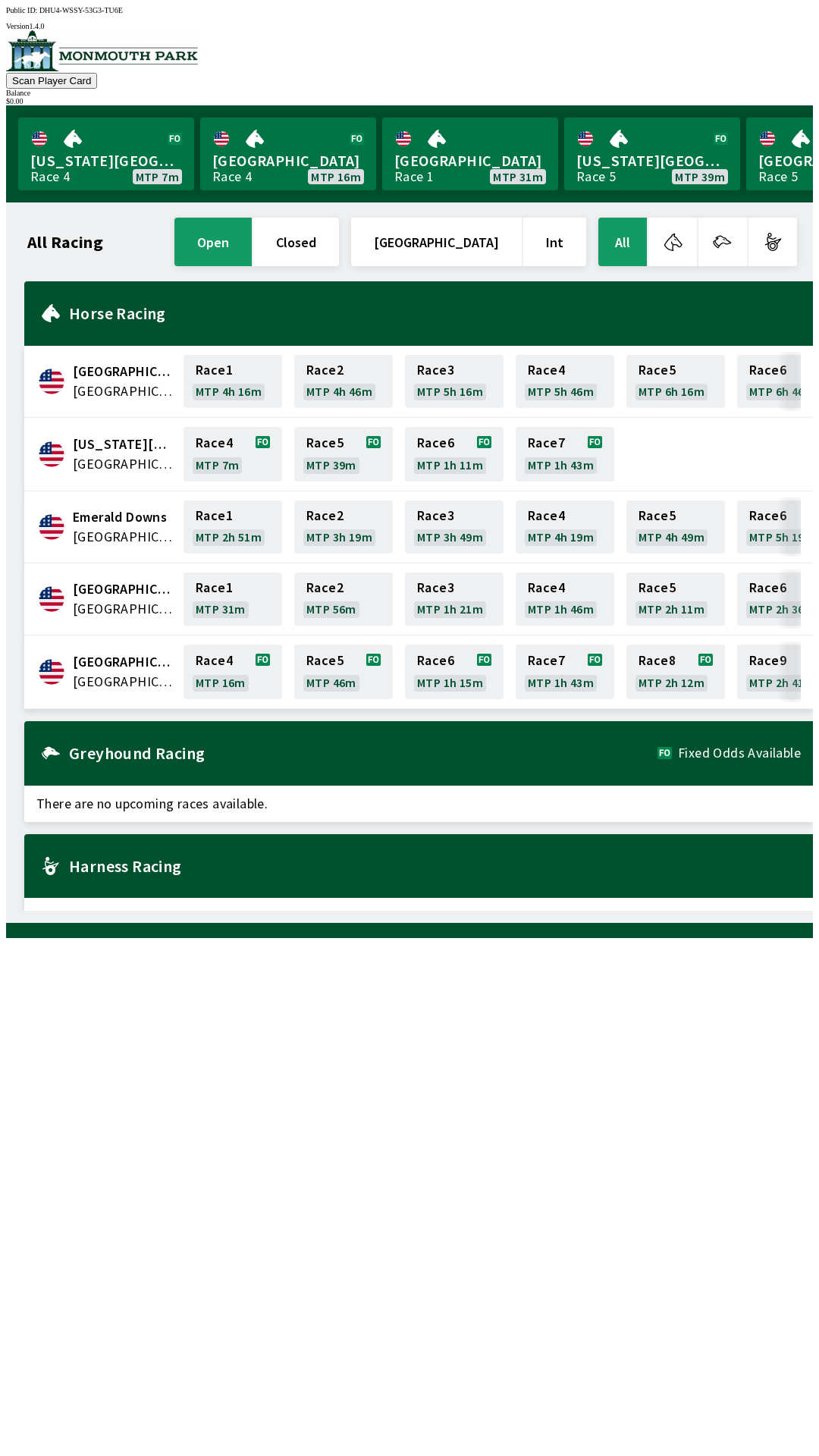
click at [105, 673] on span "[GEOGRAPHIC_DATA]" at bounding box center [123, 682] width 101 height 20
click at [96, 672] on span "[GEOGRAPHIC_DATA]" at bounding box center [123, 682] width 101 height 20
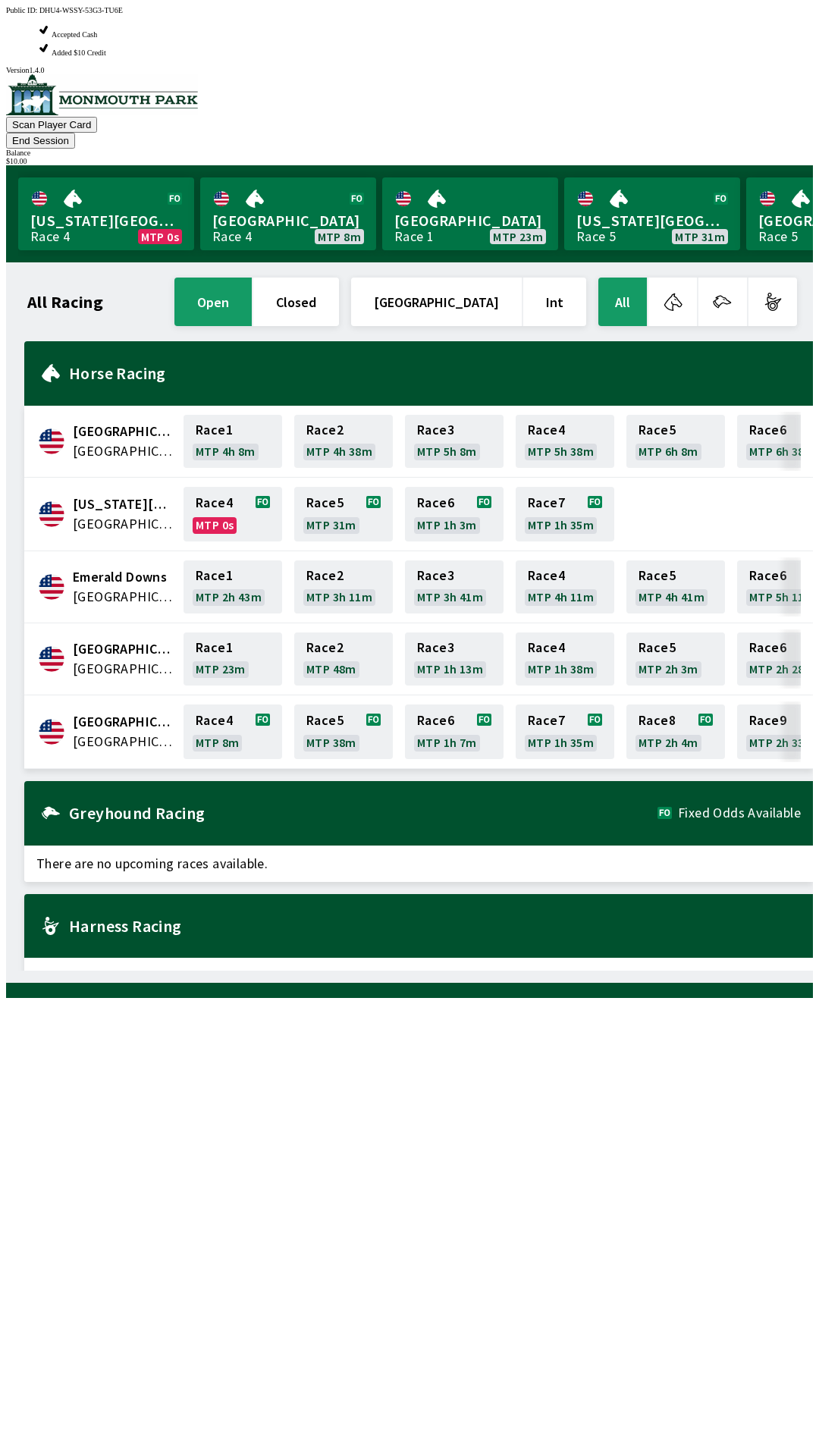
click at [102, 732] on span "[GEOGRAPHIC_DATA]" at bounding box center [123, 741] width 101 height 20
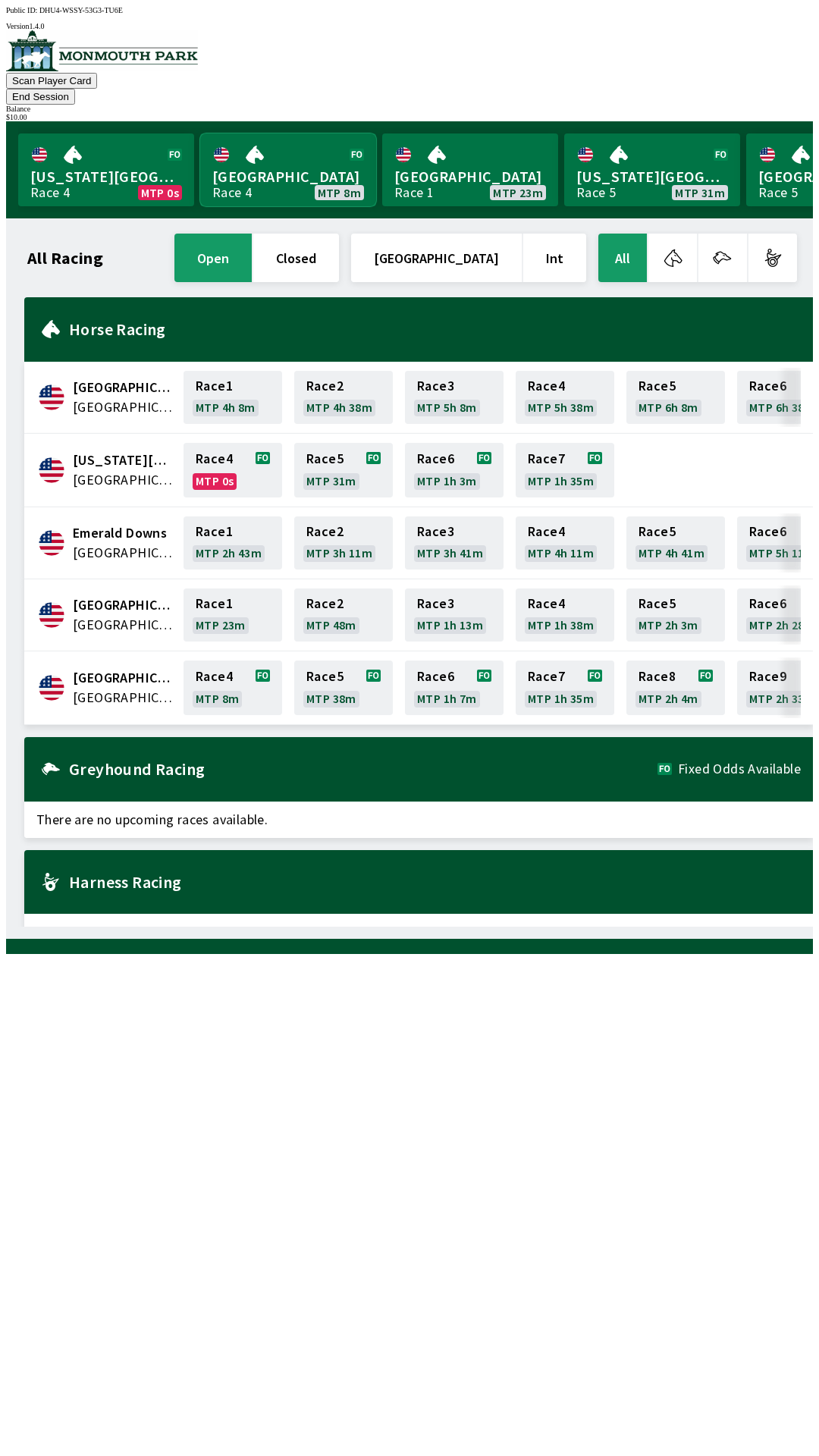
click at [277, 159] on link "[GEOGRAPHIC_DATA] Race 4 MTP 8m" at bounding box center [289, 169] width 176 height 73
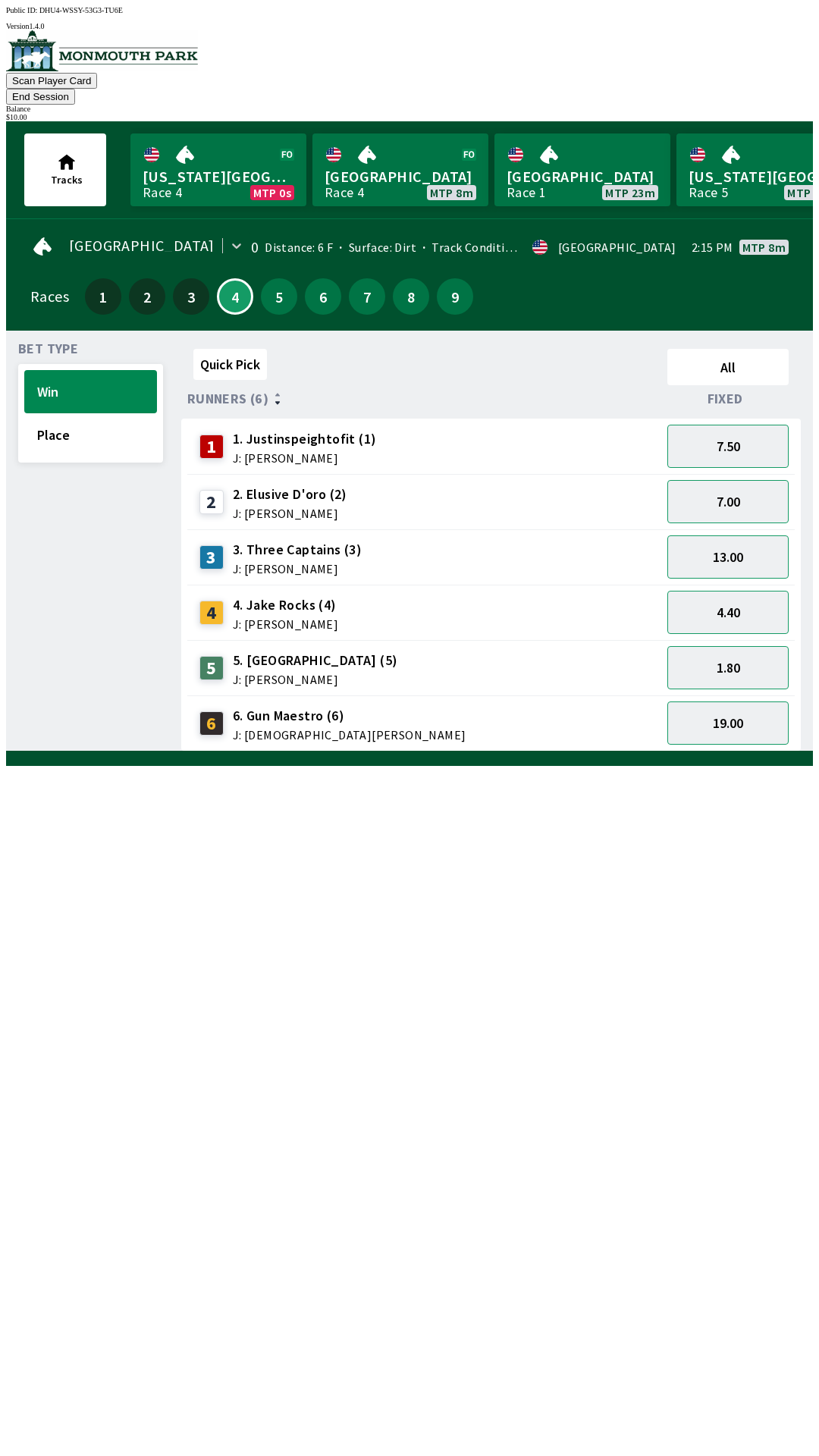
click at [276, 595] on span "4. Jake Rocks (4)" at bounding box center [285, 605] width 105 height 20
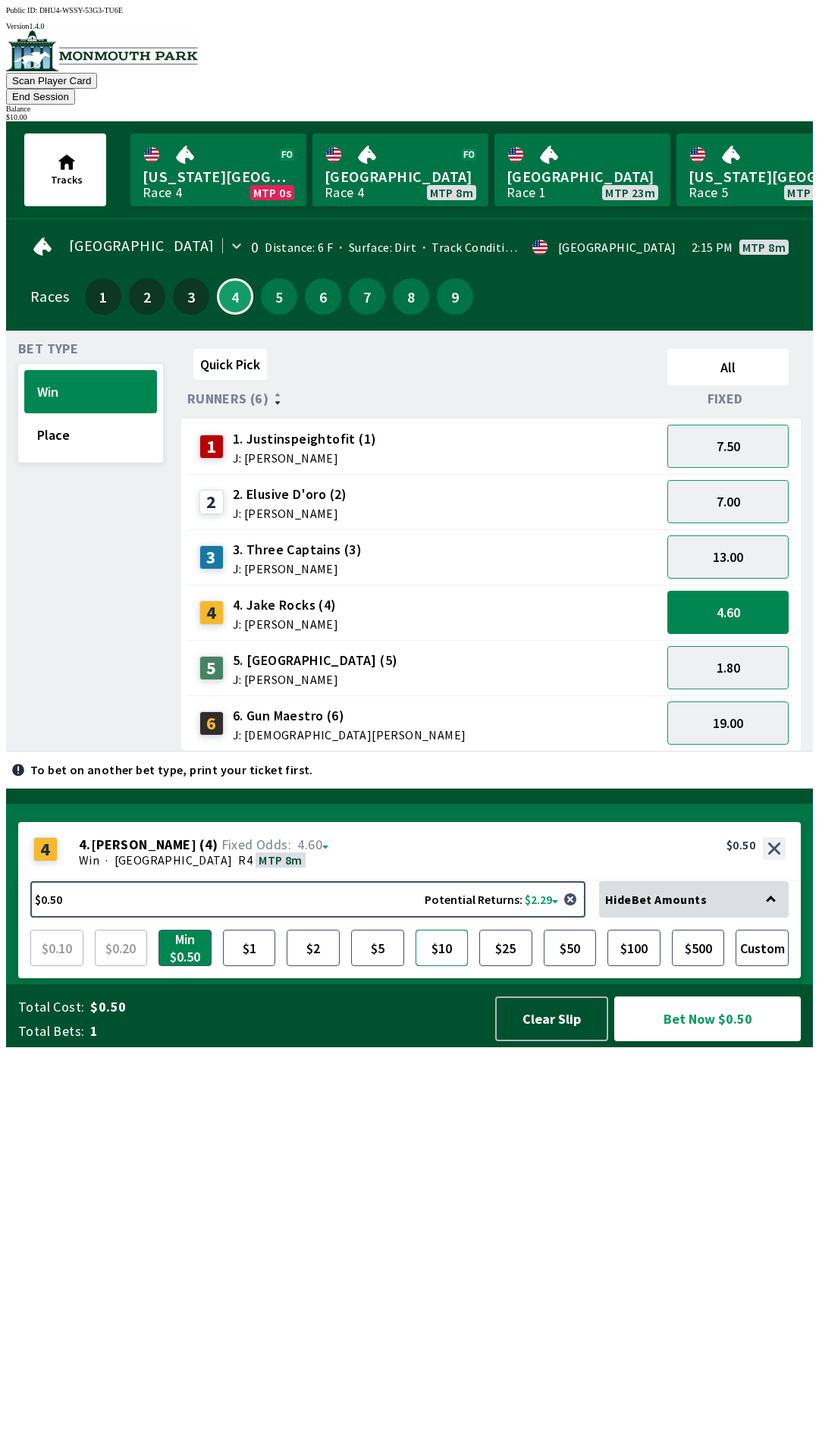
click at [448, 967] on button "$10" at bounding box center [442, 948] width 53 height 36
click at [711, 1041] on button "Bet Now $10.00" at bounding box center [707, 1019] width 187 height 44
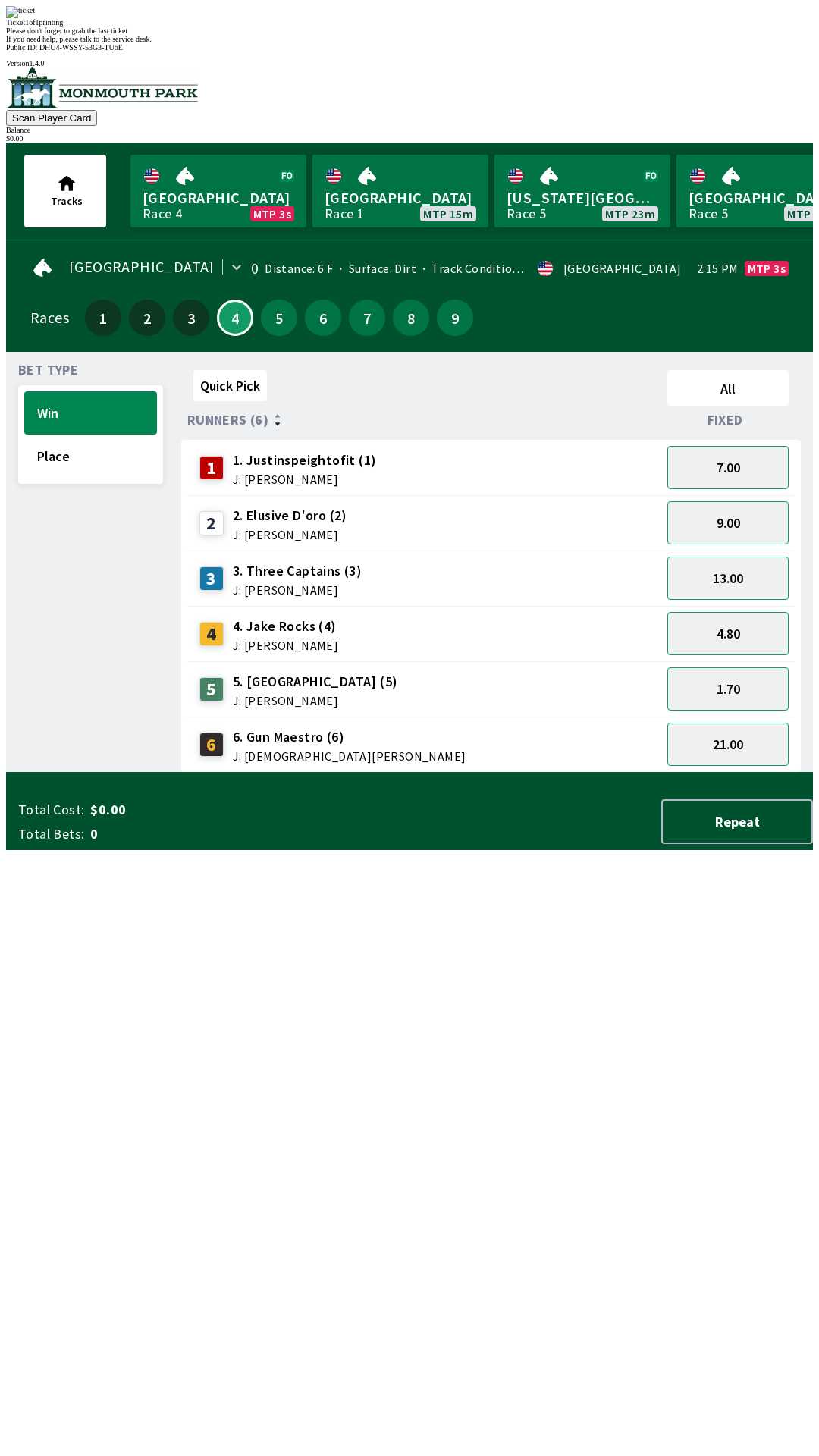
click at [483, 772] on div "Quick Pick All Runners (6) Fixed 1 1. Justinspeightofit (1) J: [PERSON_NAME] 7.…" at bounding box center [496, 569] width 632 height 409
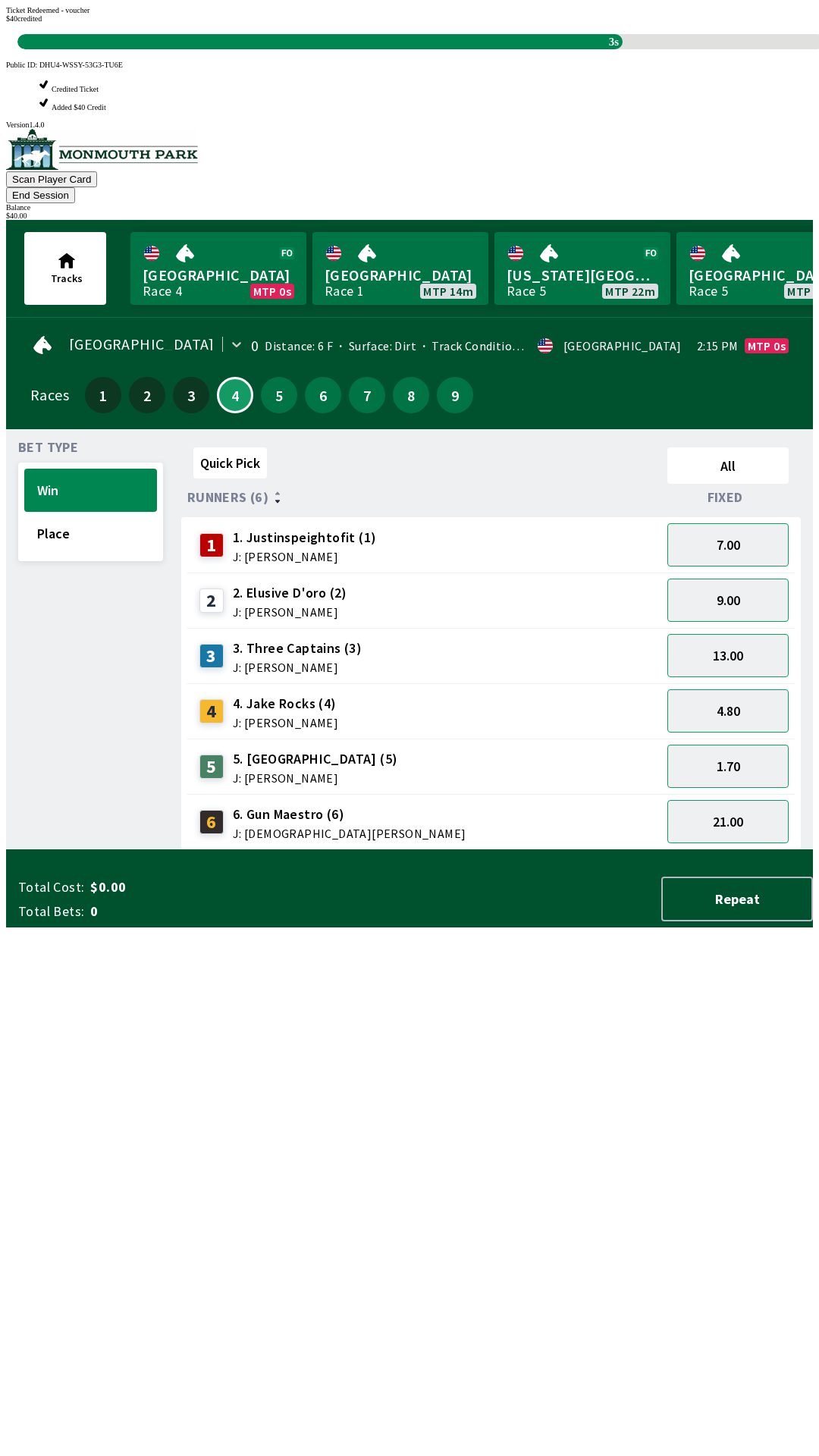
click at [660, 850] on div "Quick Pick All Runners (6) Fixed 1 1. Justinspeightofit (1) J: [PERSON_NAME] 7.…" at bounding box center [496, 646] width 632 height 409
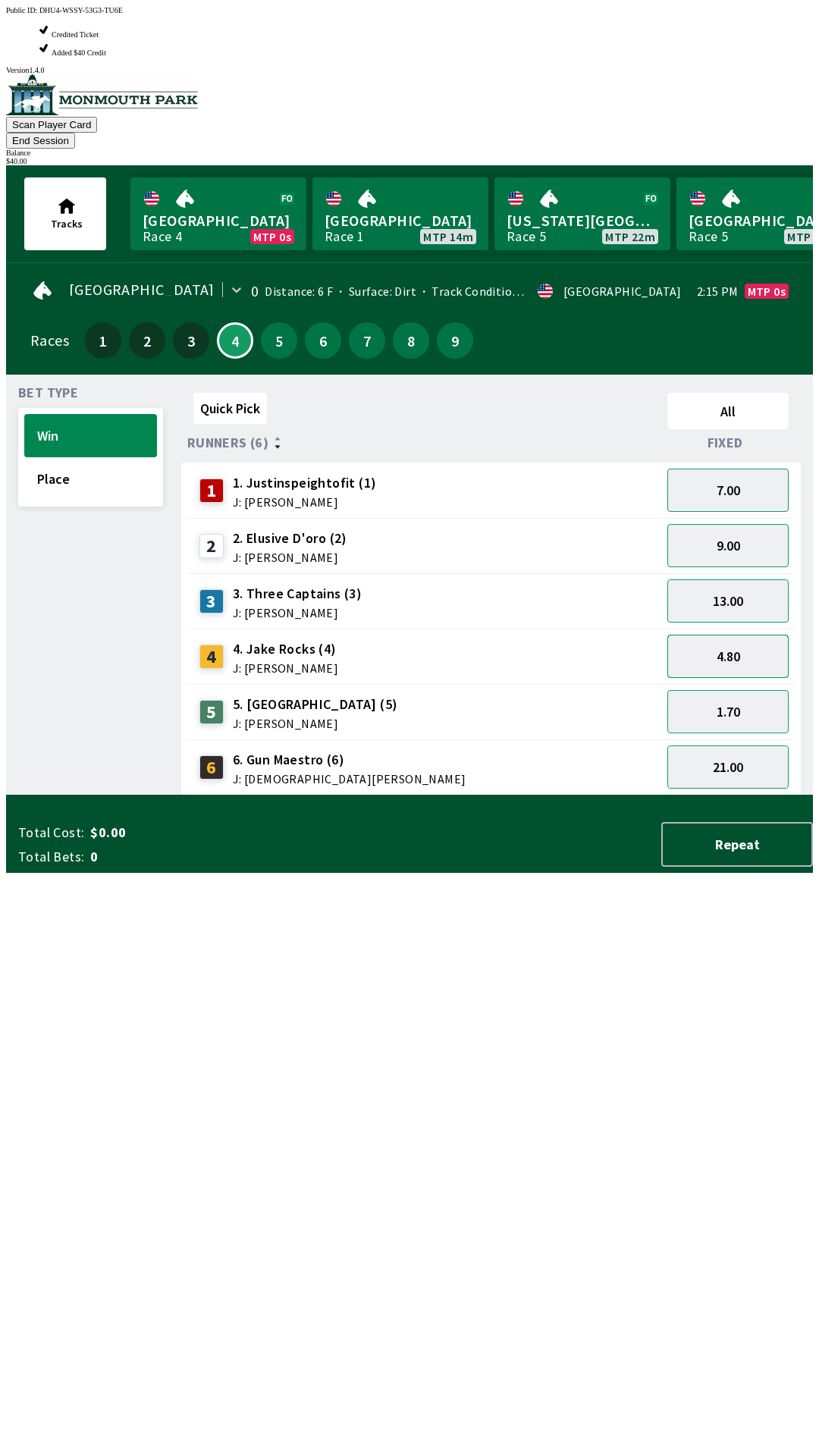
click at [757, 635] on button "4.80" at bounding box center [728, 657] width 121 height 44
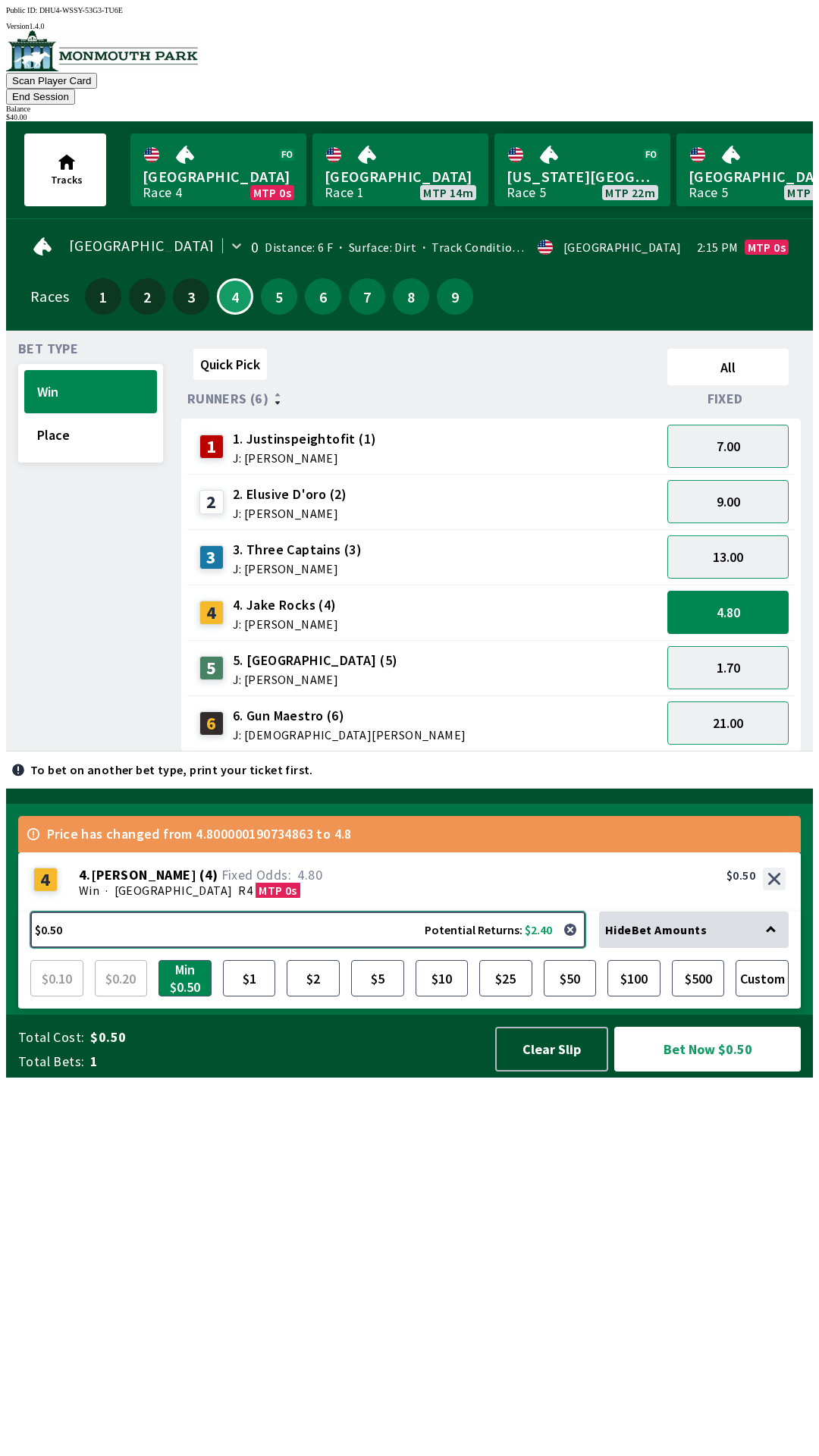
click at [336, 948] on button "$0.50 Potential Returns: $2.40" at bounding box center [308, 930] width 555 height 36
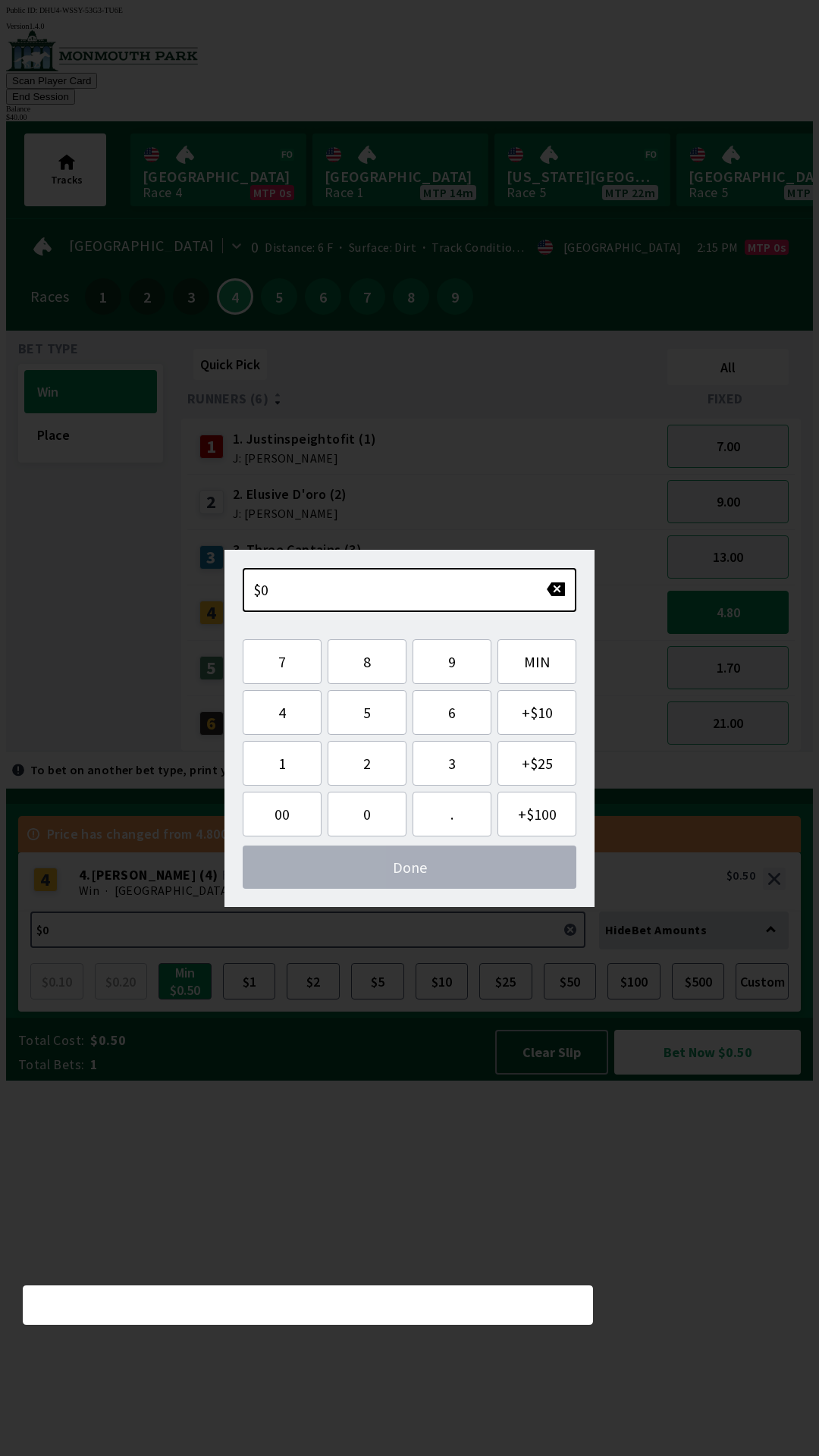
click at [497, 752] on div "Quick Pick All Runners (6) Fixed 1 1. Justinspeightofit (1) J: [PERSON_NAME] 7.…" at bounding box center [496, 547] width 632 height 409
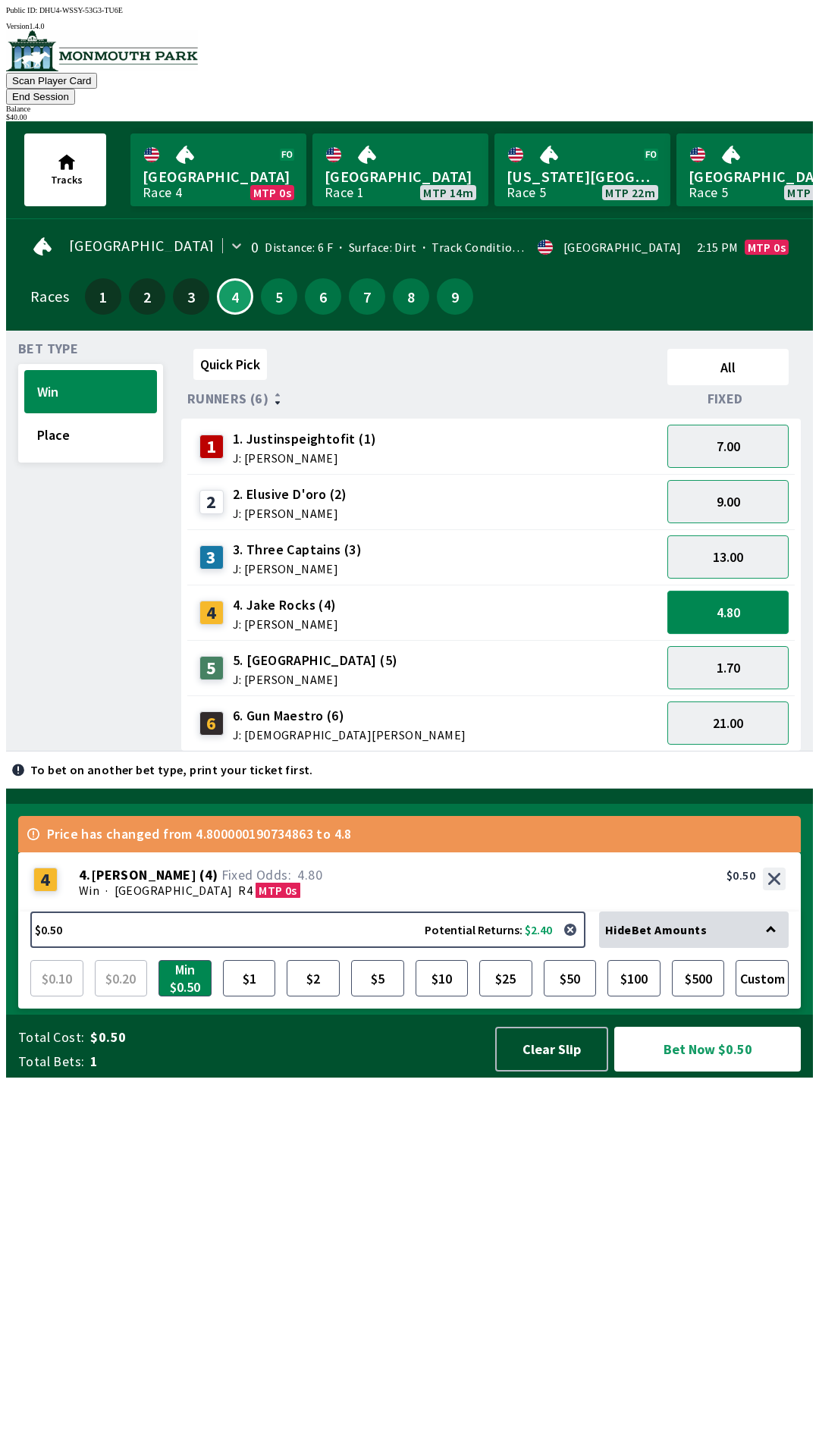
click at [766, 603] on button "4.80" at bounding box center [728, 613] width 121 height 44
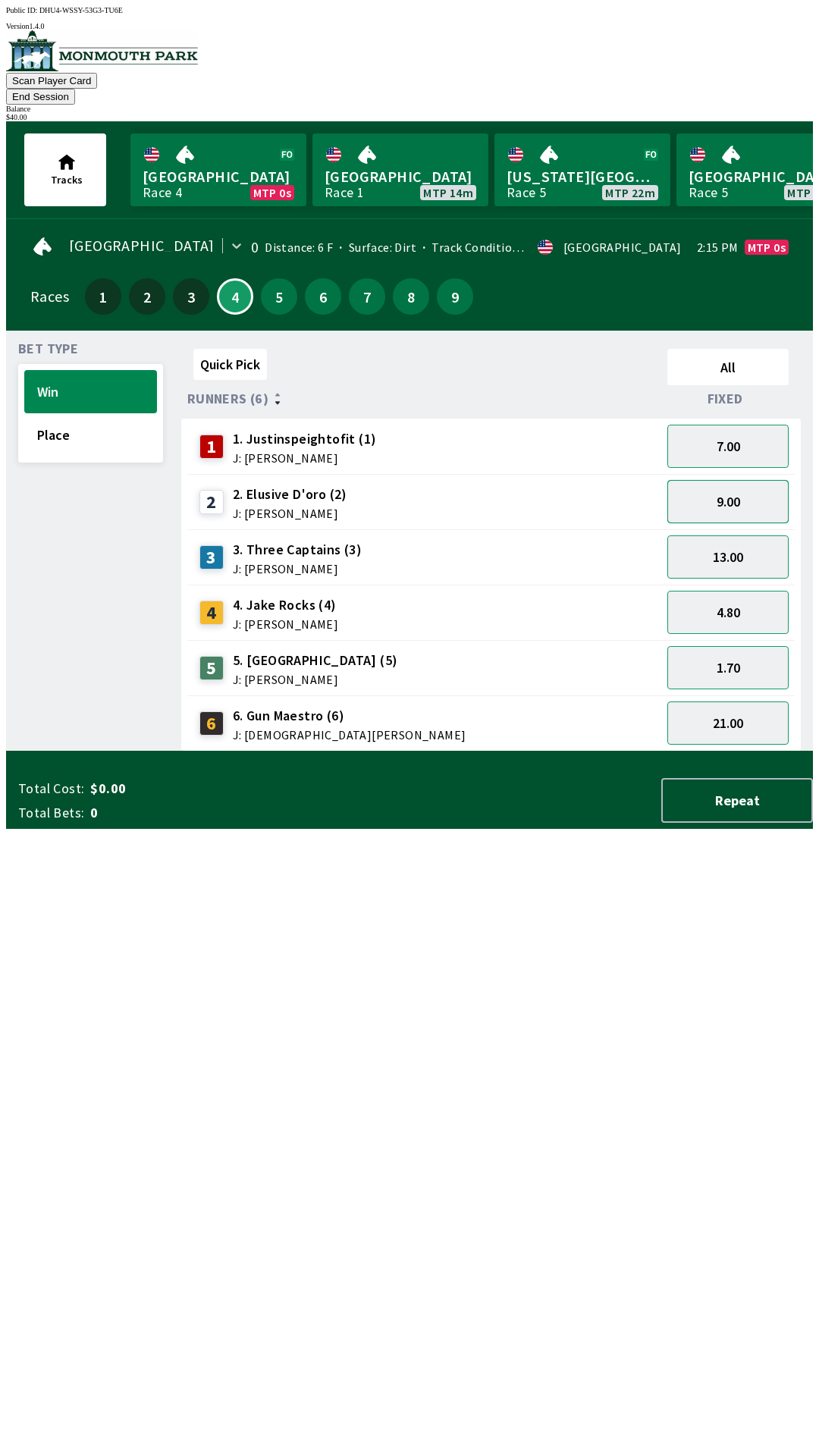
click at [761, 480] on button "9.00" at bounding box center [728, 502] width 121 height 44
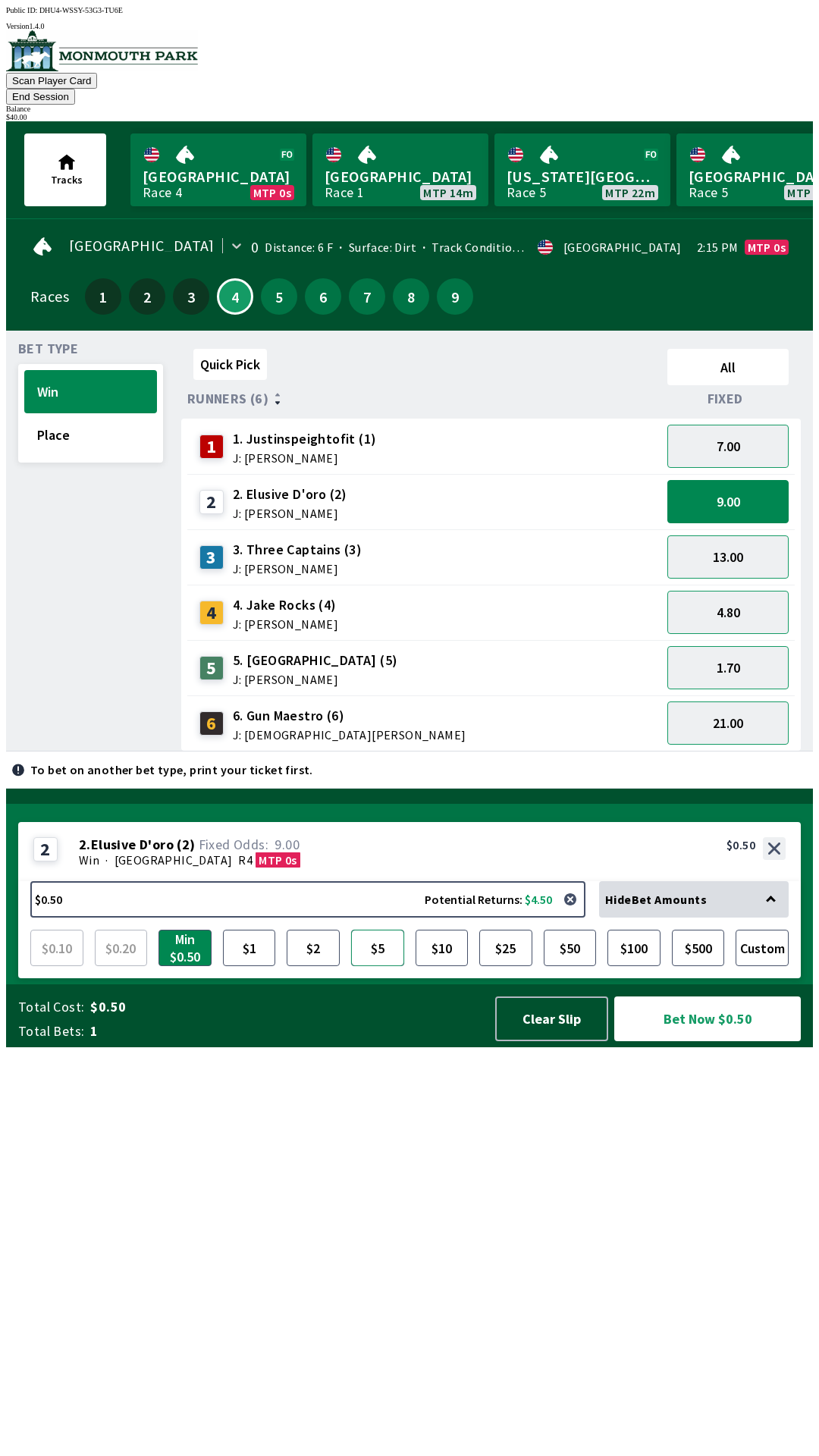
click at [368, 967] on button "$5" at bounding box center [378, 948] width 53 height 36
click at [757, 1041] on button "Bet Now $5.00" at bounding box center [707, 1019] width 187 height 44
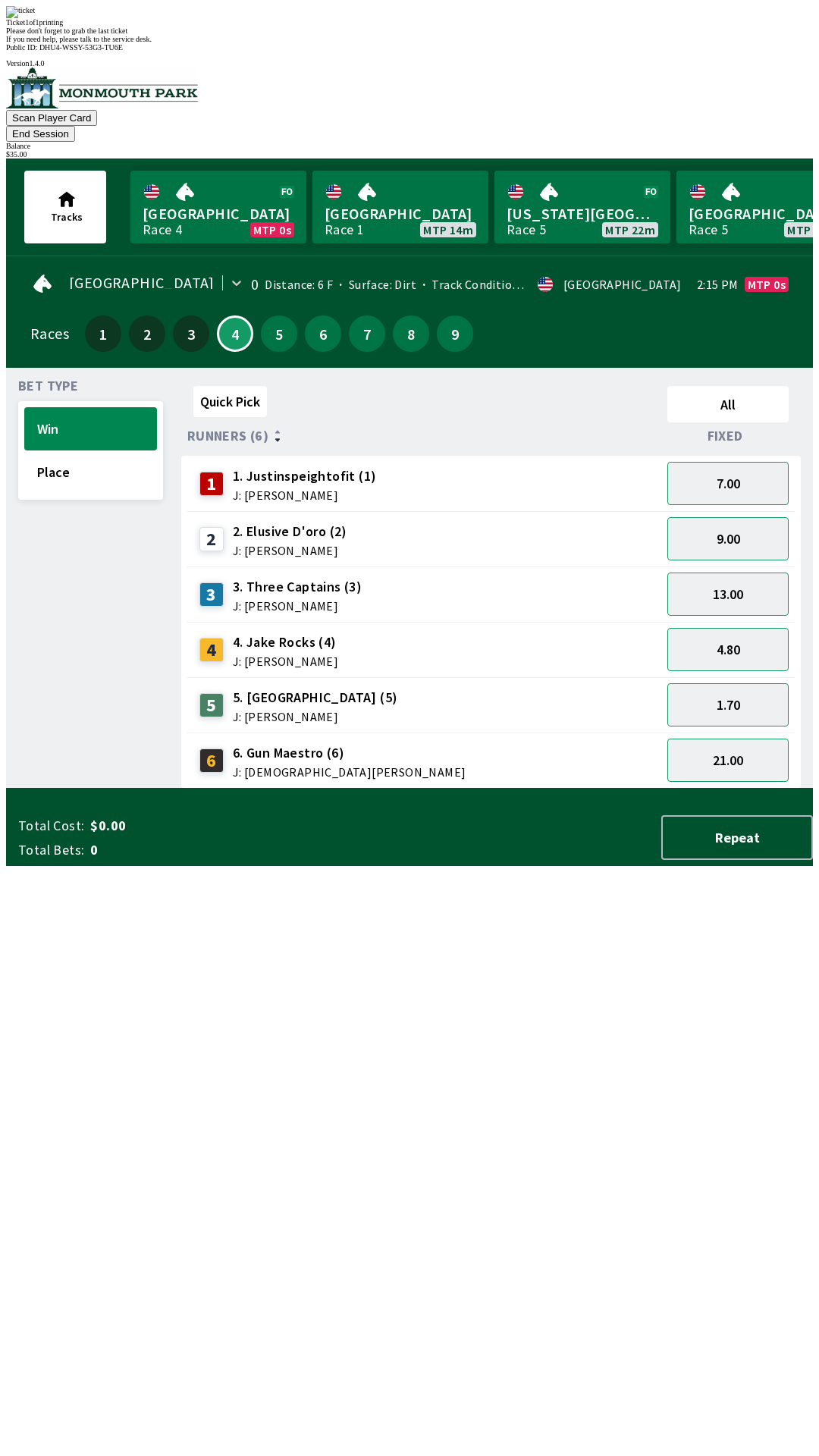
click at [402, 789] on div "Quick Pick All Runners (6) Fixed 1 1. Justinspeightofit (1) J: [PERSON_NAME] 7.…" at bounding box center [496, 584] width 632 height 409
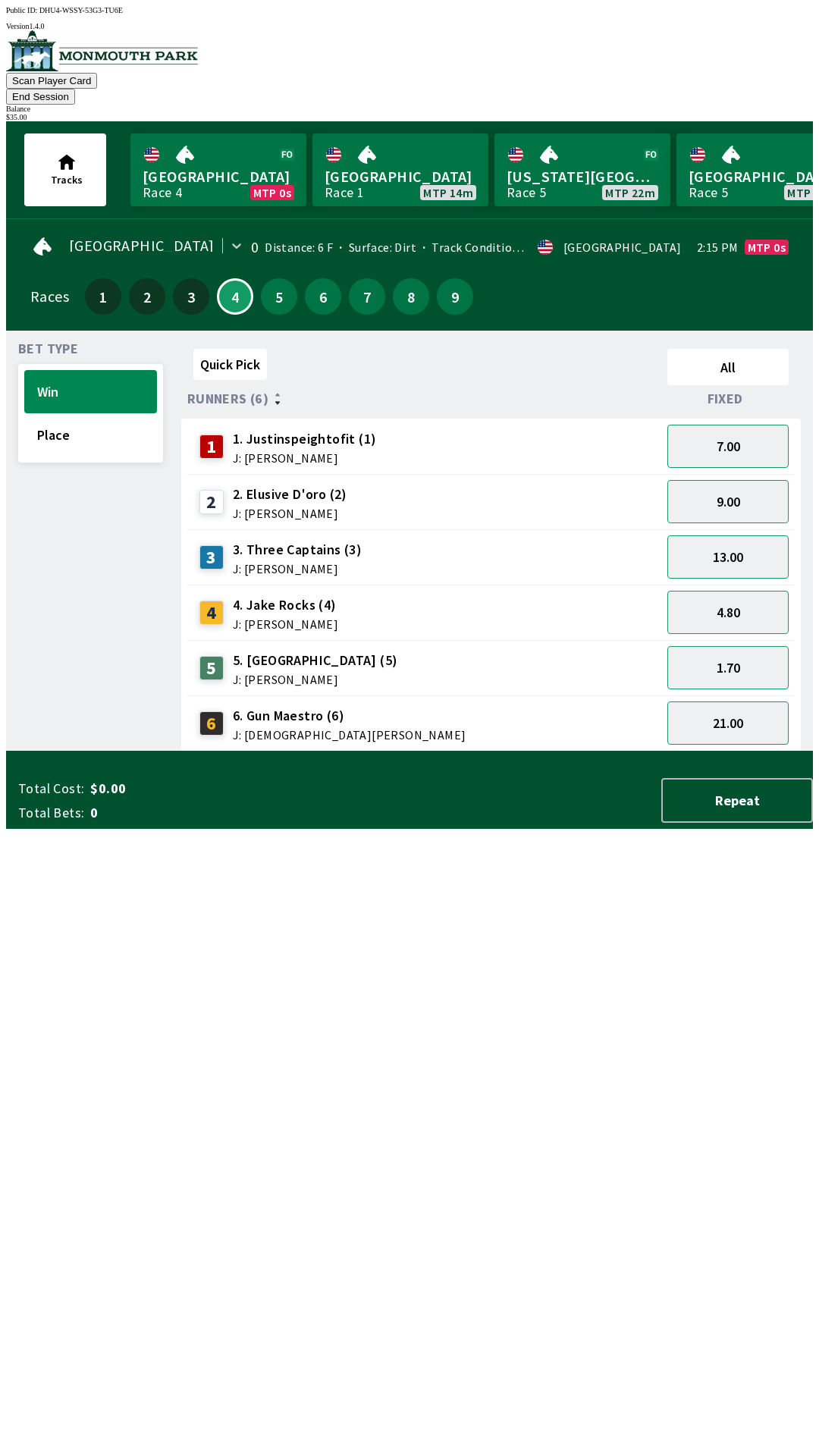
click at [75, 89] on button "End Session" at bounding box center [40, 97] width 69 height 16
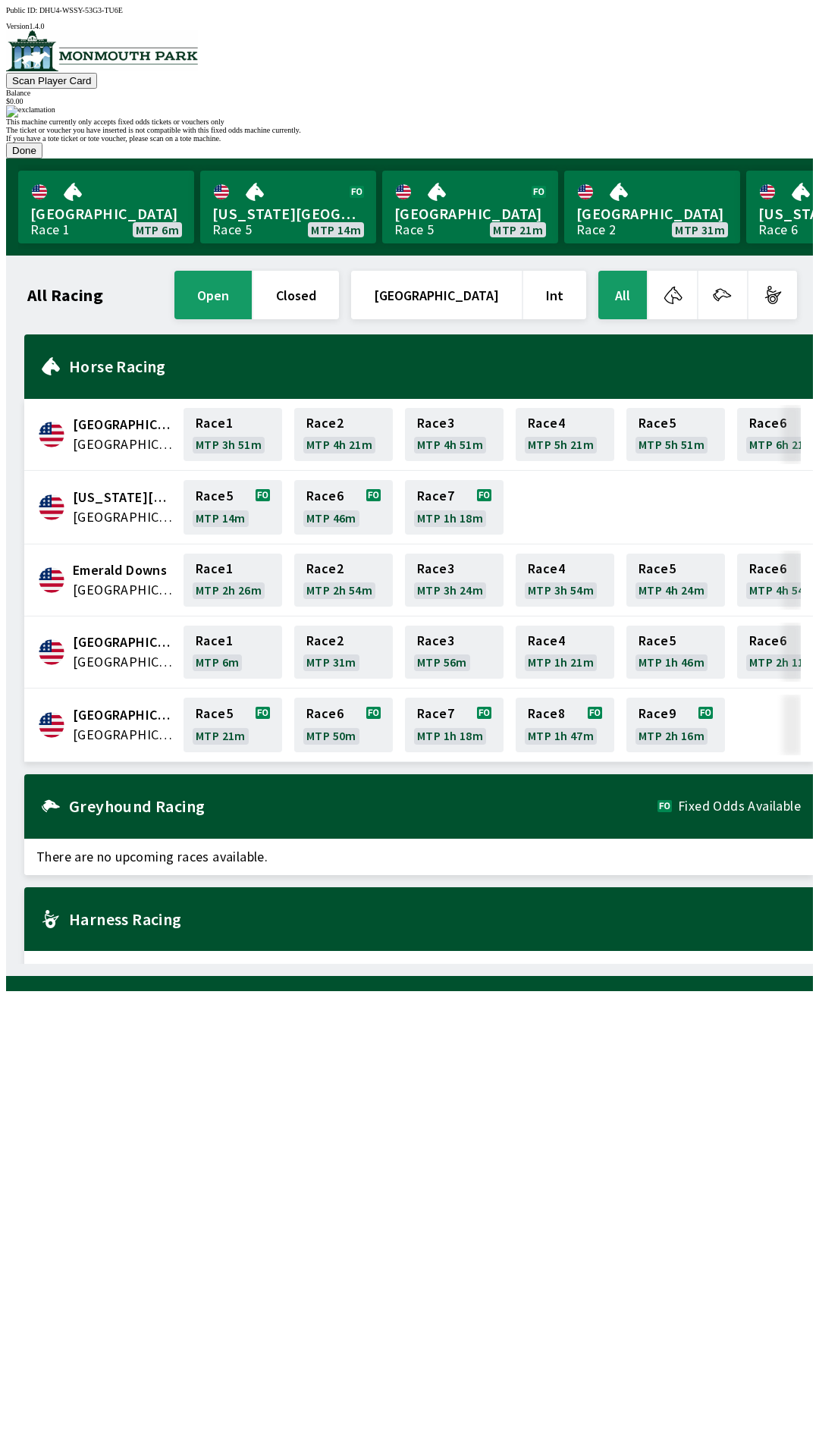
click at [43, 158] on button "Done" at bounding box center [24, 151] width 36 height 16
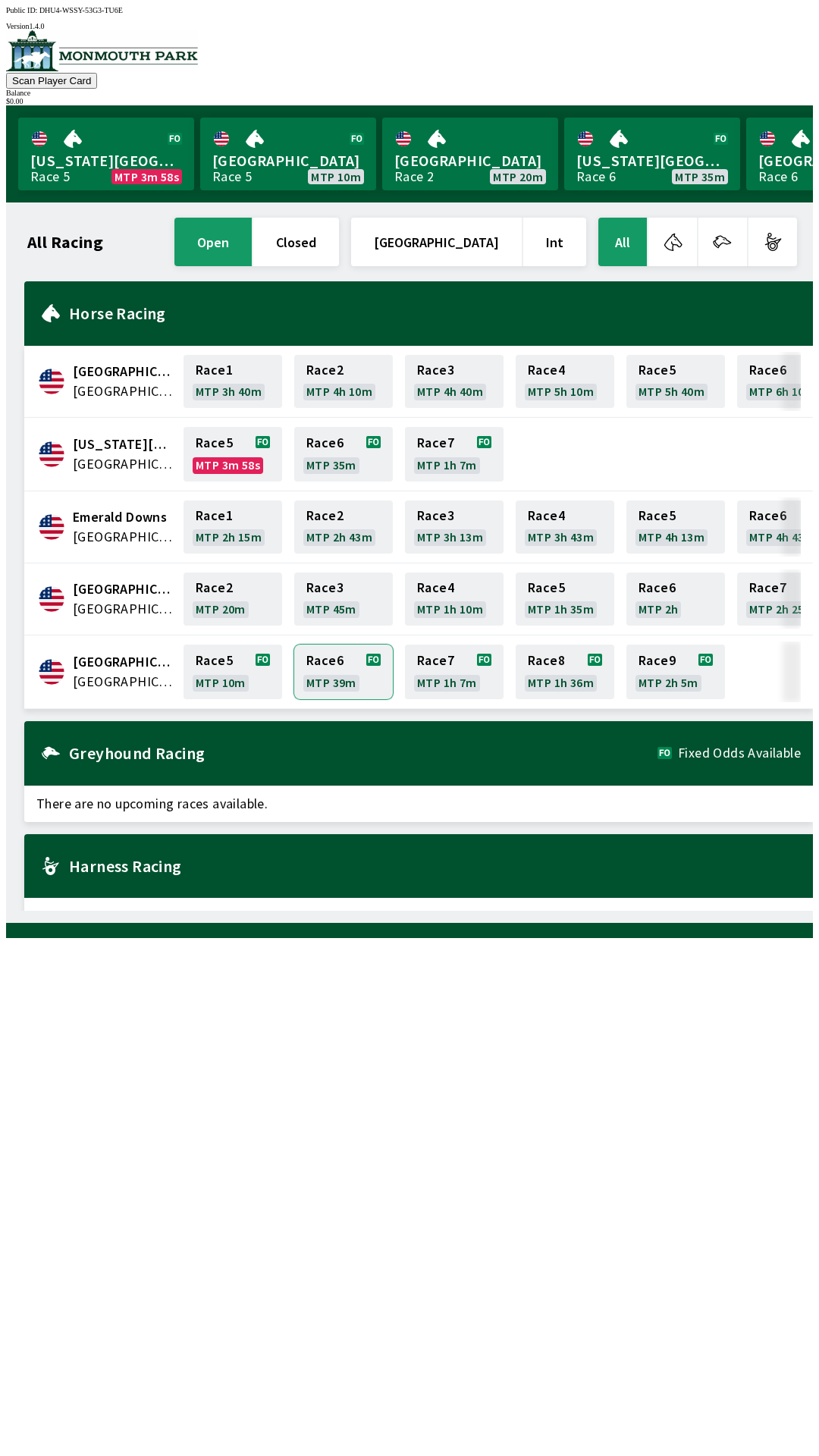
click at [335, 664] on link "Race 6 MTP 39m" at bounding box center [344, 672] width 98 height 55
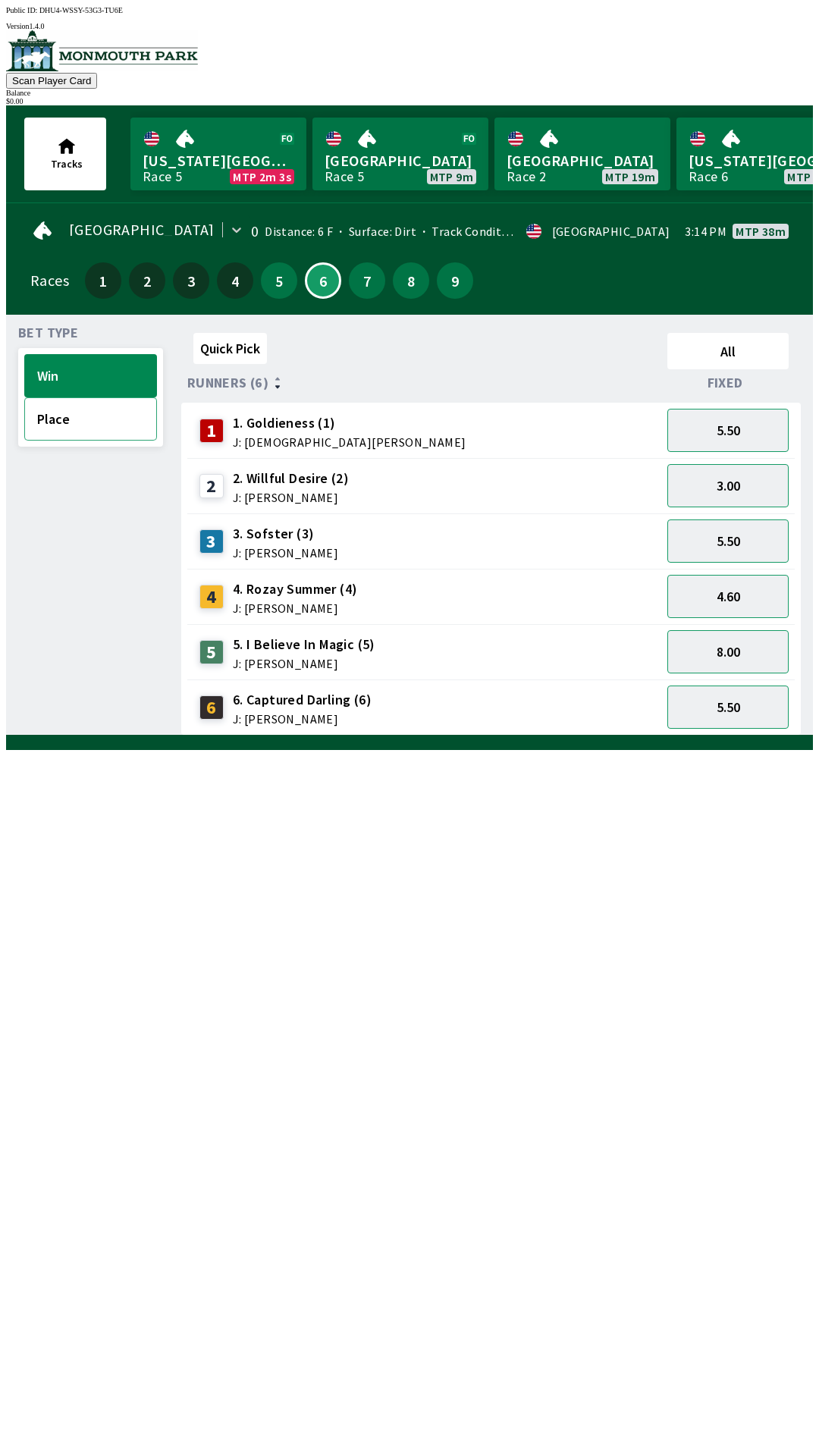
click at [73, 414] on button "Place" at bounding box center [91, 419] width 133 height 44
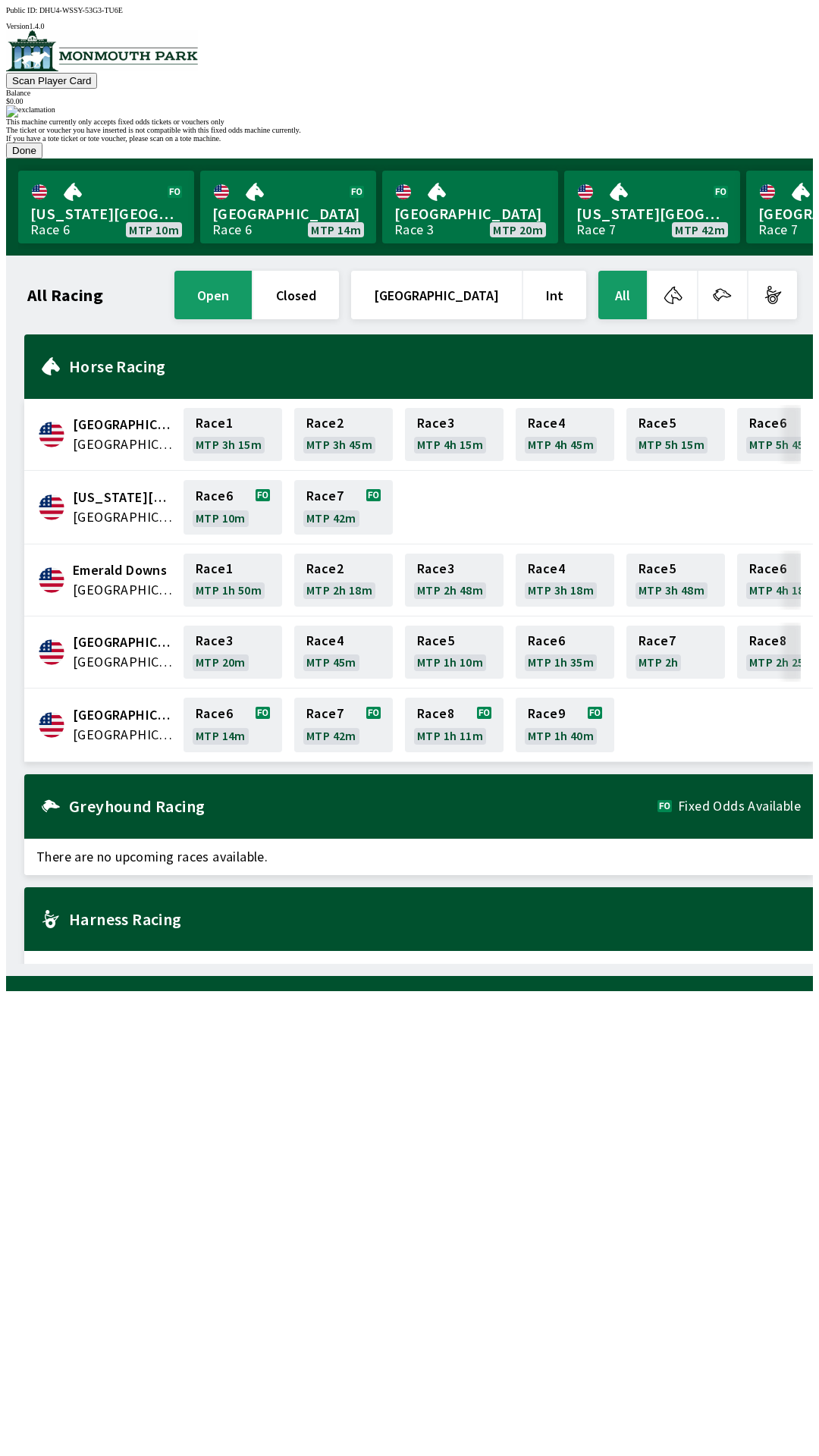
click at [43, 158] on button "Done" at bounding box center [24, 151] width 36 height 16
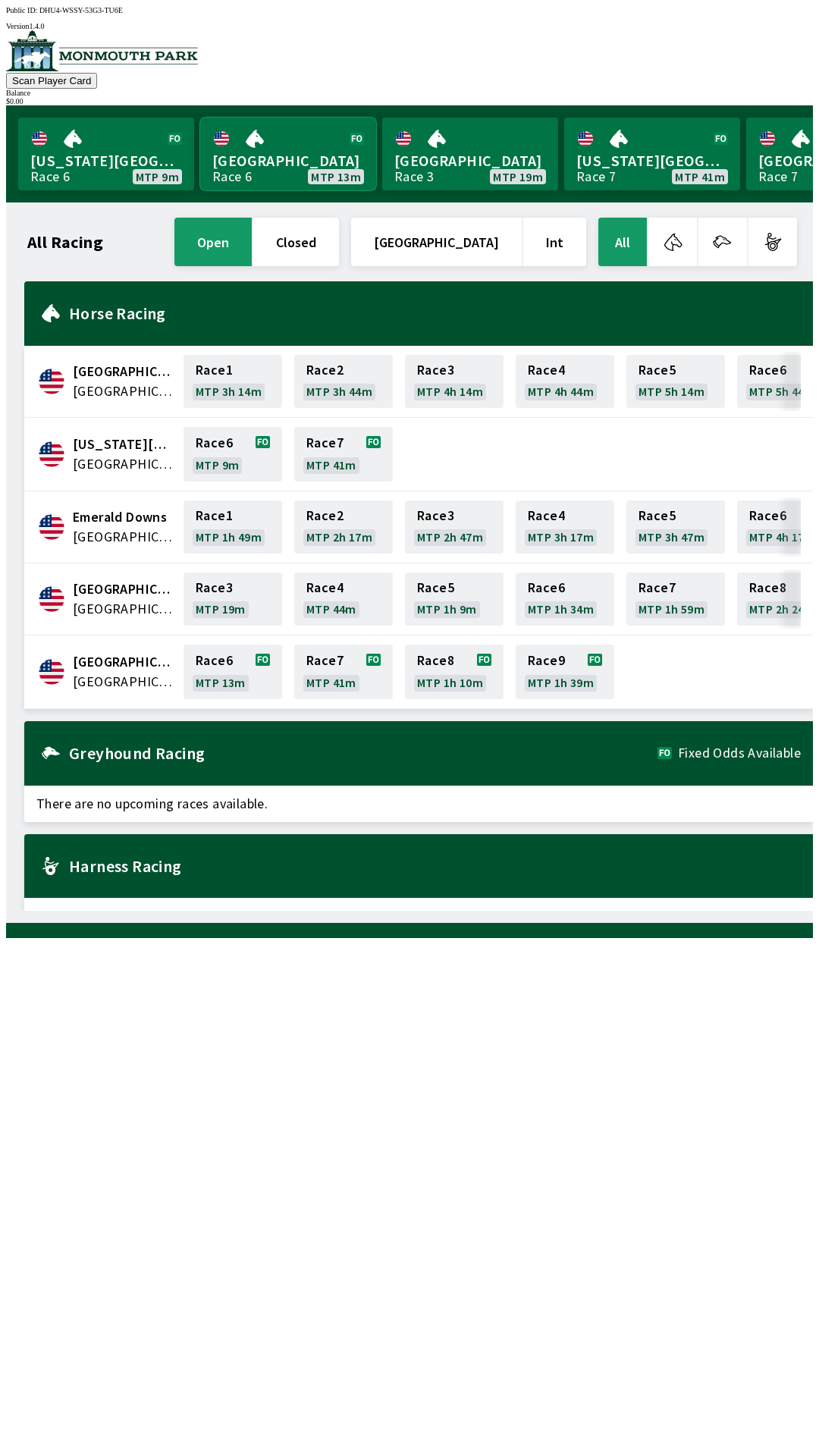
click at [301, 157] on link "[GEOGRAPHIC_DATA] Race 6 MTP 13m" at bounding box center [289, 153] width 176 height 73
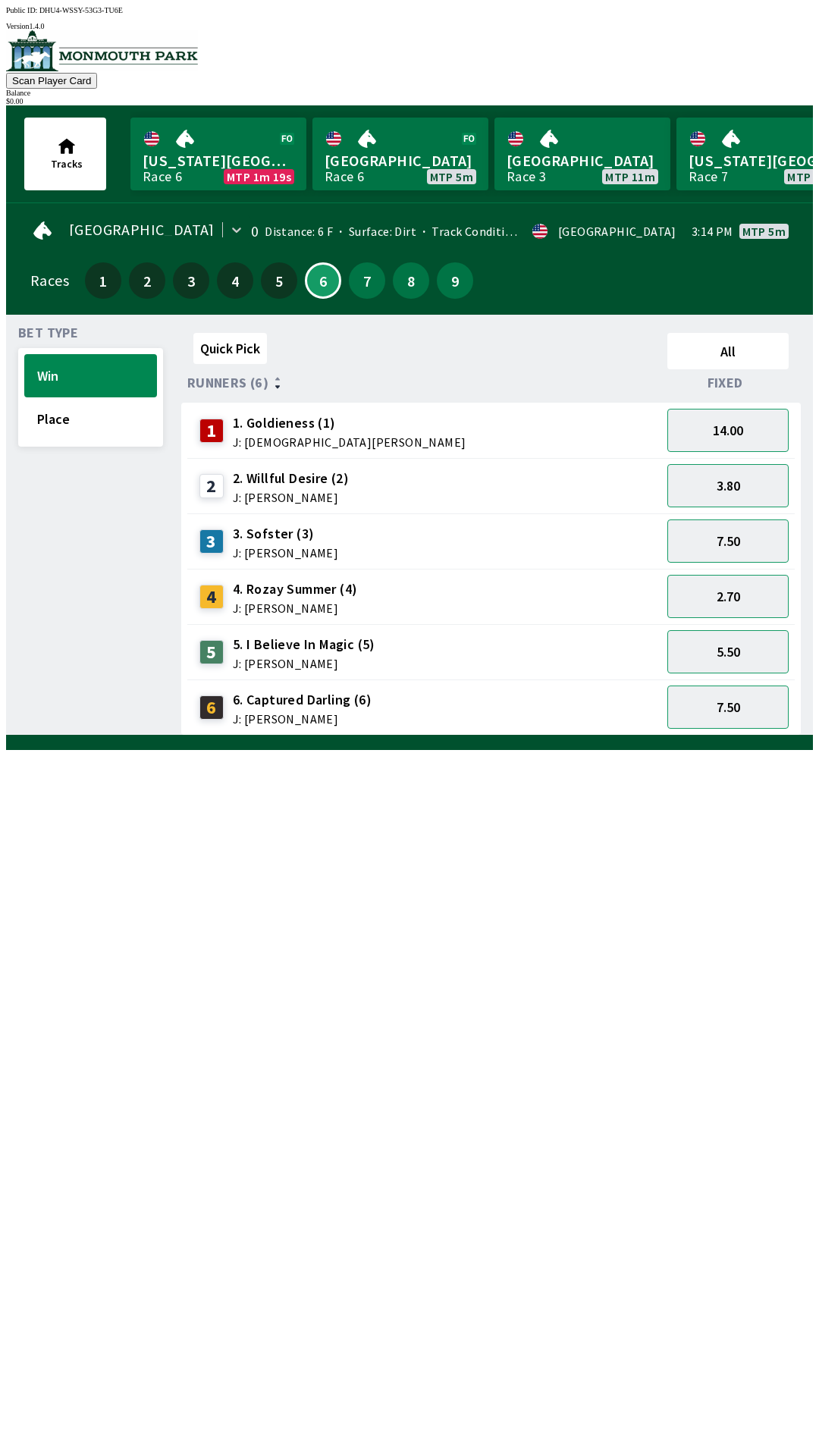
click at [26, 736] on div "Bet Type Win Place" at bounding box center [90, 531] width 145 height 409
click at [18, 736] on div "Bet Type Win Place" at bounding box center [90, 531] width 145 height 409
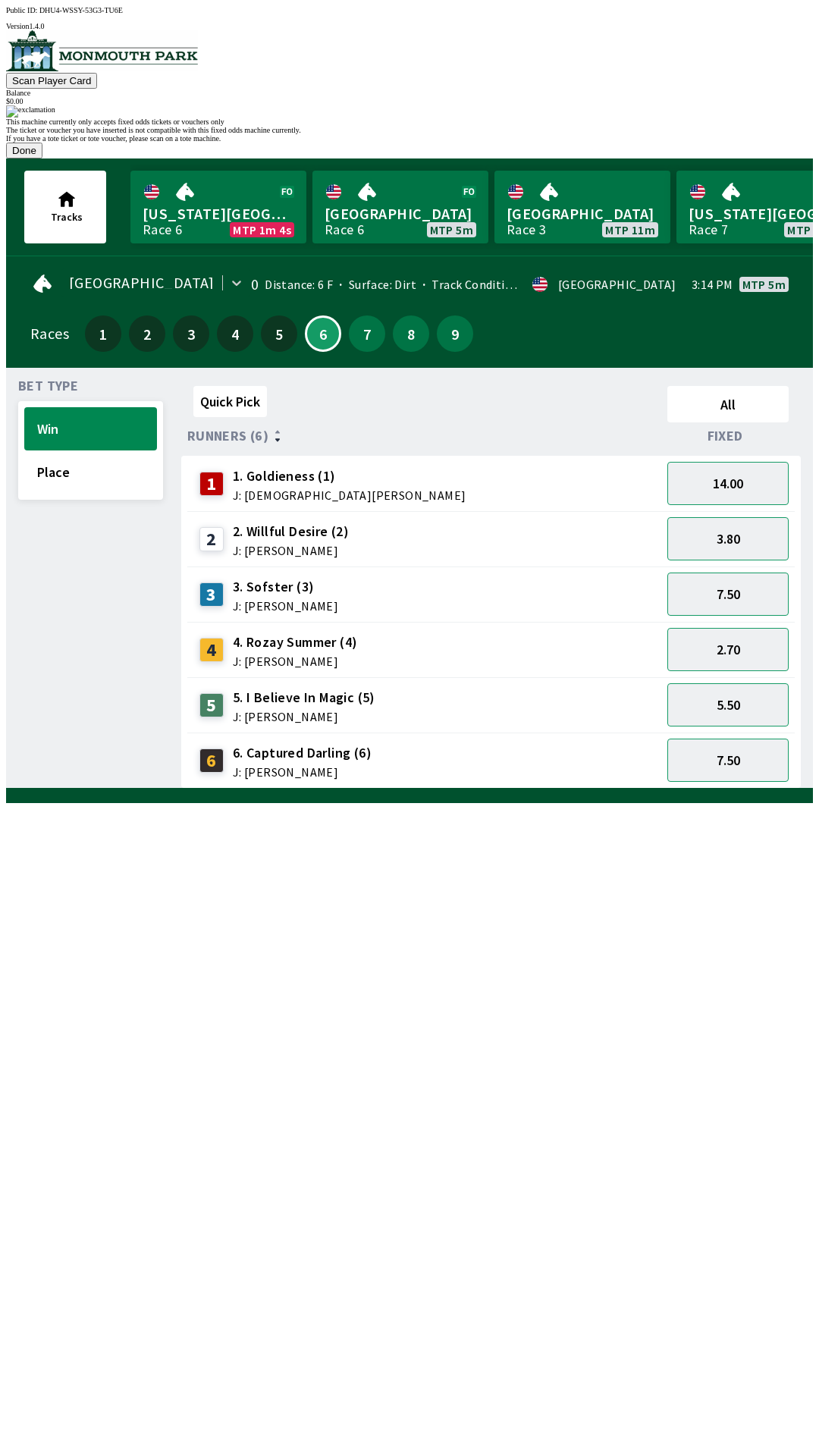
click at [43, 158] on button "Done" at bounding box center [24, 151] width 36 height 16
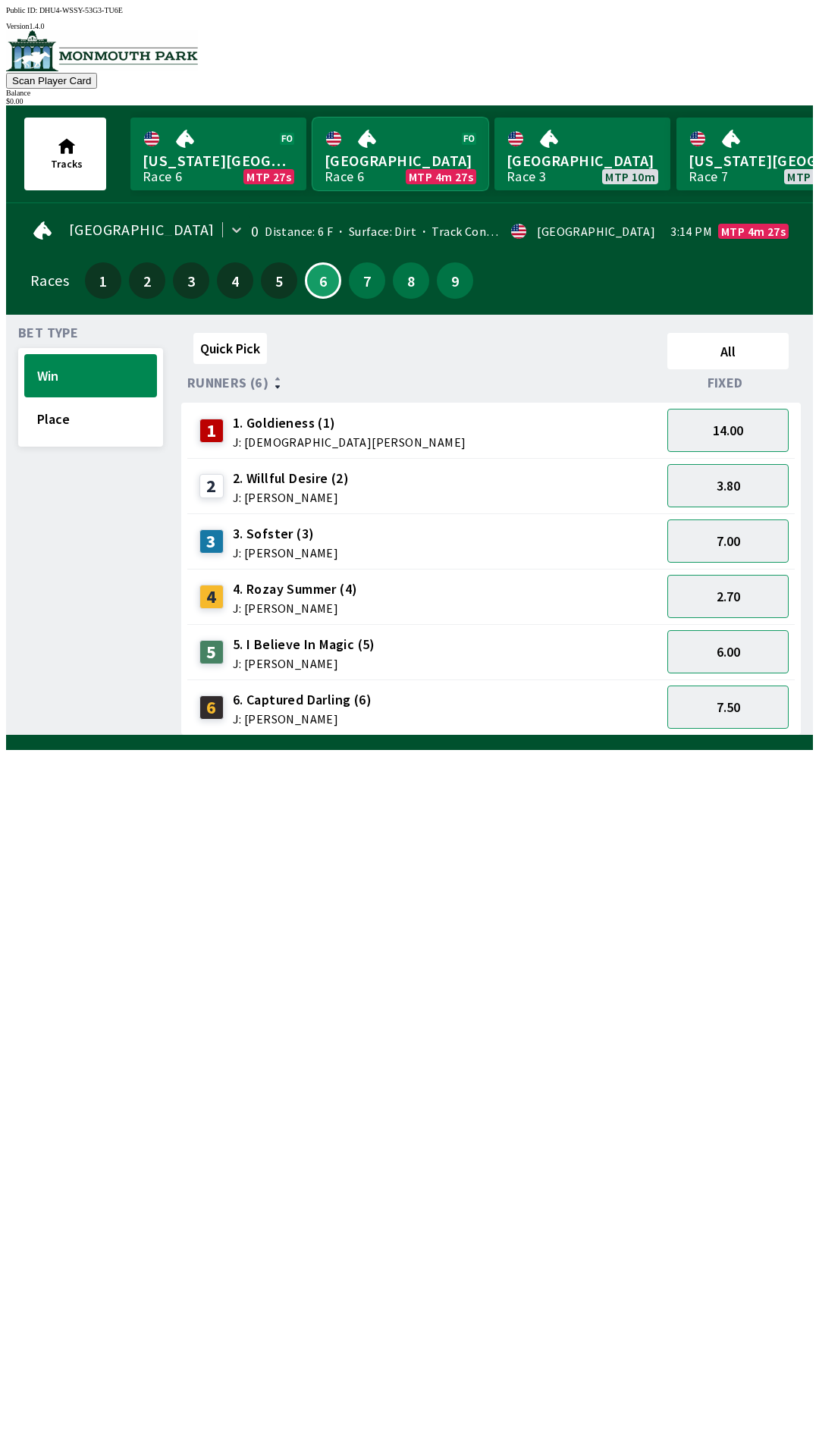
click at [393, 155] on link "[GEOGRAPHIC_DATA] Race 6 MTP 4m 27s" at bounding box center [401, 153] width 176 height 73
click at [356, 266] on button "7" at bounding box center [367, 280] width 36 height 36
